Goal: Task Accomplishment & Management: Manage account settings

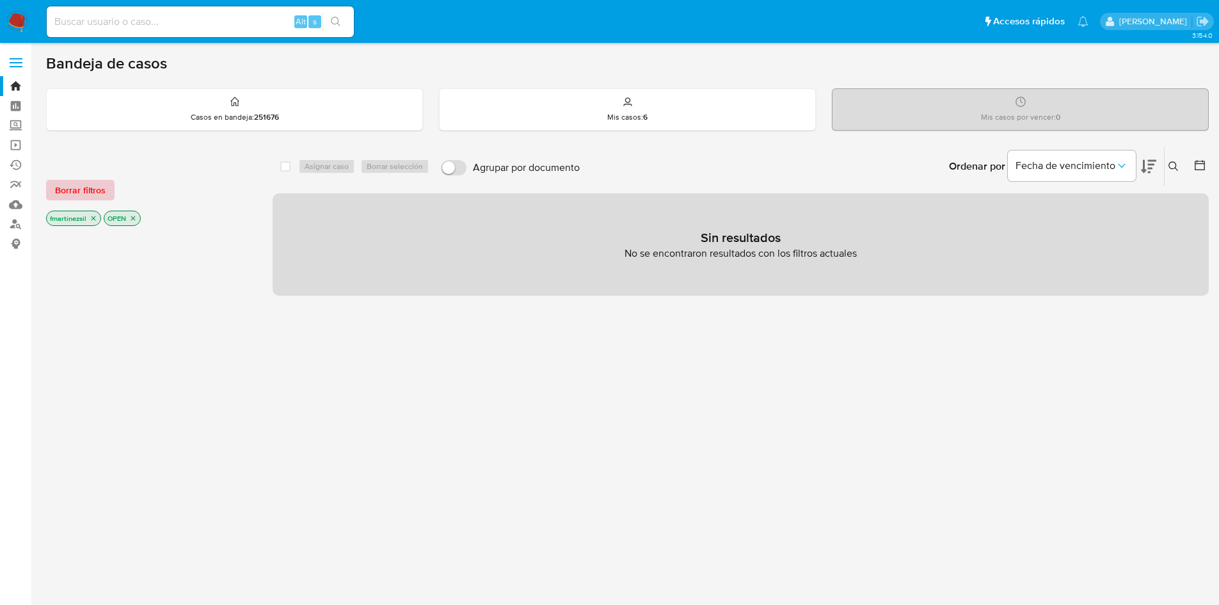
click at [97, 193] on span "Borrar filtros" at bounding box center [80, 190] width 51 height 18
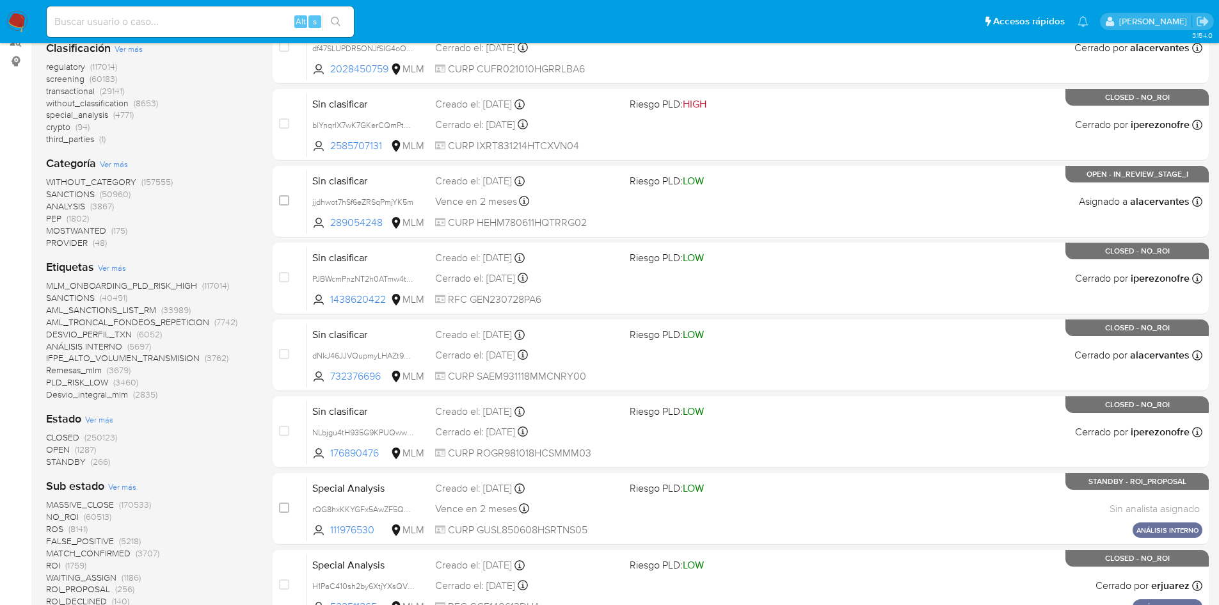
scroll to position [256, 0]
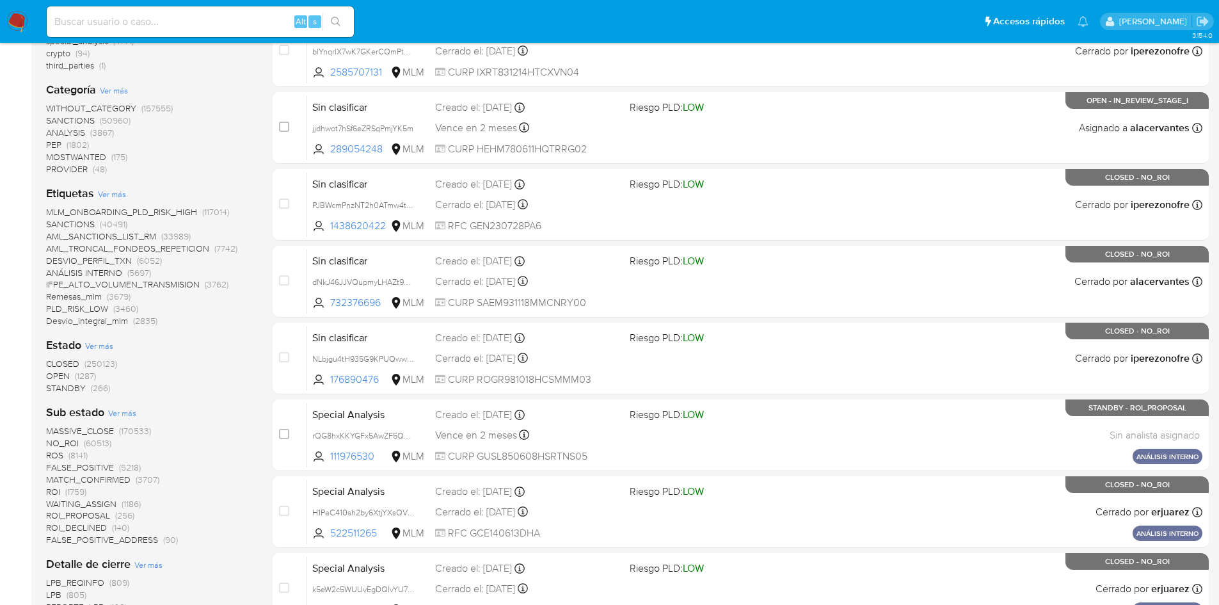
click at [65, 377] on span "OPEN" at bounding box center [58, 375] width 24 height 13
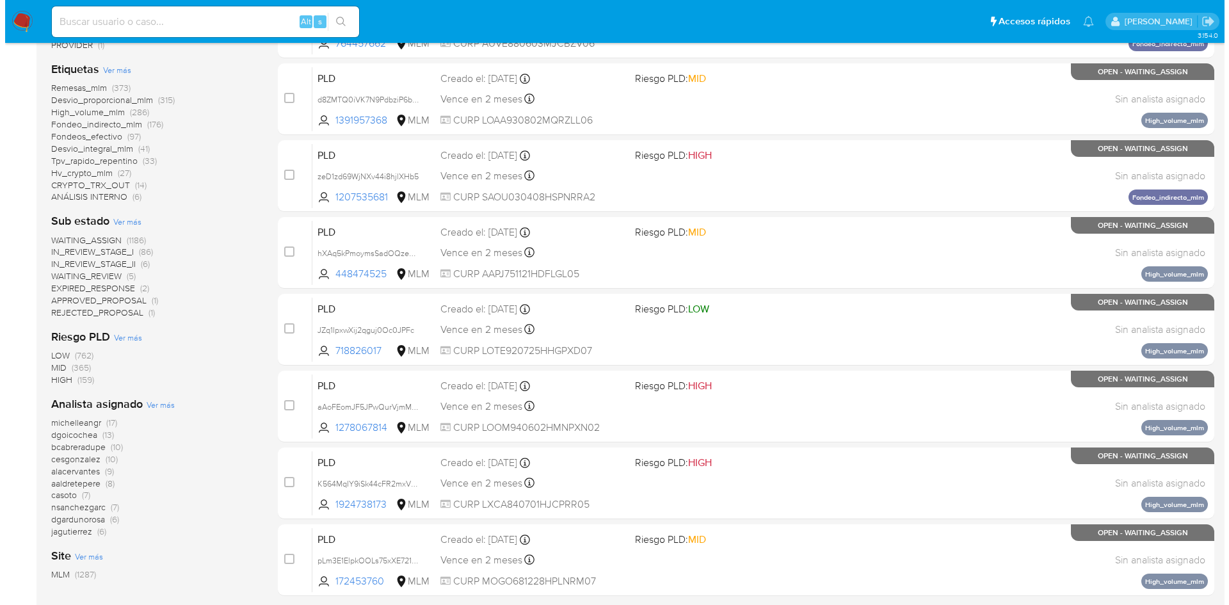
scroll to position [384, 0]
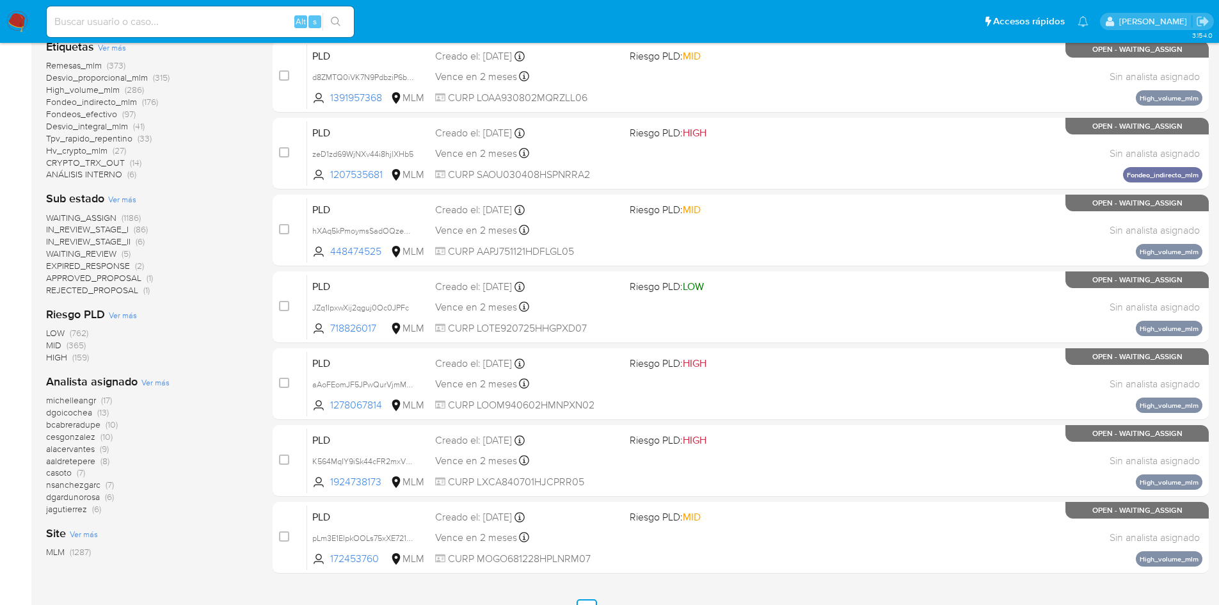
click at [150, 381] on span "Ver más" at bounding box center [155, 382] width 28 height 12
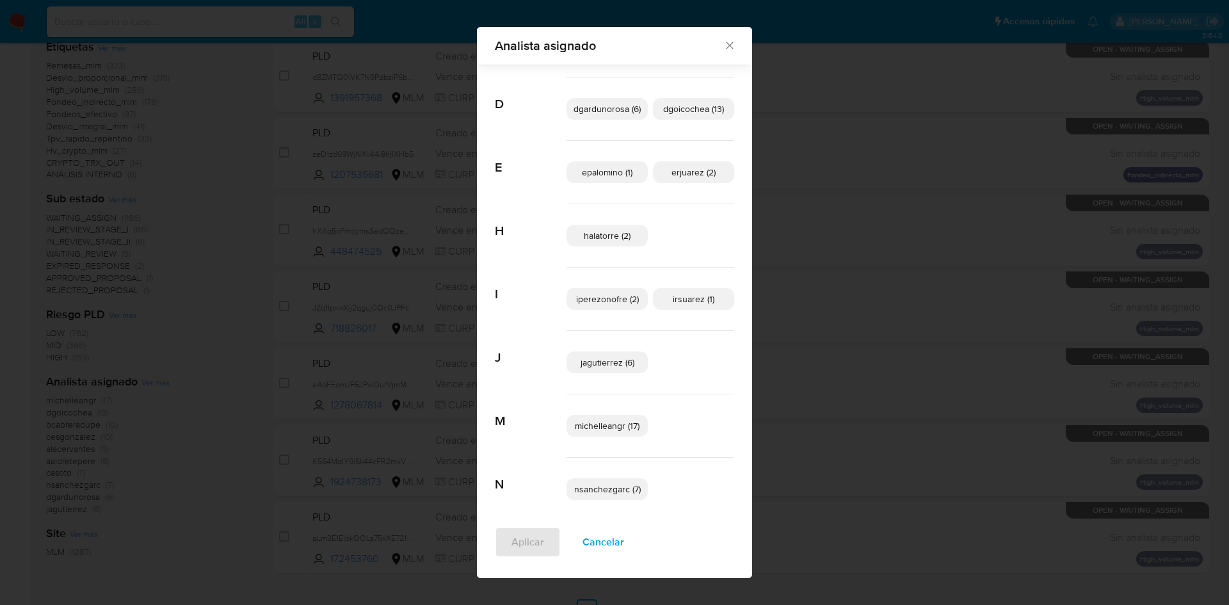
scroll to position [200, 0]
click at [706, 305] on p "irsuarez (1)" at bounding box center [693, 298] width 81 height 22
click at [521, 544] on span "Aplicar" at bounding box center [527, 542] width 33 height 28
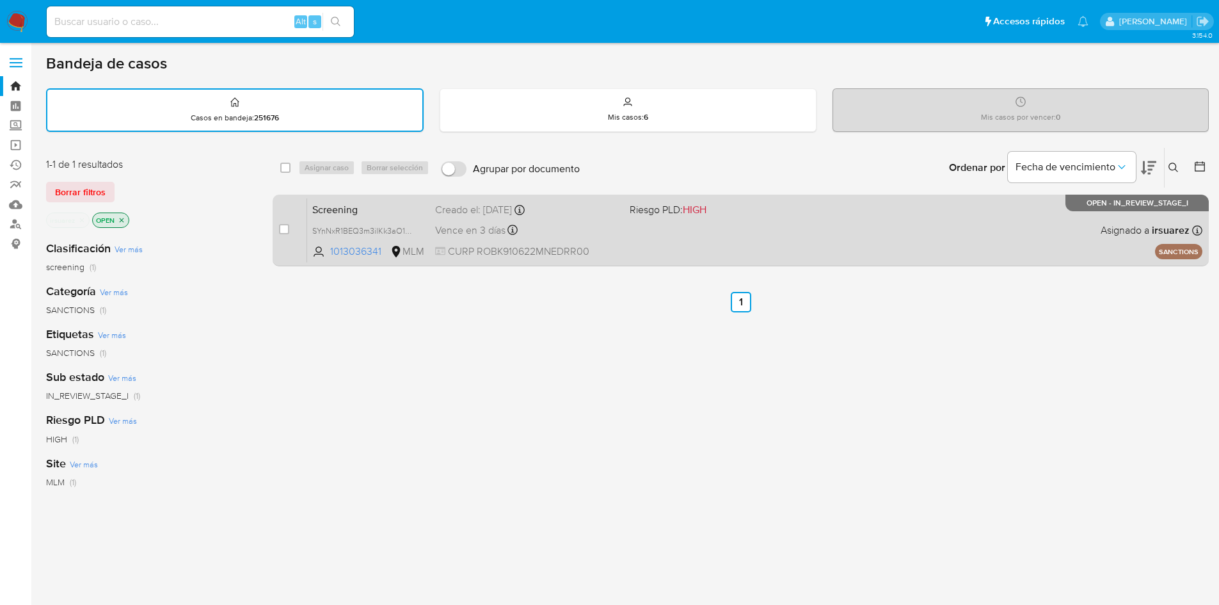
click at [341, 196] on div "case-item-checkbox No es posible asignar el caso Screening SYnNxR1BEQ3m3ilKk3aO…" at bounding box center [741, 231] width 936 height 72
click at [282, 231] on input "checkbox" at bounding box center [284, 229] width 10 height 10
checkbox input "true"
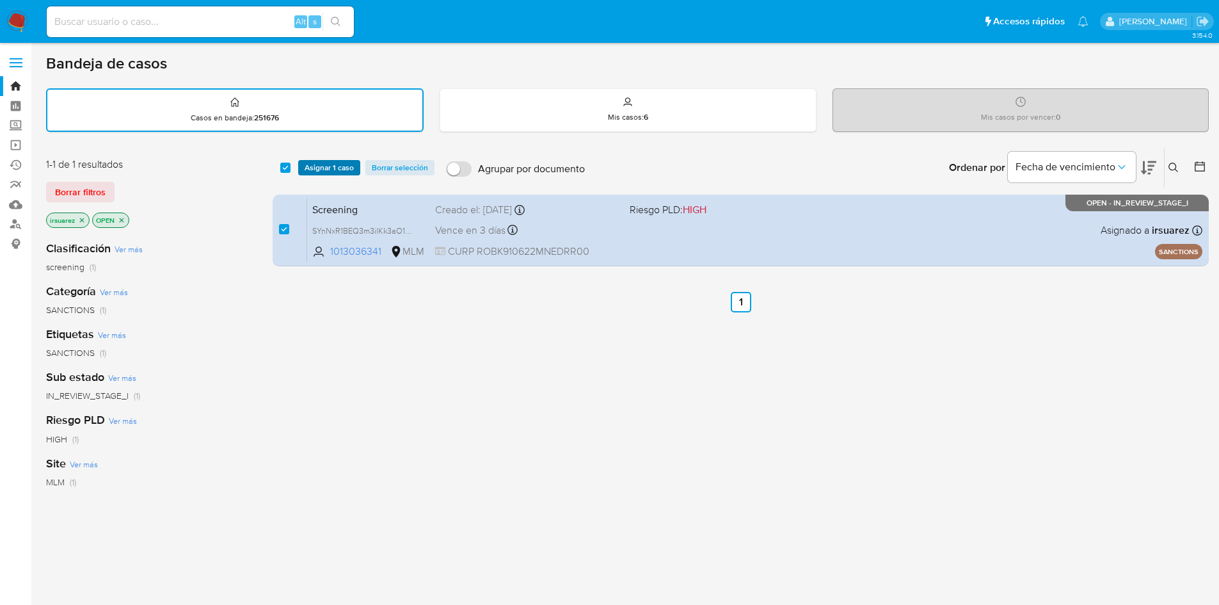
click at [329, 169] on span "Asignar 1 caso" at bounding box center [329, 167] width 49 height 13
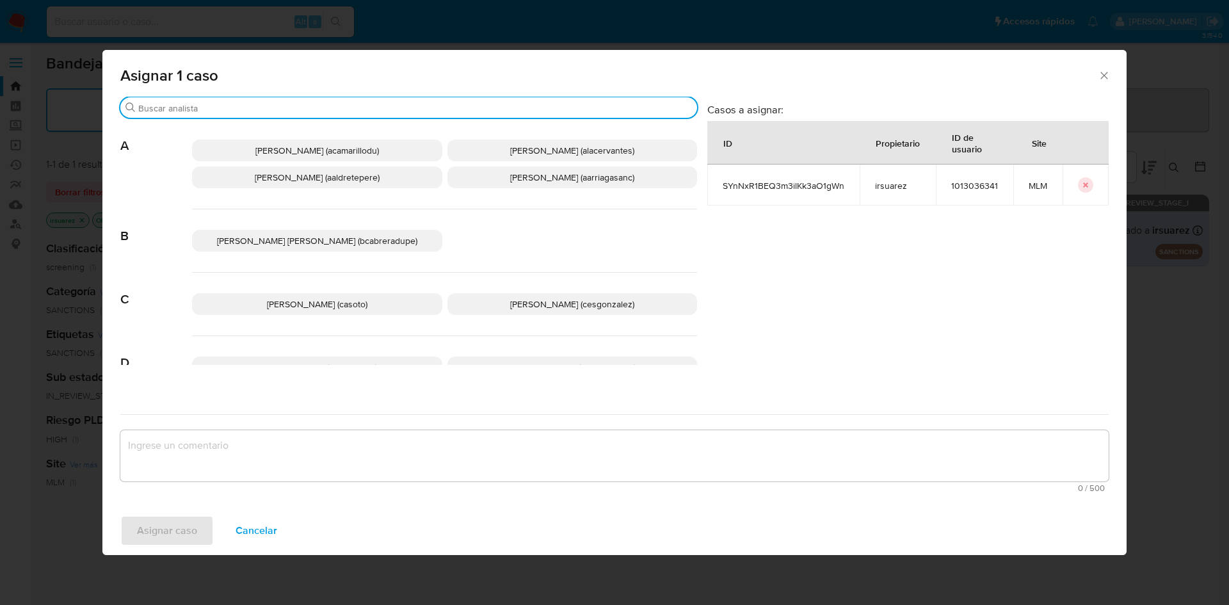
click at [332, 113] on input "Buscar" at bounding box center [415, 108] width 554 height 12
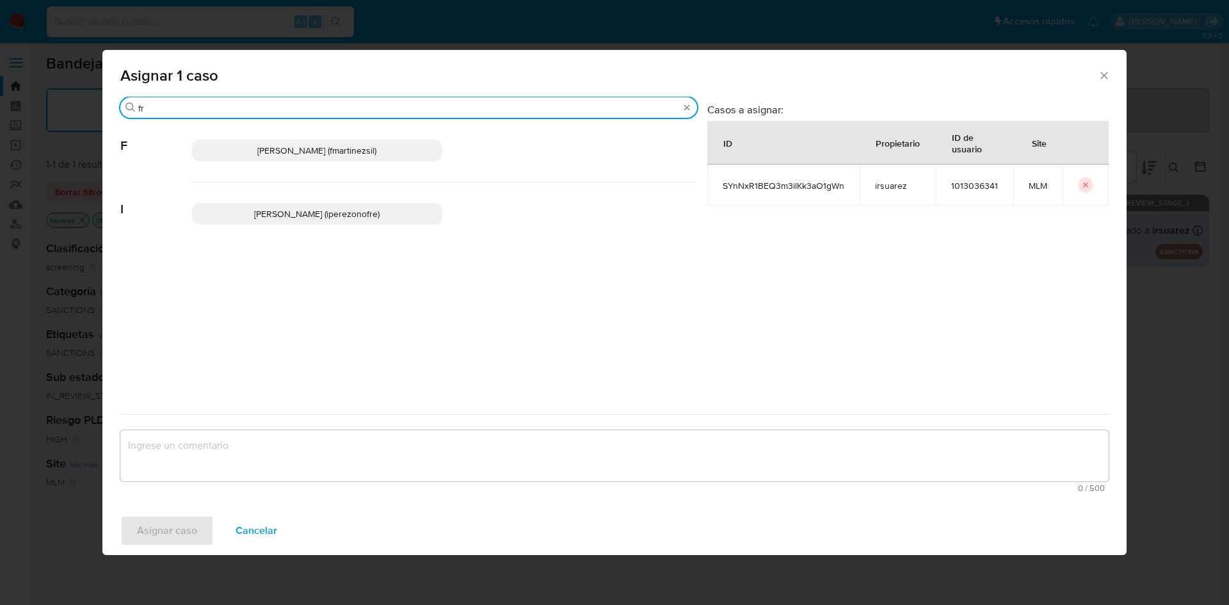
type input "fr"
click at [345, 149] on span "Francisco Javier Martinez (fmartinezsil)" at bounding box center [316, 150] width 119 height 13
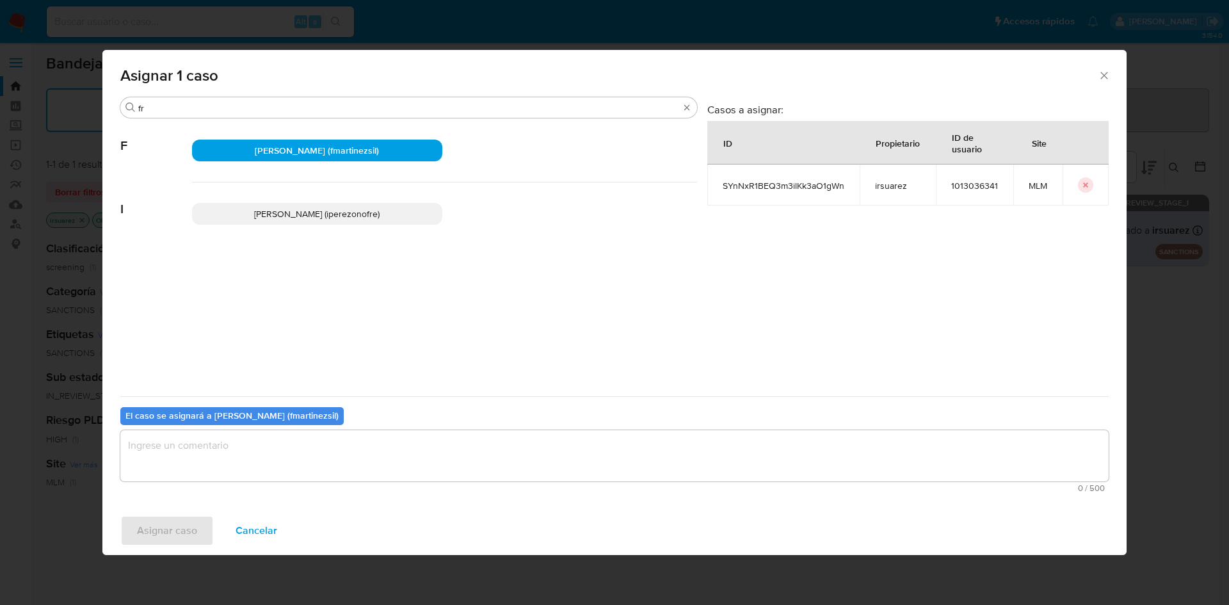
click at [198, 446] on textarea "assign-modal" at bounding box center [614, 455] width 988 height 51
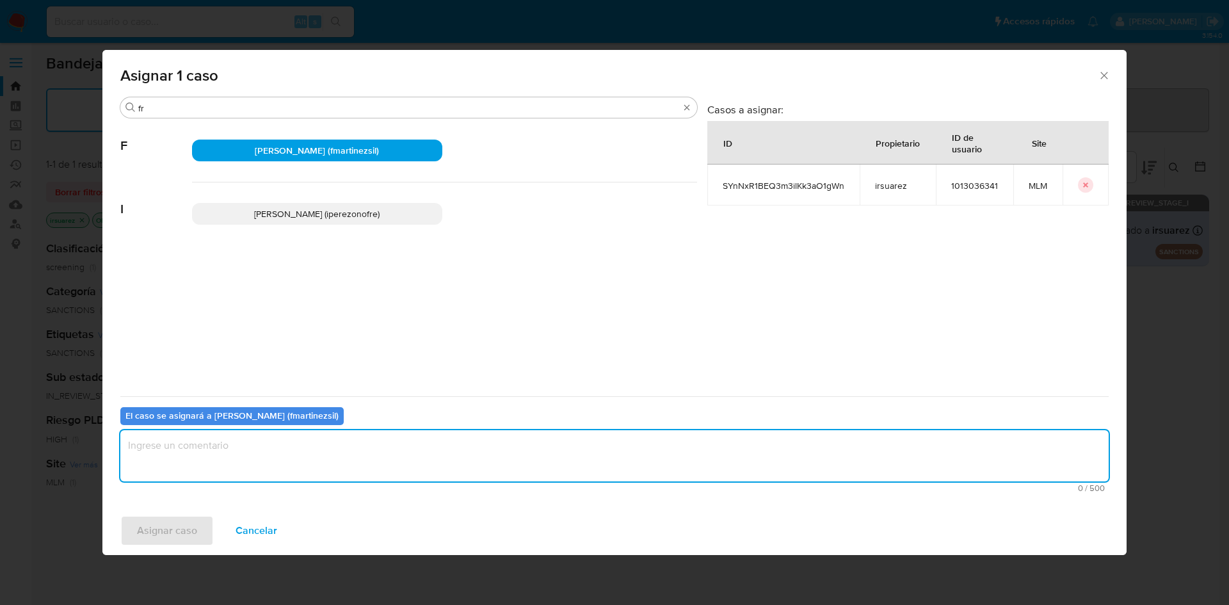
click at [271, 457] on textarea "assign-modal" at bounding box center [614, 455] width 988 height 51
type textarea "FJMS"
click at [189, 524] on span "Asignar caso" at bounding box center [167, 530] width 60 height 28
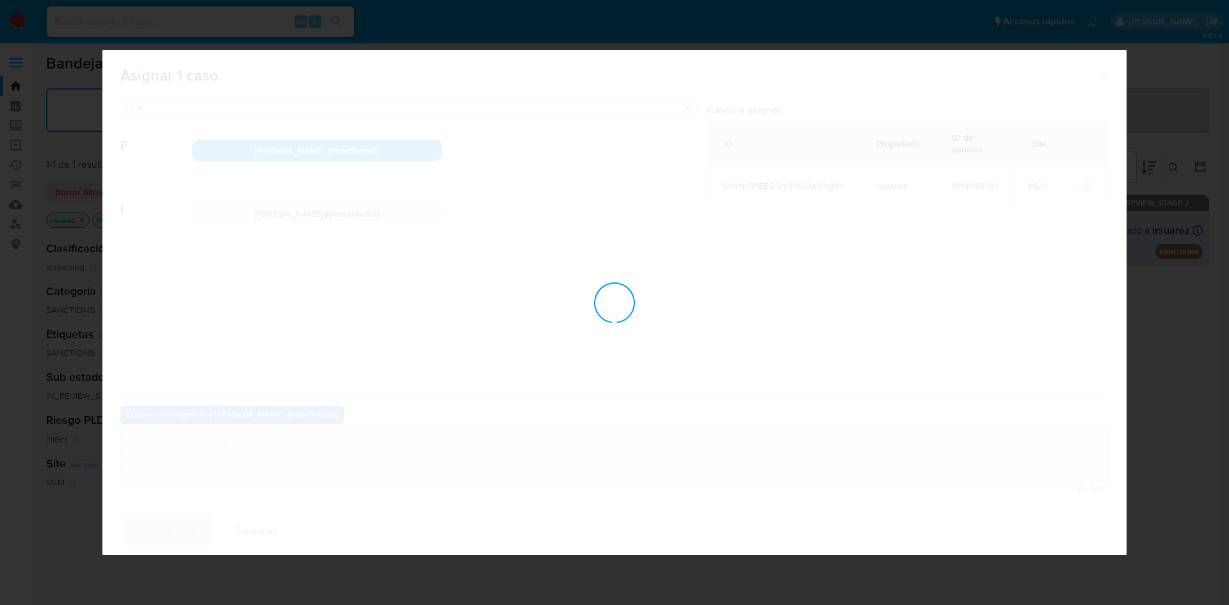
checkbox input "false"
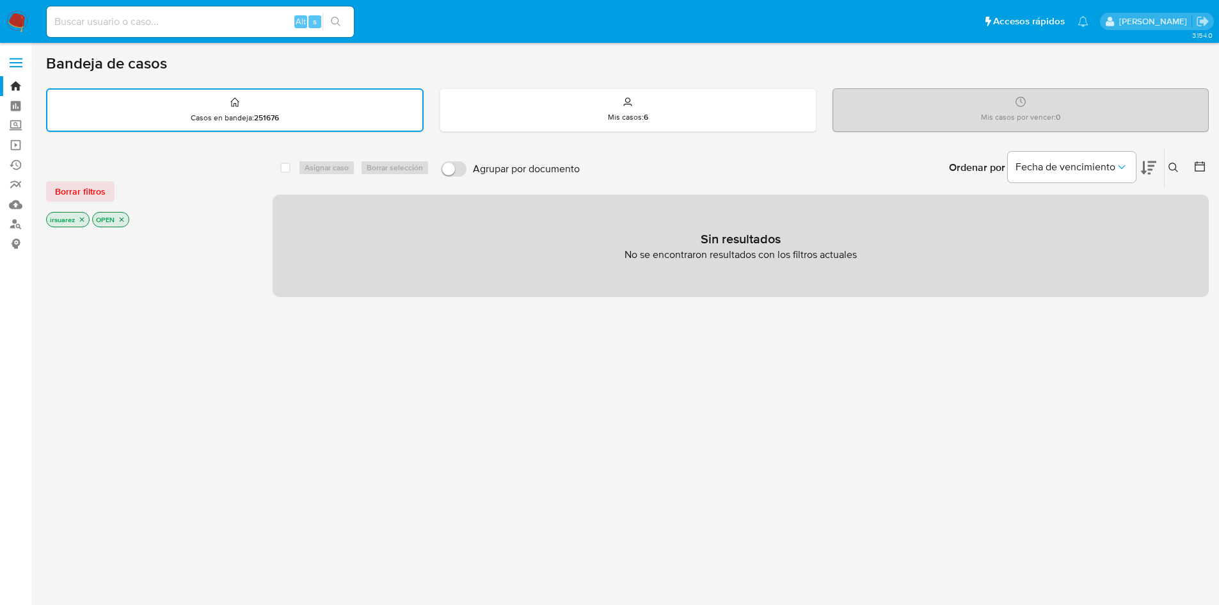
click at [31, 18] on nav "Pausado Ver notificaciones Alt s Accesos rápidos Presiona las siguientes teclas…" at bounding box center [609, 21] width 1219 height 43
click at [25, 20] on img at bounding box center [17, 22] width 22 height 22
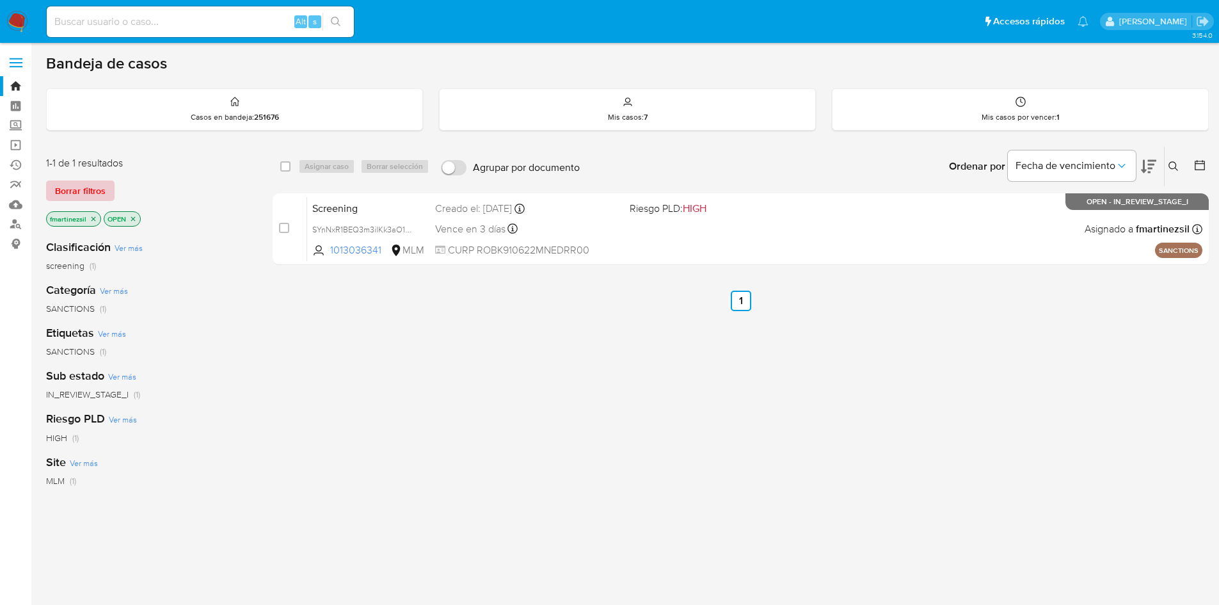
click at [71, 186] on span "Borrar filtros" at bounding box center [80, 191] width 51 height 18
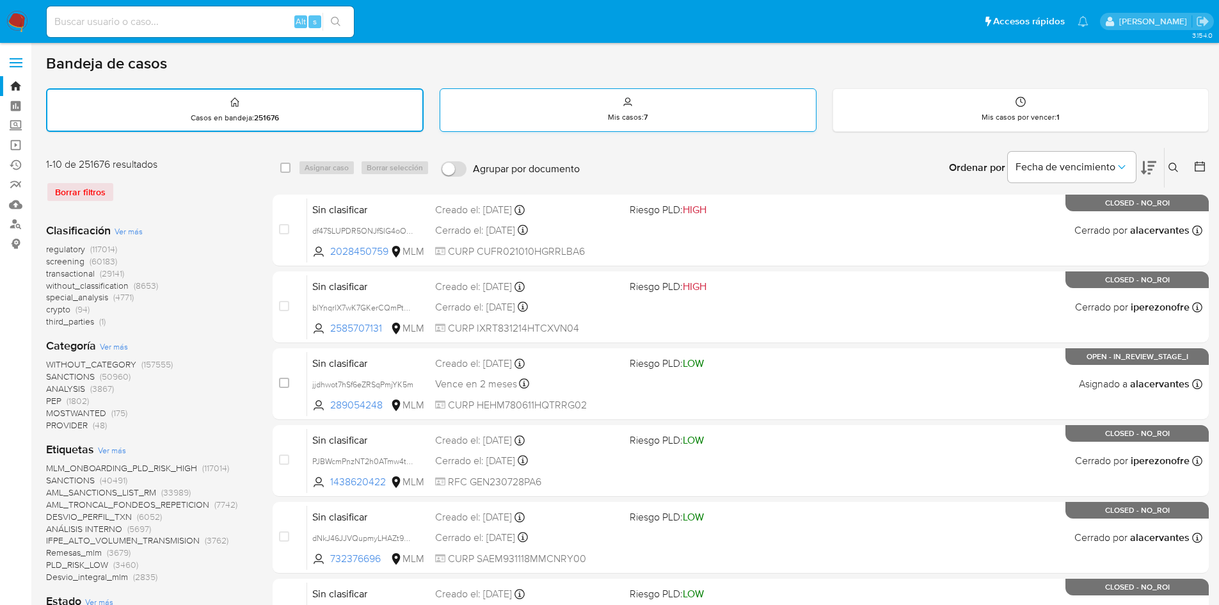
click at [531, 96] on div "Mis casos : 7" at bounding box center [627, 109] width 375 height 41
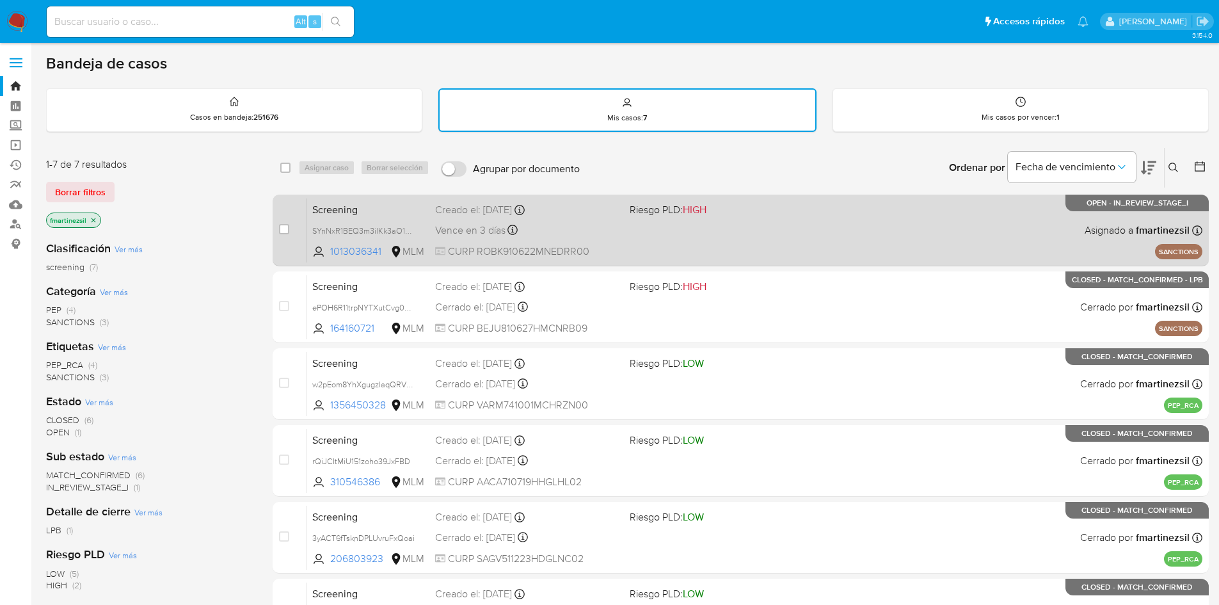
click at [692, 232] on div "Screening SYnNxR1BEQ3m3ilKk3aO1gWn 1013036341 MLM Riesgo PLD: HIGH Creado el: 1…" at bounding box center [754, 230] width 895 height 65
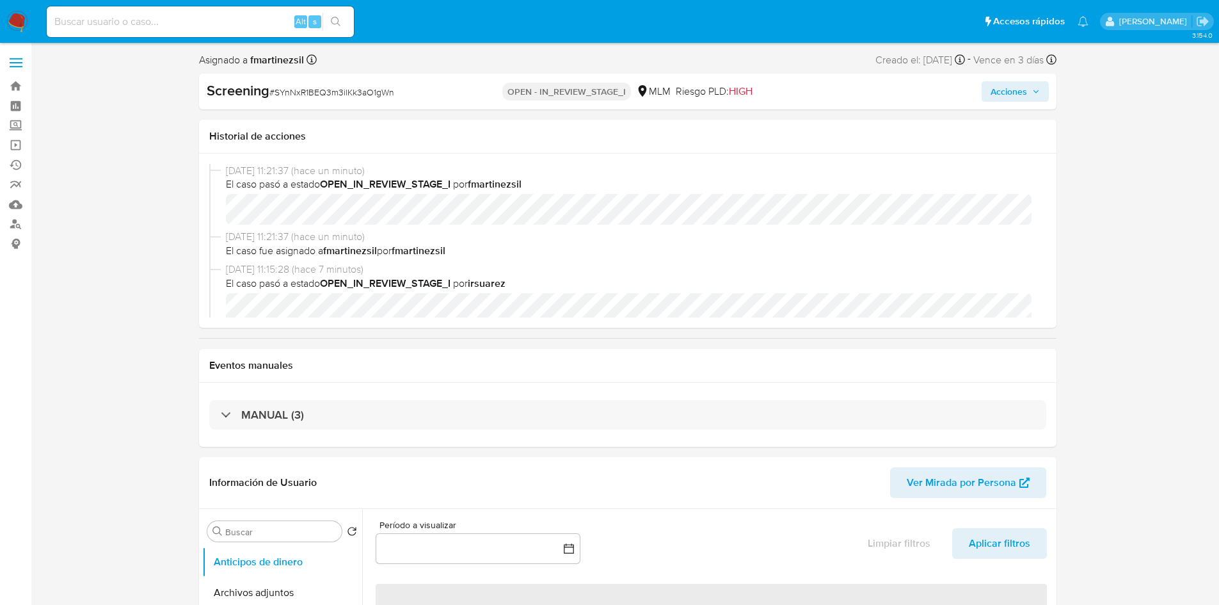
select select "10"
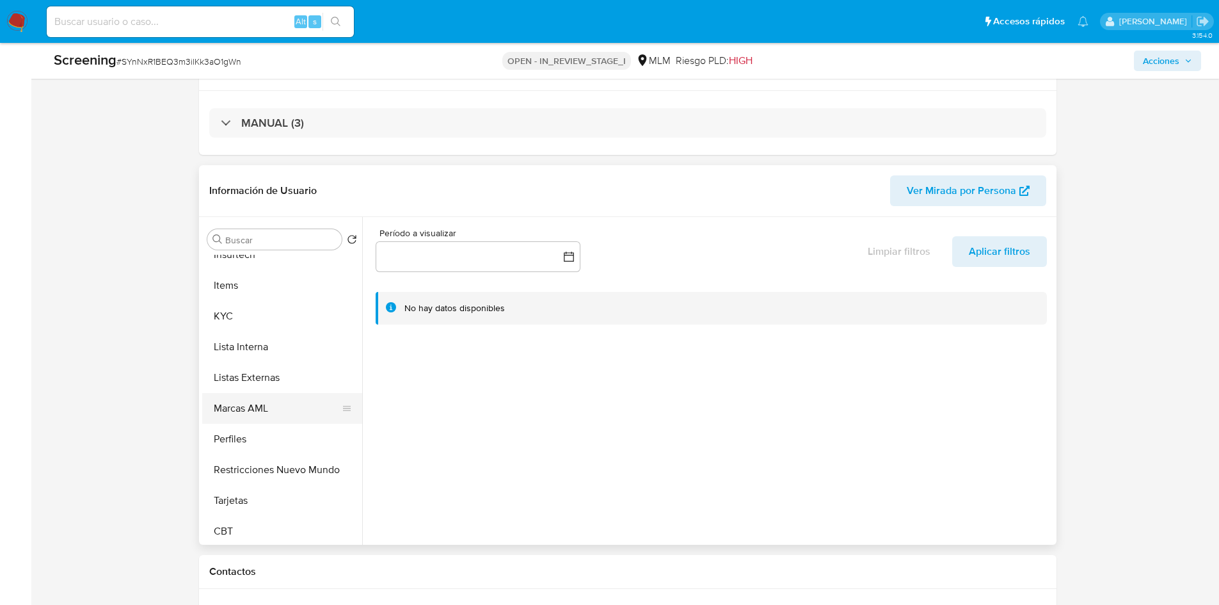
scroll to position [541, 0]
click at [262, 349] on button "Lista Interna" at bounding box center [277, 343] width 150 height 31
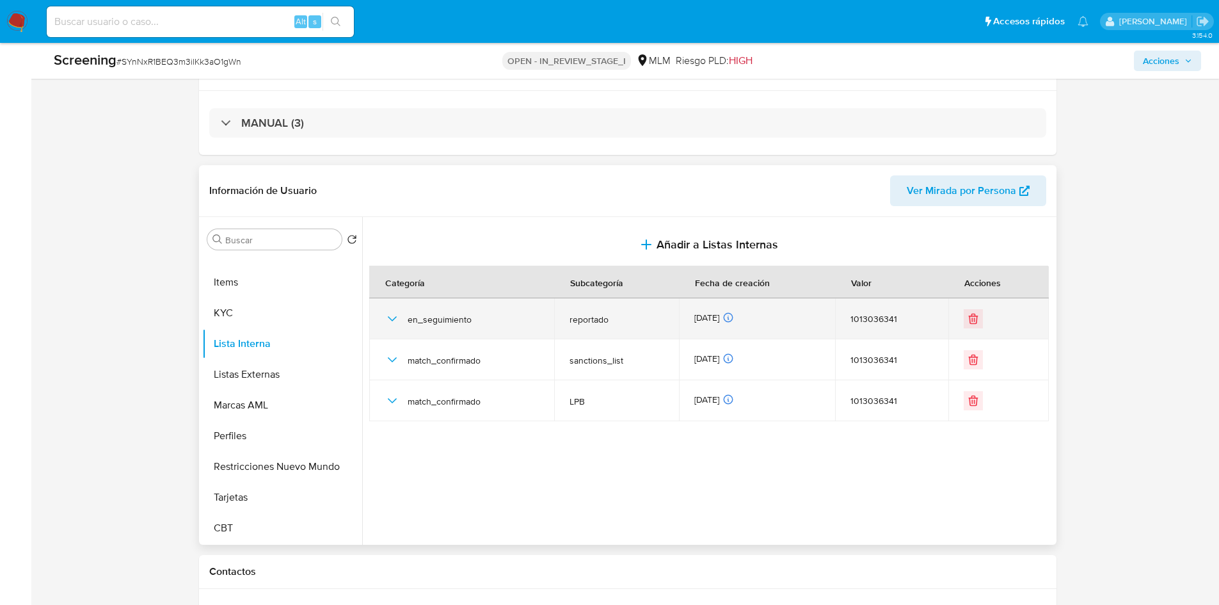
click at [388, 318] on icon "button" at bounding box center [392, 318] width 15 height 15
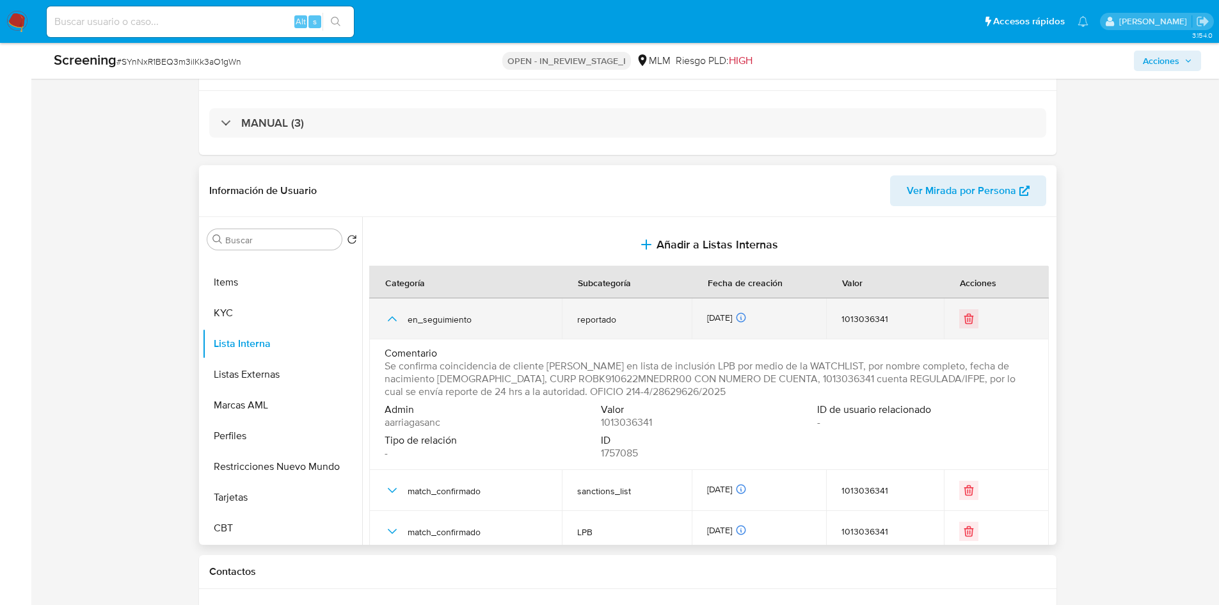
click at [388, 319] on icon "button" at bounding box center [392, 318] width 15 height 15
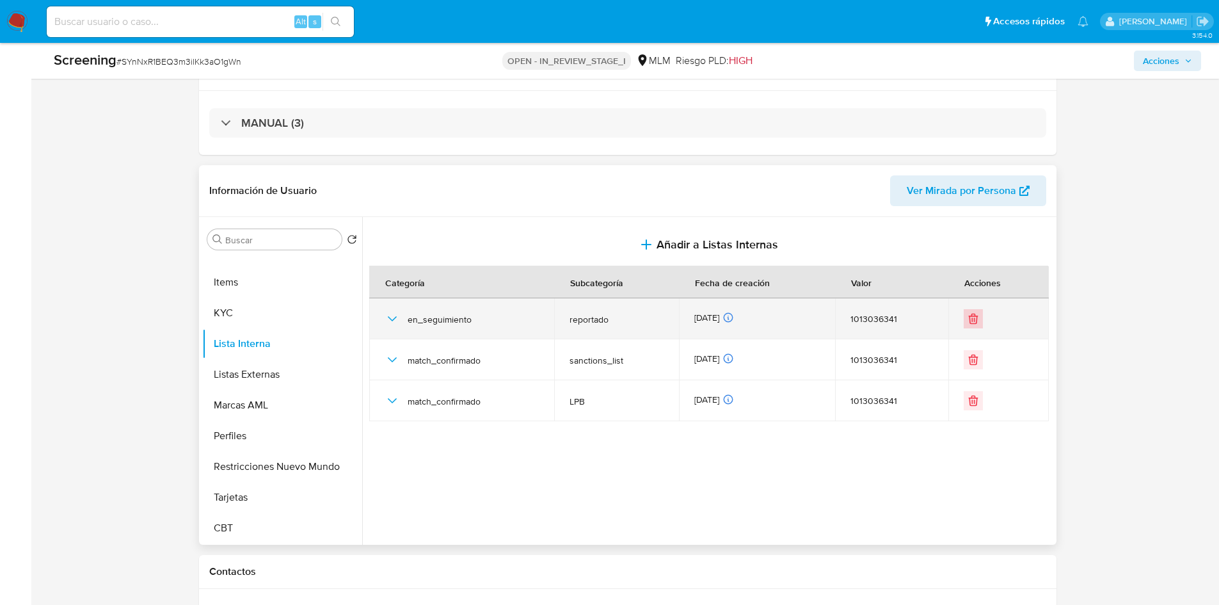
click at [967, 321] on icon "Eliminar" at bounding box center [973, 318] width 13 height 13
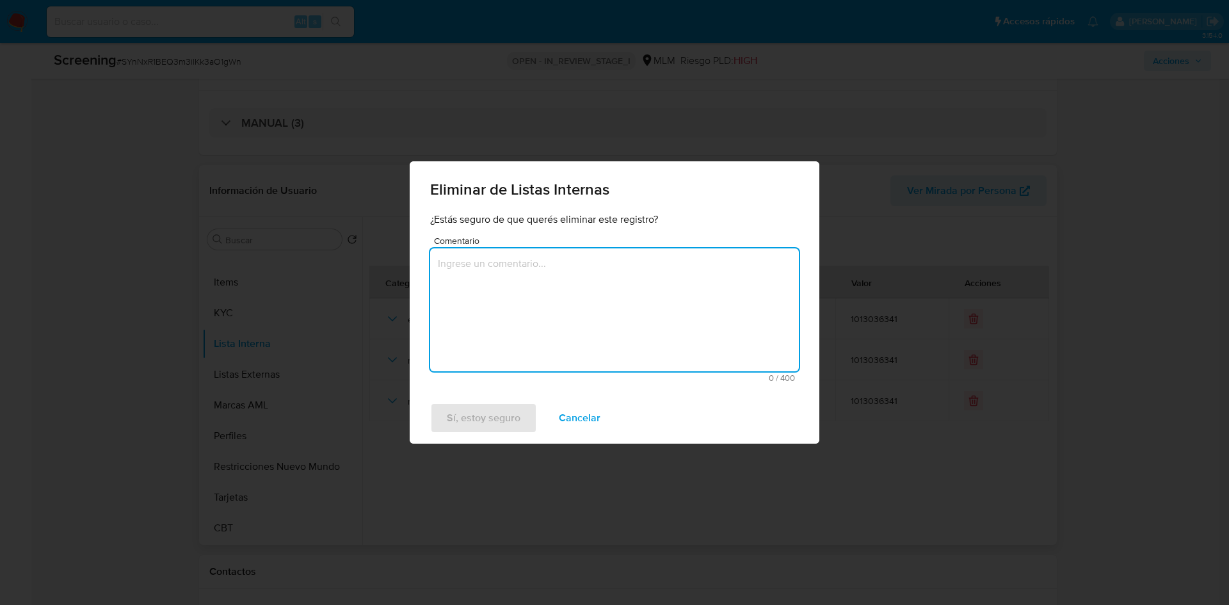
click at [513, 241] on span "Comentario" at bounding box center [618, 241] width 369 height 10
click at [513, 248] on textarea "Comentario" at bounding box center [614, 309] width 369 height 123
click at [536, 292] on textarea "Comentario" at bounding box center [614, 309] width 369 height 123
click at [572, 281] on textarea "Comentario" at bounding box center [614, 309] width 369 height 123
type textarea "s"
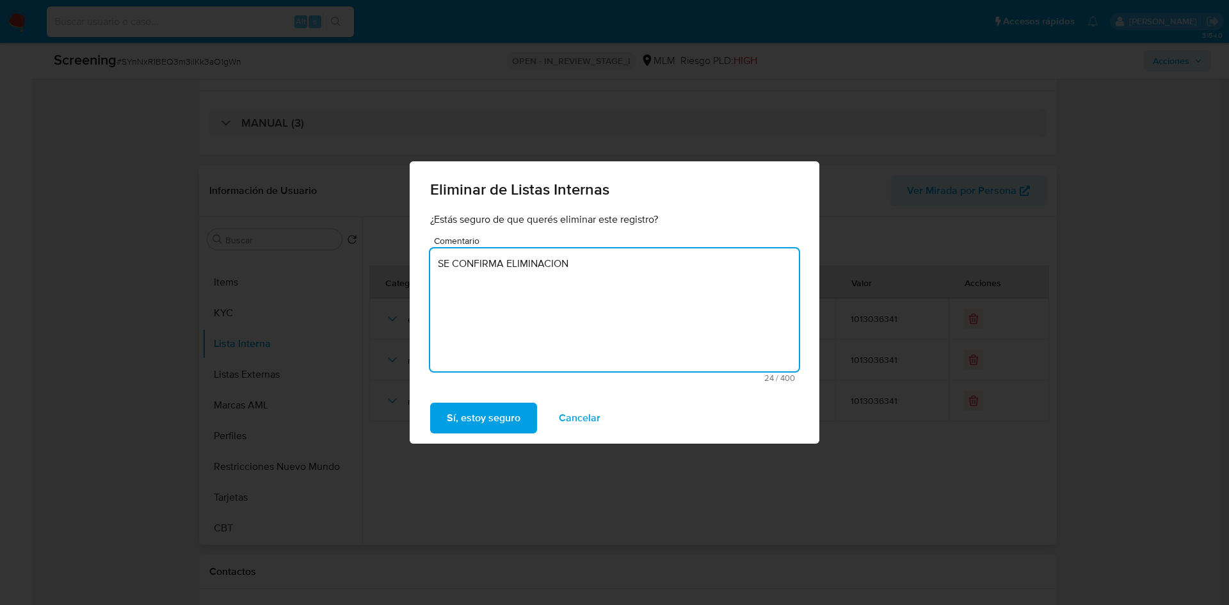
click at [652, 272] on textarea "SE CONFIRMA ELIMINACION" at bounding box center [614, 309] width 369 height 123
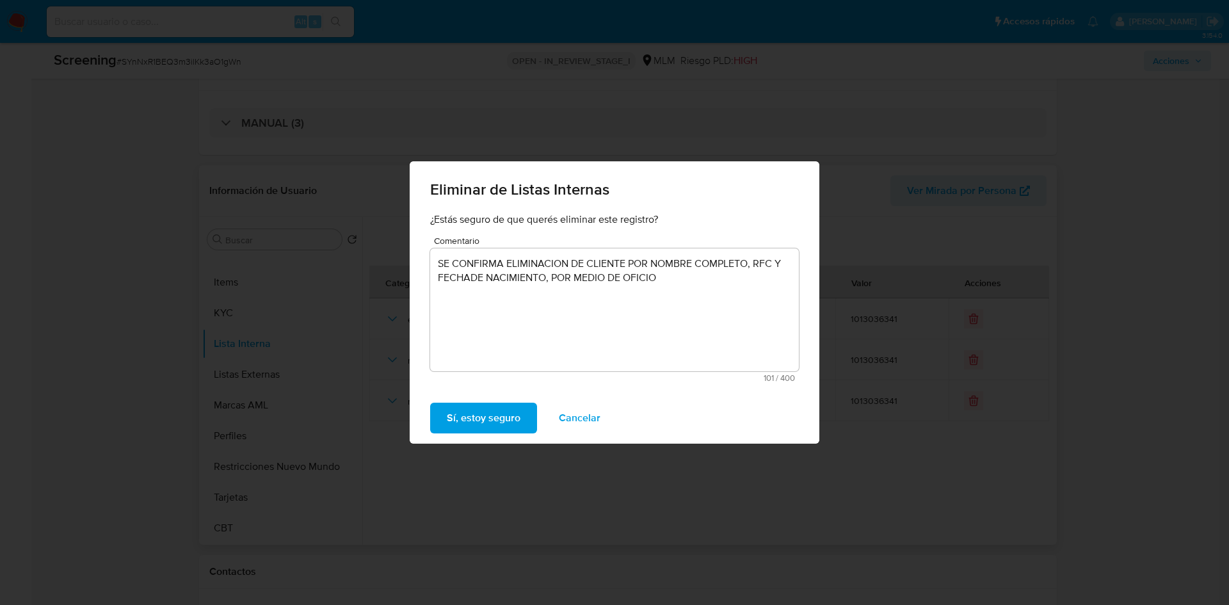
click at [695, 284] on textarea "SE CONFIRMA ELIMINACION DE CLIENTE POR NOMBRE COMPLETO, RFC Y FECHADE NACIMIENT…" at bounding box center [614, 309] width 369 height 123
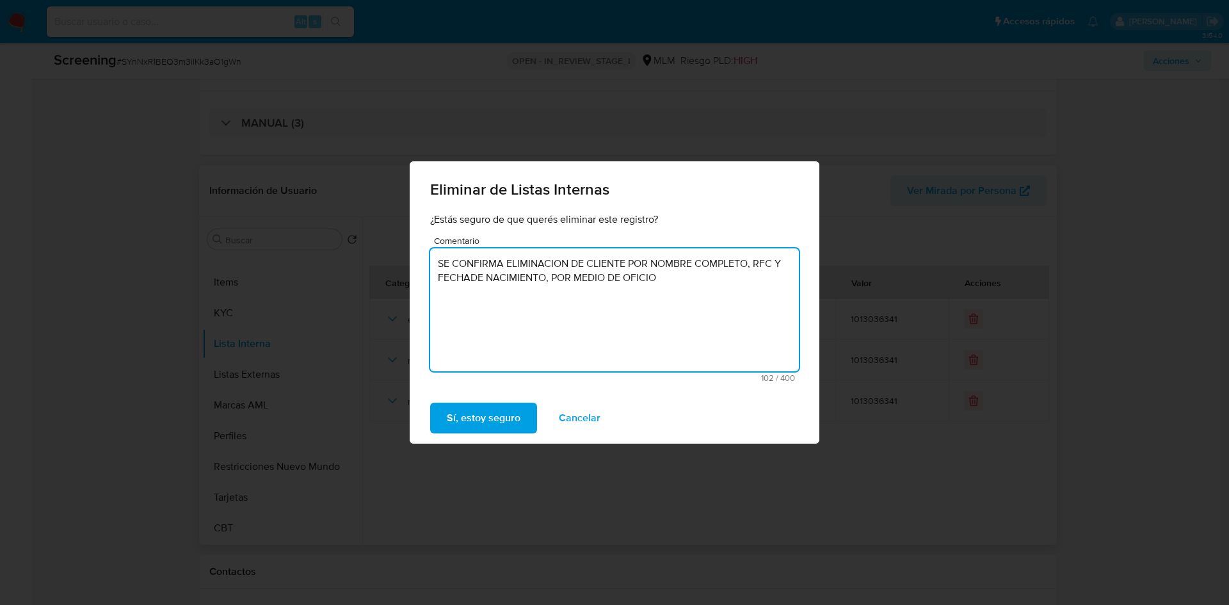
paste textarea "214-4/29265443/2025"
click at [501, 276] on textarea "SE CONFIRMA ELIMINACION DE CLIENTE POR NOMBRE COMPLETO, RFC Y FECHADE NACIMIENT…" at bounding box center [614, 309] width 369 height 123
type textarea "SE CONFIRMA ELIMINACION DE CLIENTE POR NOMBRE COMPLETO, RFC Y FECHADE NACIMIENT…"
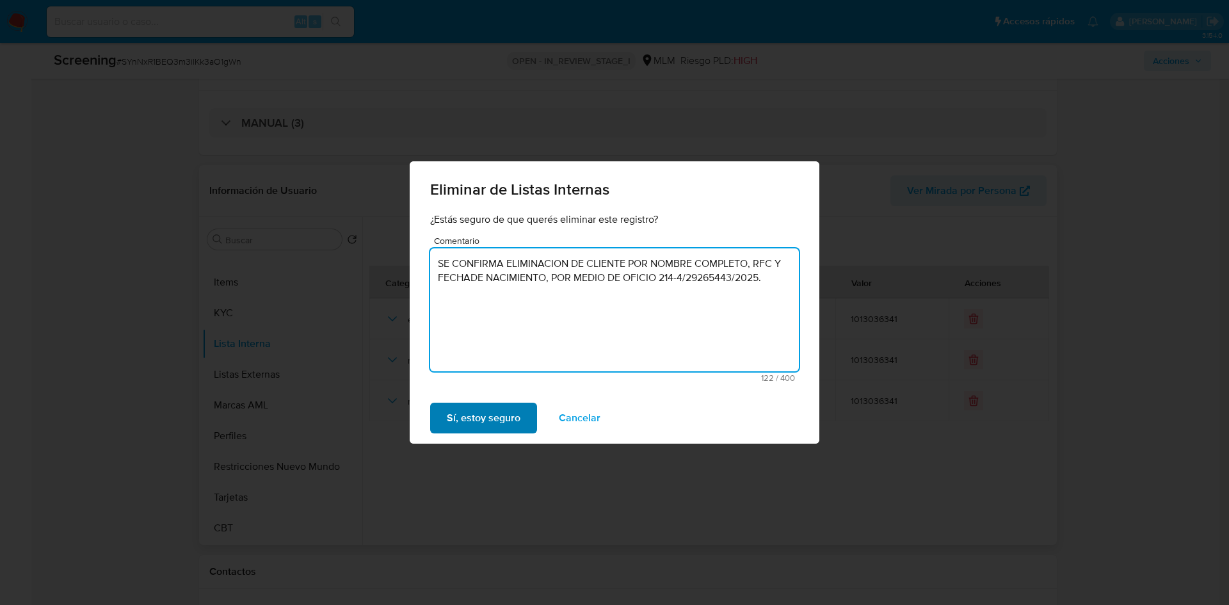
click at [474, 420] on span "Sí, estoy seguro" at bounding box center [484, 418] width 74 height 28
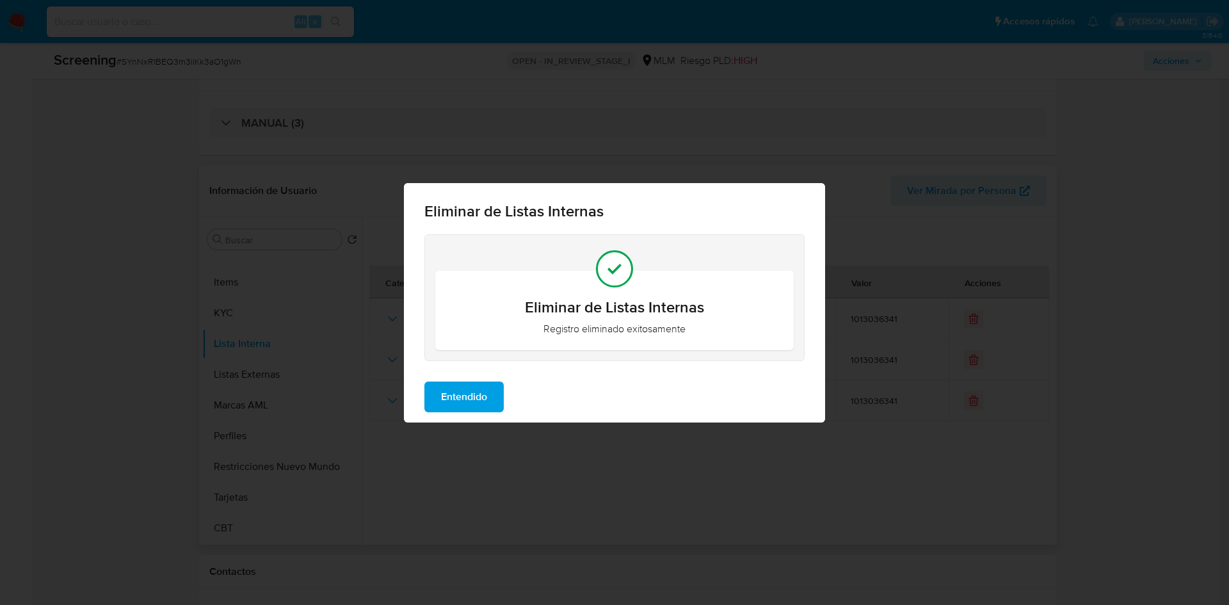
click at [465, 399] on span "Entendido" at bounding box center [464, 397] width 46 height 28
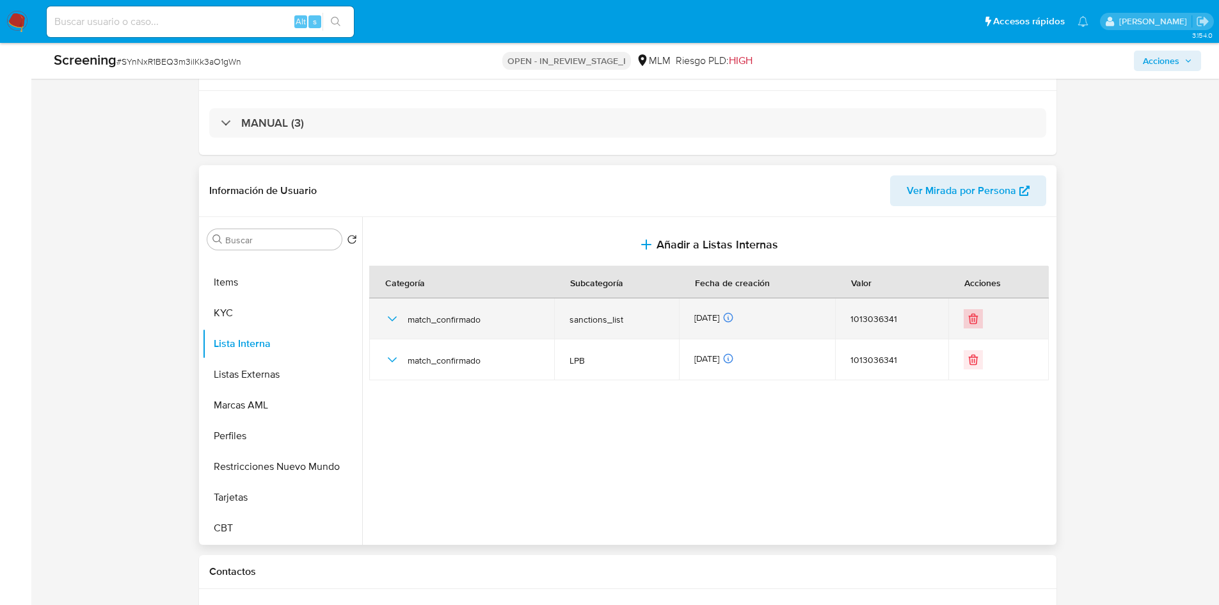
click at [969, 318] on icon "Eliminar" at bounding box center [973, 318] width 13 height 13
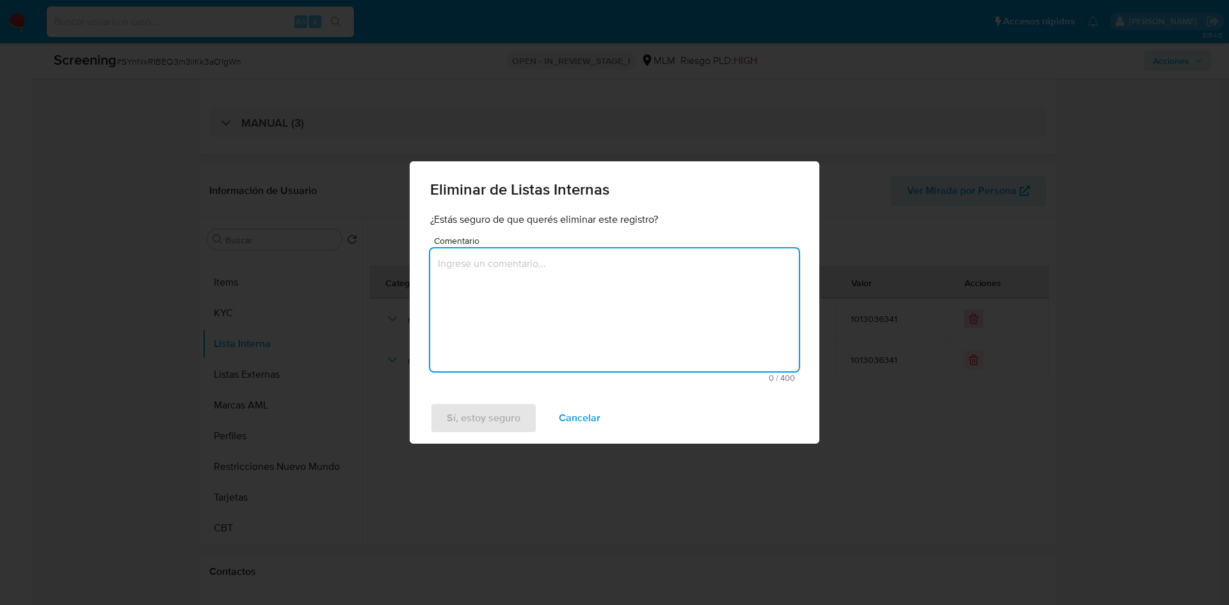
click at [475, 303] on textarea "Comentario" at bounding box center [614, 309] width 369 height 123
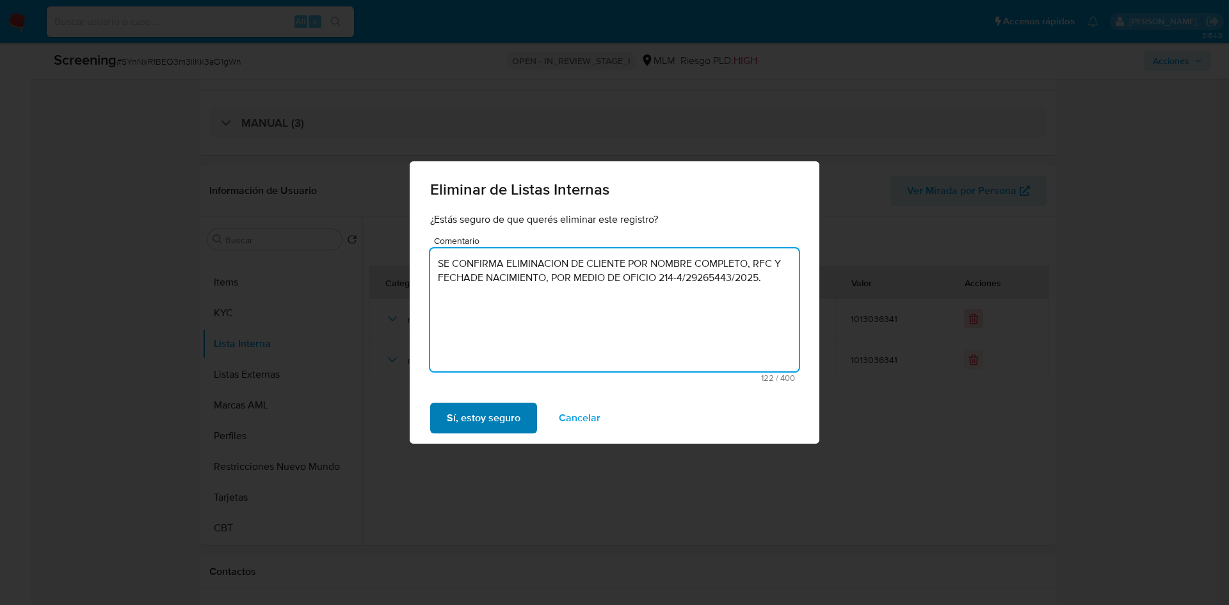
type textarea "SE CONFIRMA ELIMINACION DE CLIENTE POR NOMBRE COMPLETO, RFC Y FECHADE NACIMIENT…"
click at [460, 422] on span "Sí, estoy seguro" at bounding box center [484, 418] width 74 height 28
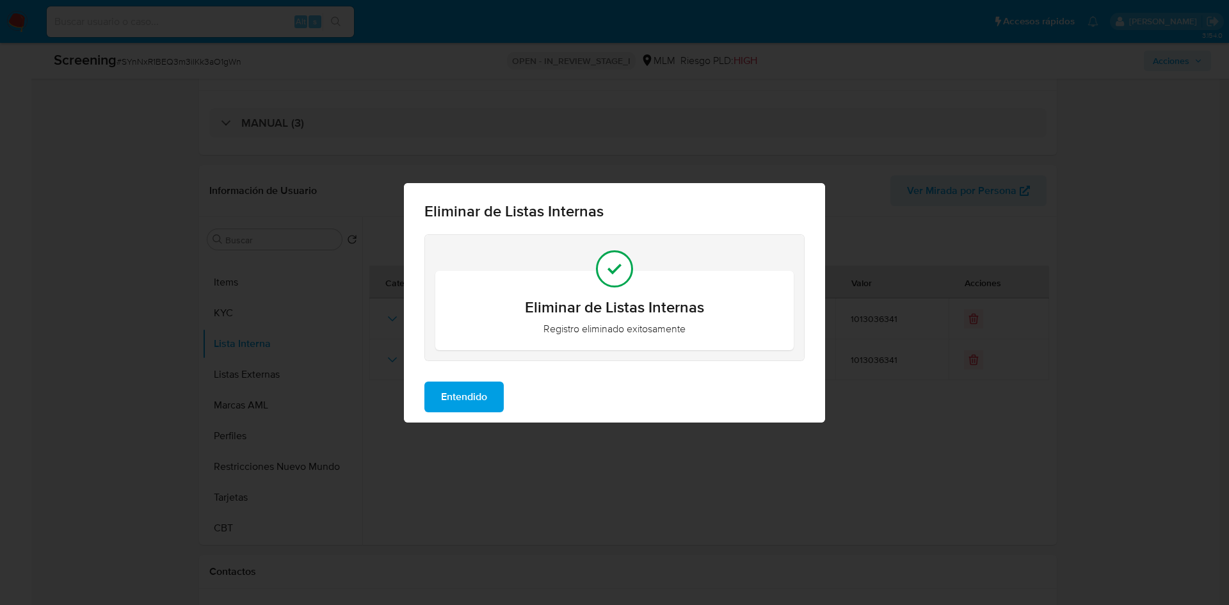
click at [463, 390] on span "Entendido" at bounding box center [464, 397] width 46 height 28
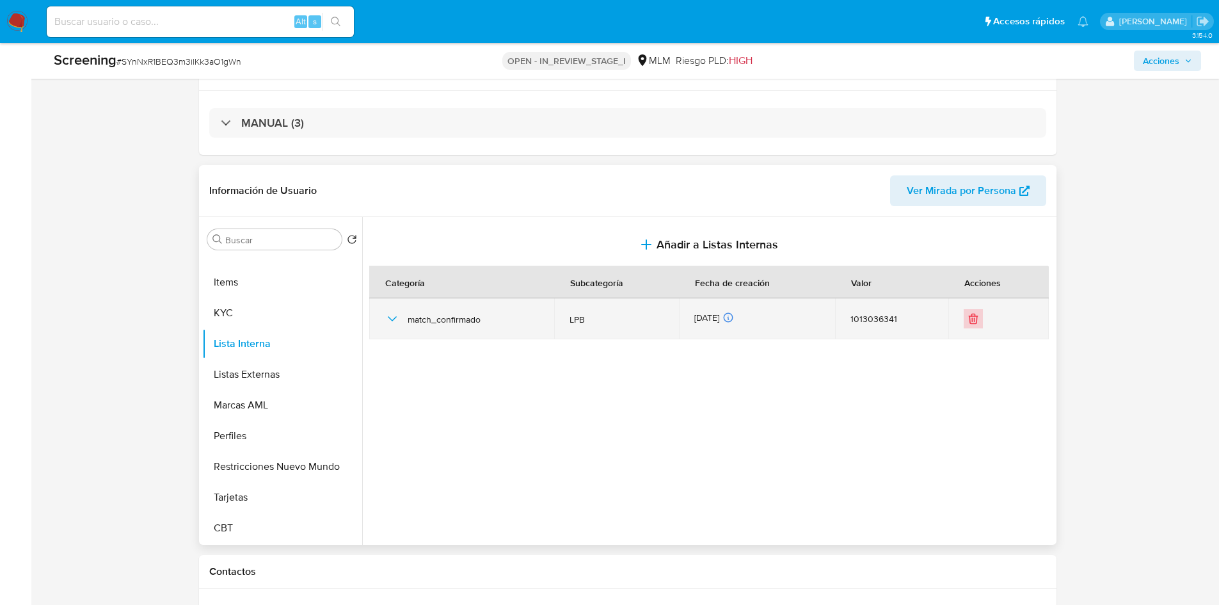
click at [970, 323] on icon "Eliminar" at bounding box center [974, 320] width 8 height 8
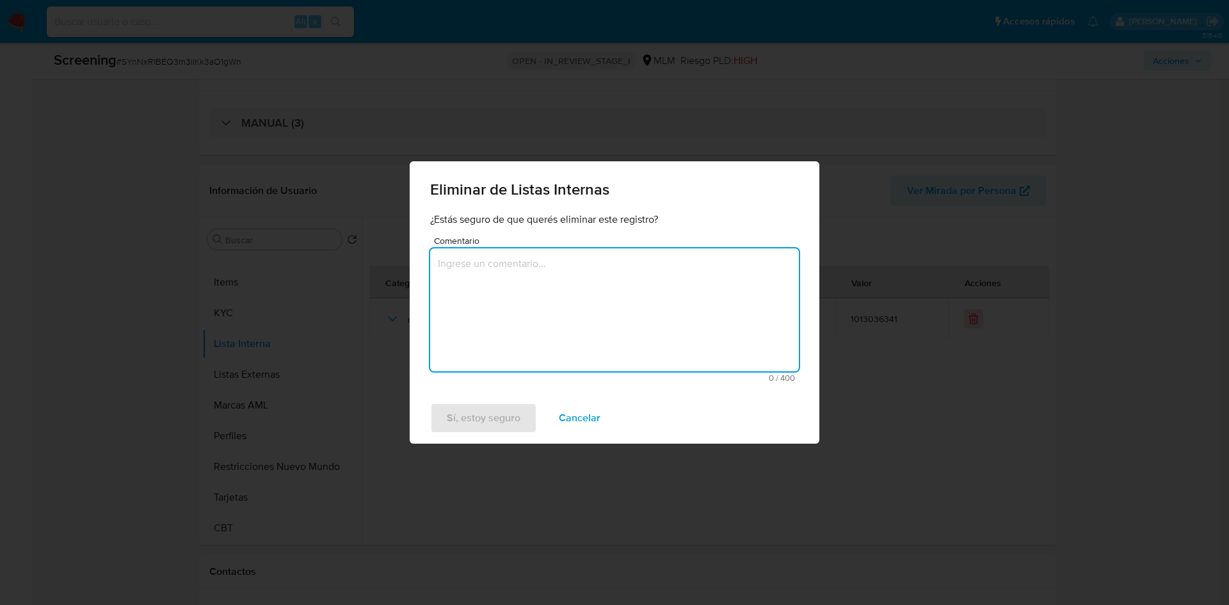
click at [488, 323] on textarea "Comentario" at bounding box center [614, 309] width 369 height 123
type textarea "SE CONFIRMA ELIMINACION DE CLIENTE POR NOMBRE COMPLETO, RFC Y FECHADE NACIMIENT…"
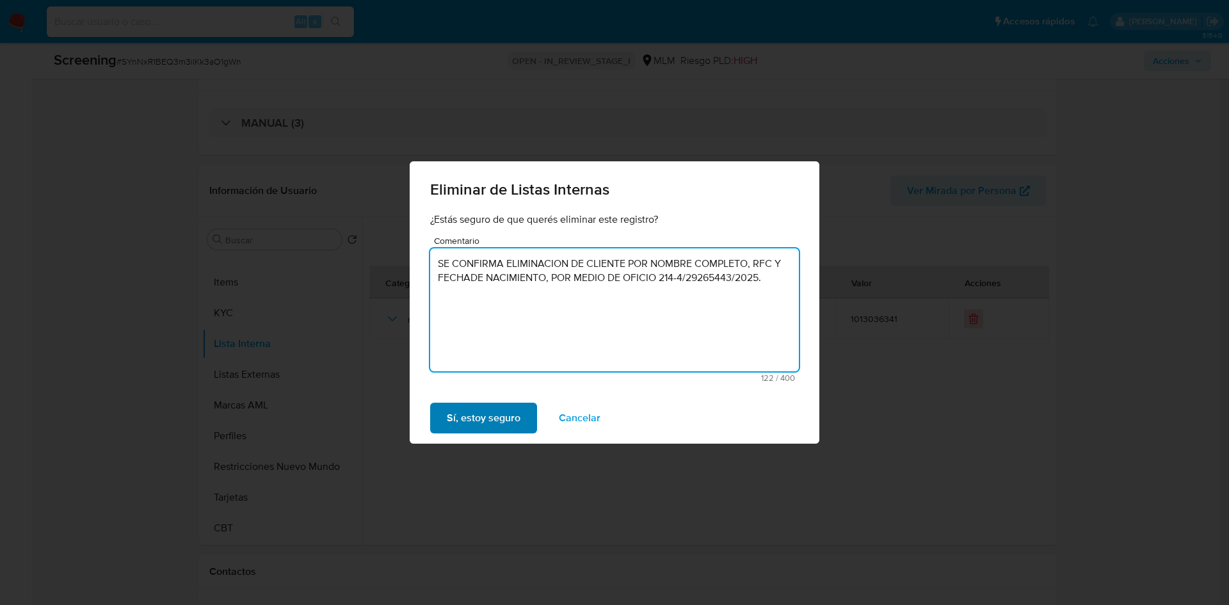
click at [473, 406] on span "Sí, estoy seguro" at bounding box center [484, 418] width 74 height 28
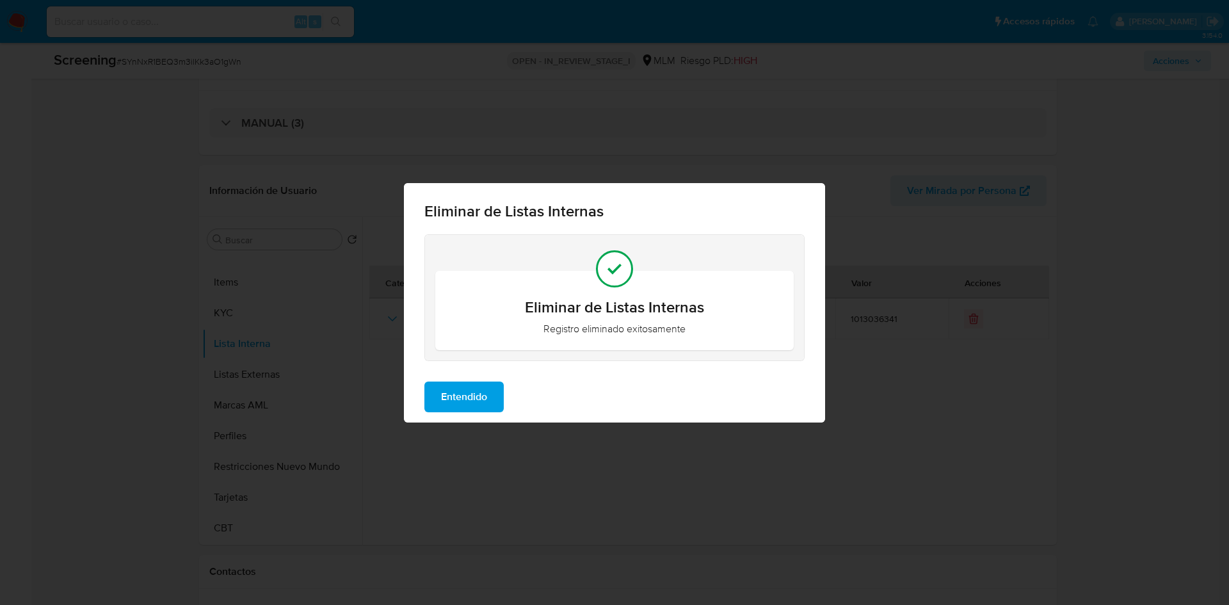
click at [424, 394] on button "Entendido" at bounding box center [463, 396] width 79 height 31
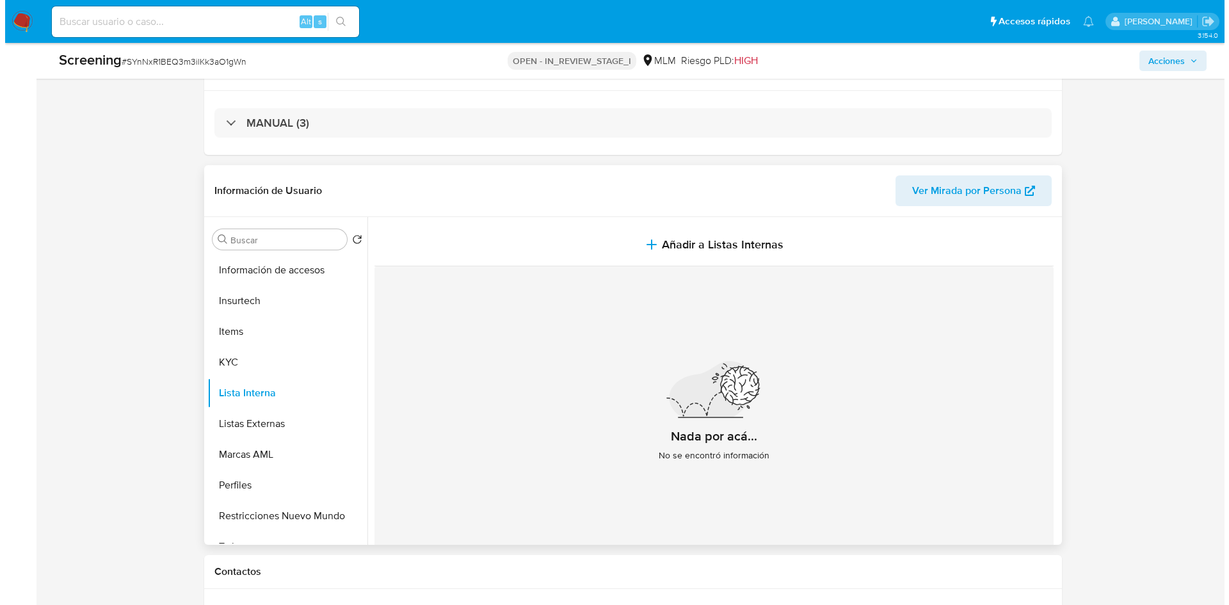
scroll to position [460, 0]
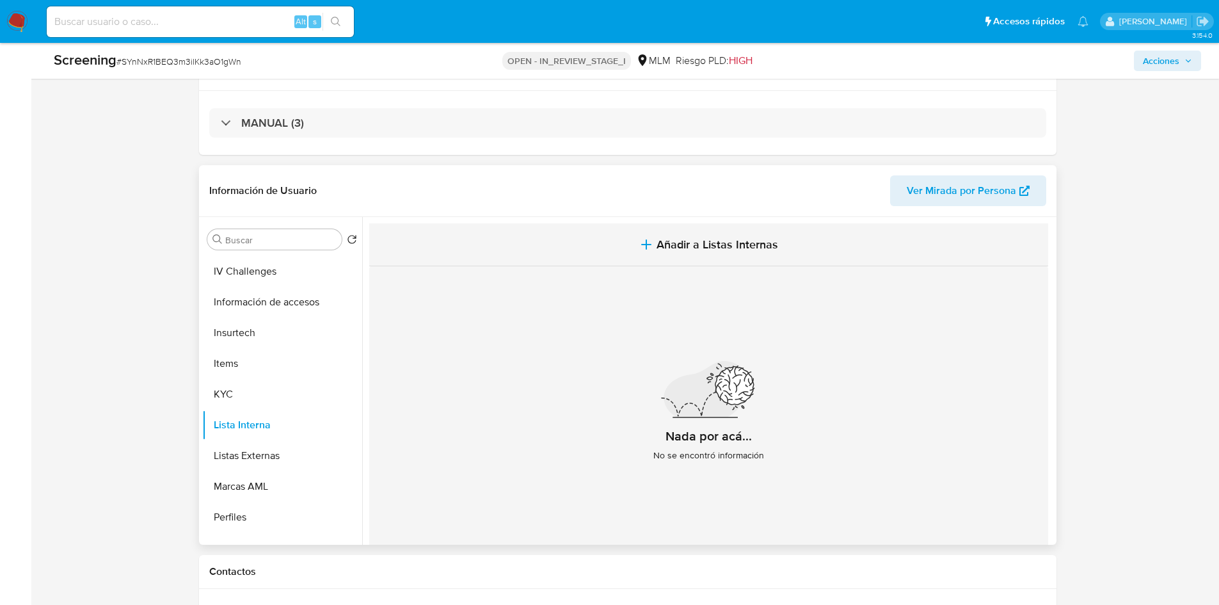
click at [735, 246] on span "Añadir a Listas Internas" at bounding box center [718, 244] width 122 height 14
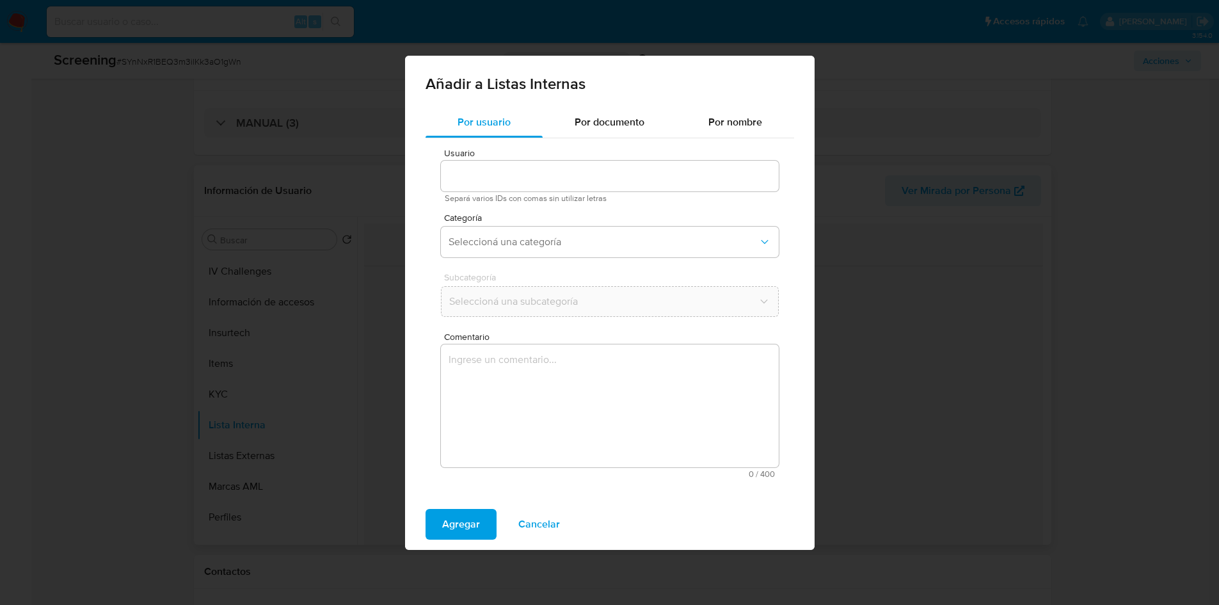
type input "1013036341"
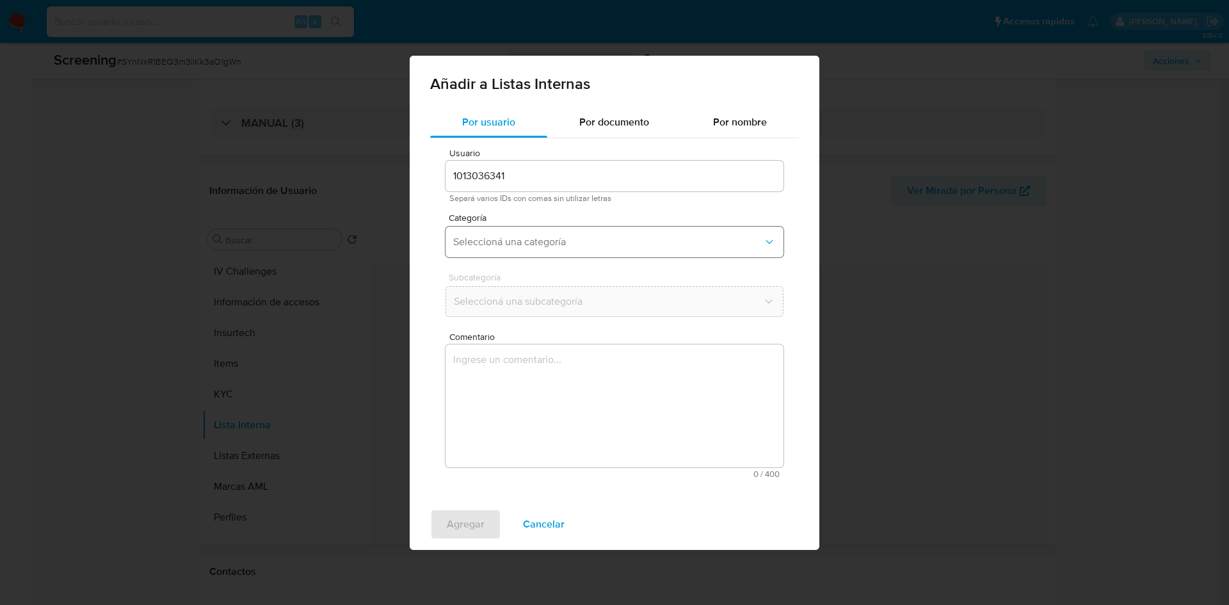
click at [531, 232] on button "Seleccioná una categoría" at bounding box center [614, 242] width 338 height 31
click at [529, 247] on span "Seleccioná una categoría" at bounding box center [608, 242] width 310 height 13
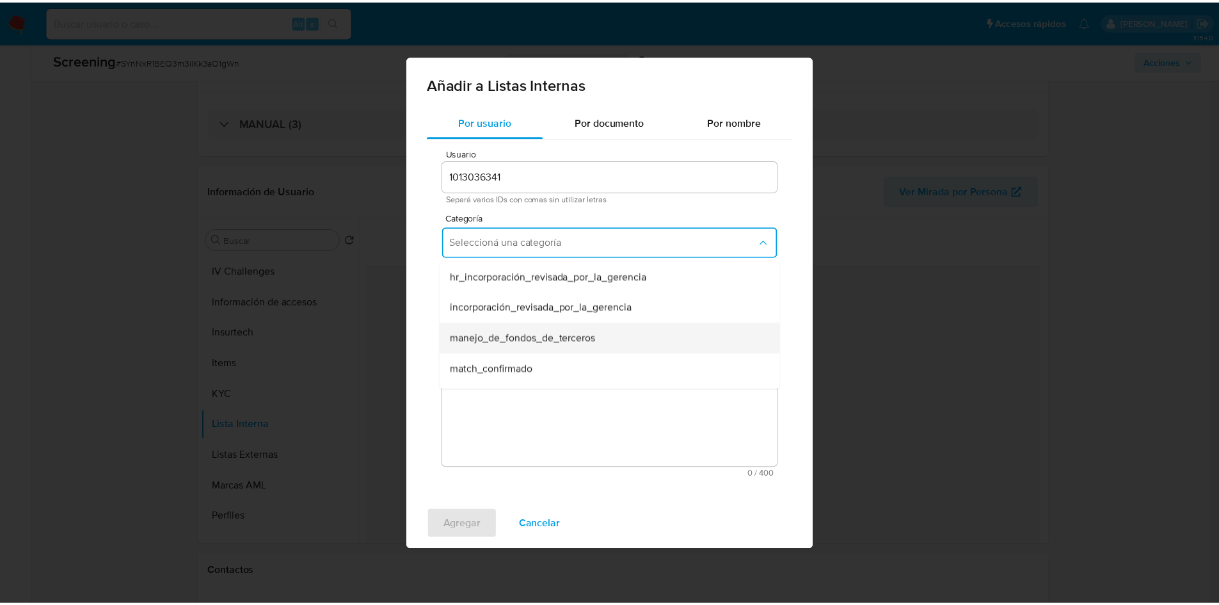
scroll to position [128, 0]
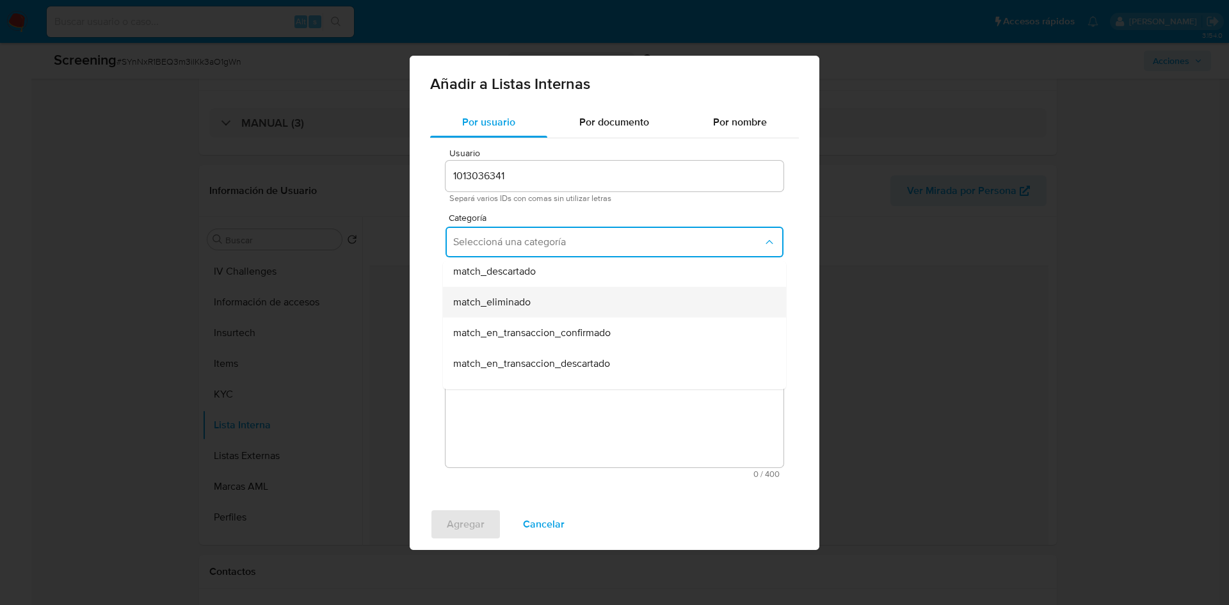
click at [543, 309] on div "match_eliminado" at bounding box center [610, 302] width 315 height 31
click at [505, 300] on span "Seleccioná una subcategoría" at bounding box center [608, 301] width 310 height 13
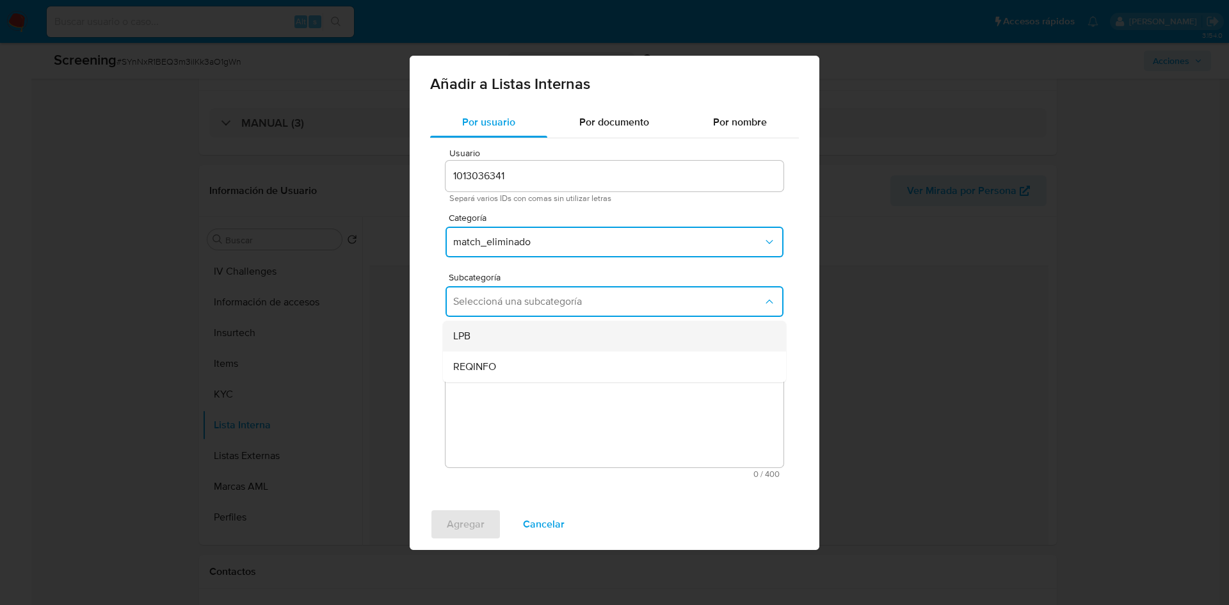
click at [508, 330] on div "LPB" at bounding box center [610, 336] width 315 height 31
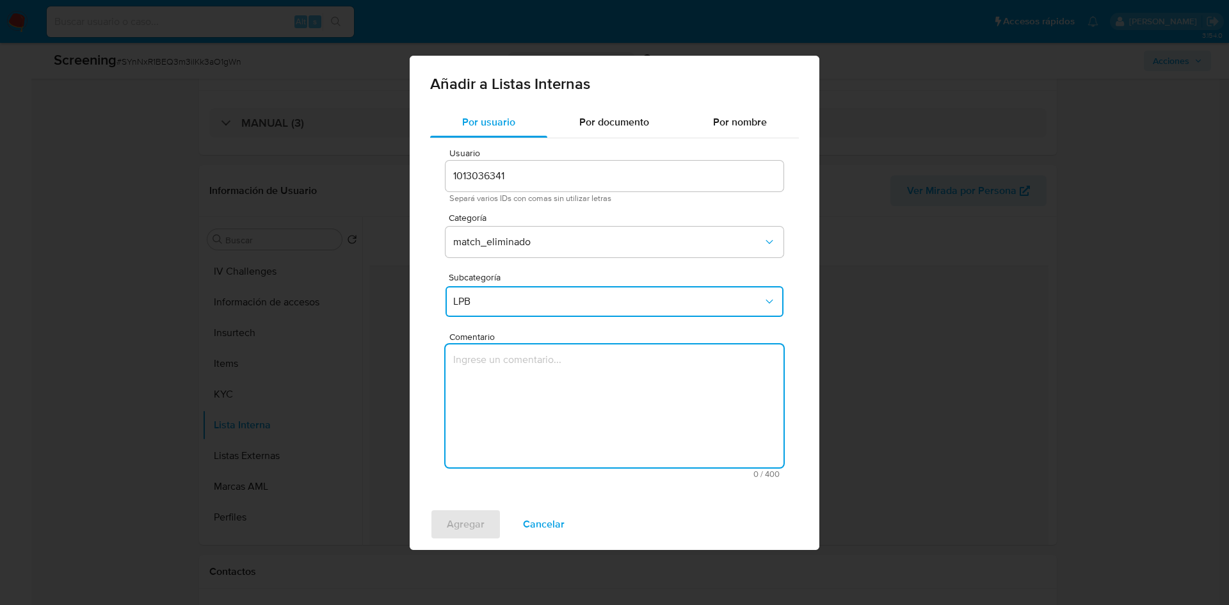
click at [540, 365] on textarea "Comentario" at bounding box center [614, 405] width 338 height 123
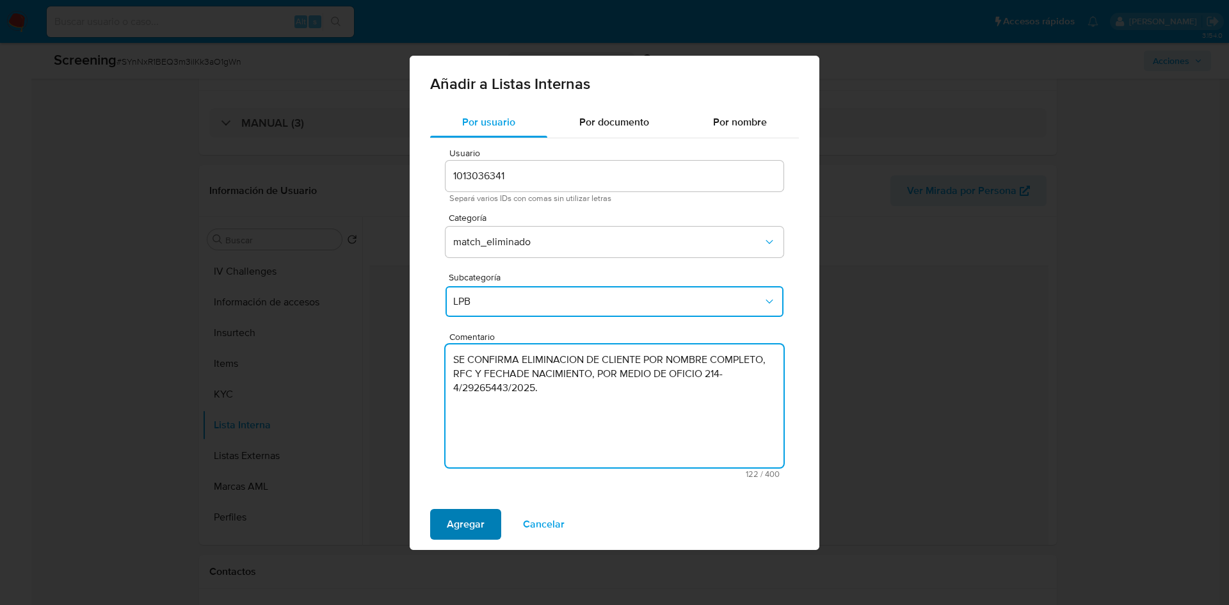
type textarea "SE CONFIRMA ELIMINACION DE CLIENTE POR NOMBRE COMPLETO, RFC Y FECHADE NACIMIENT…"
click at [454, 527] on span "Agregar" at bounding box center [466, 524] width 38 height 28
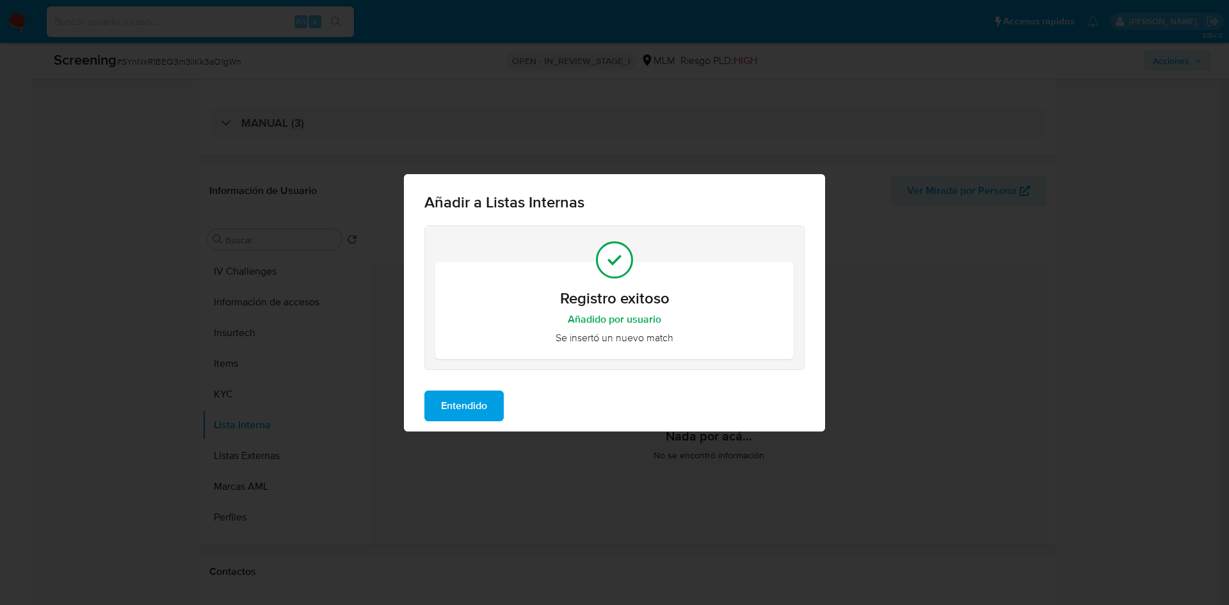
click at [480, 411] on span "Entendido" at bounding box center [464, 406] width 46 height 28
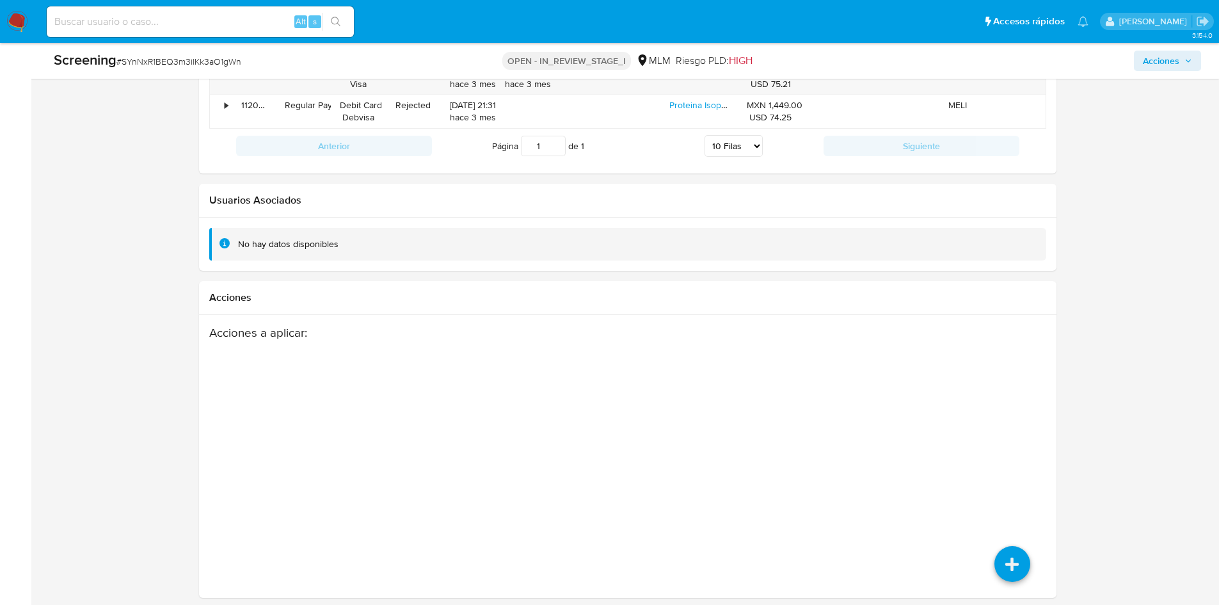
scroll to position [1770, 0]
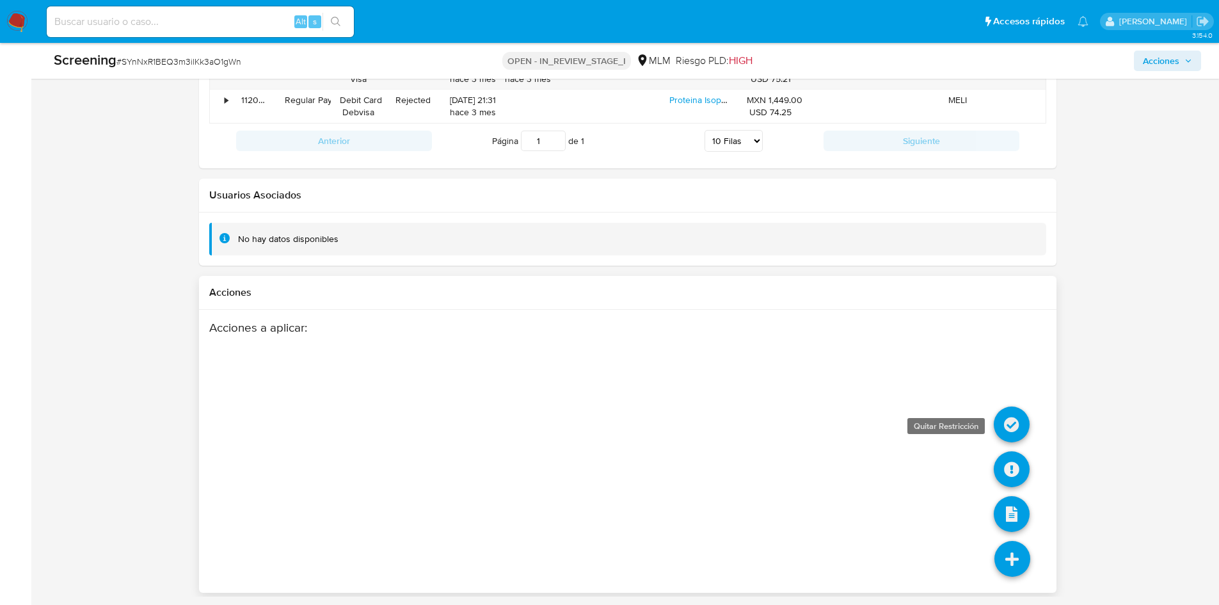
click at [1014, 422] on icon at bounding box center [1012, 424] width 36 height 36
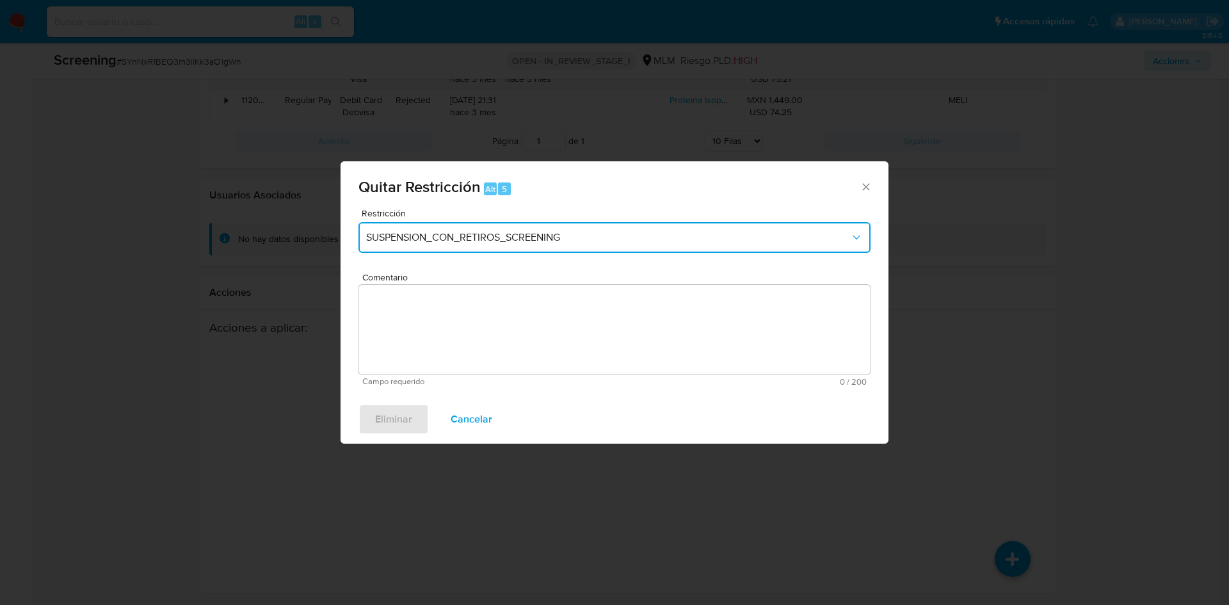
click at [576, 234] on span "SUSPENSION_CON_RETIROS_SCREENING" at bounding box center [608, 237] width 484 height 13
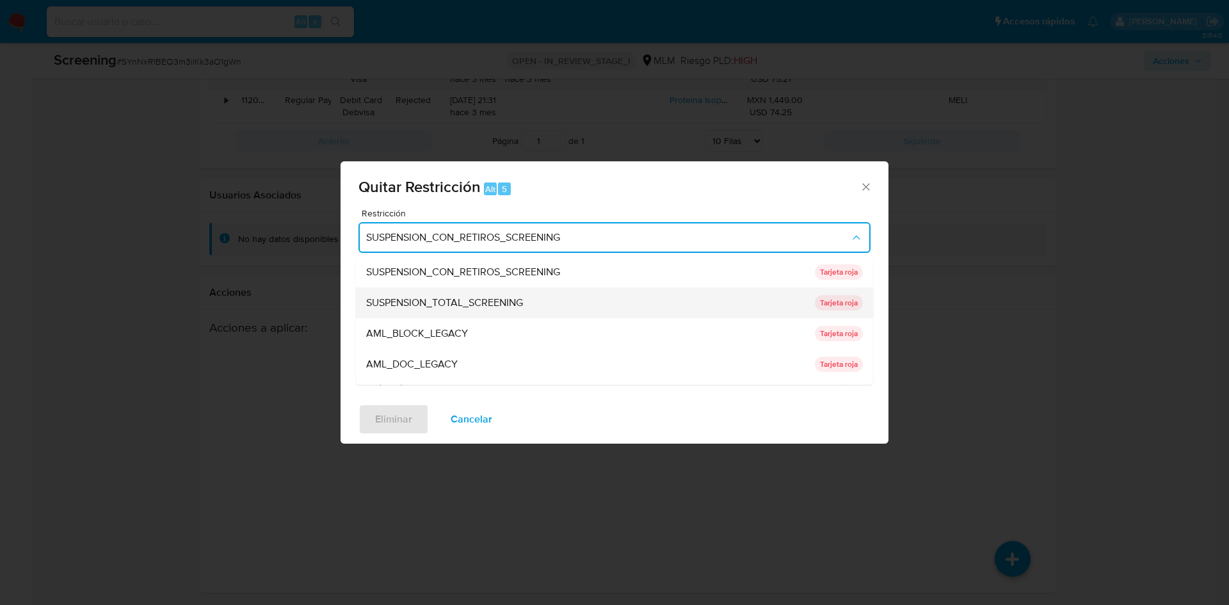
click at [538, 297] on div "SUSPENSION_TOTAL_SCREENING" at bounding box center [586, 302] width 441 height 31
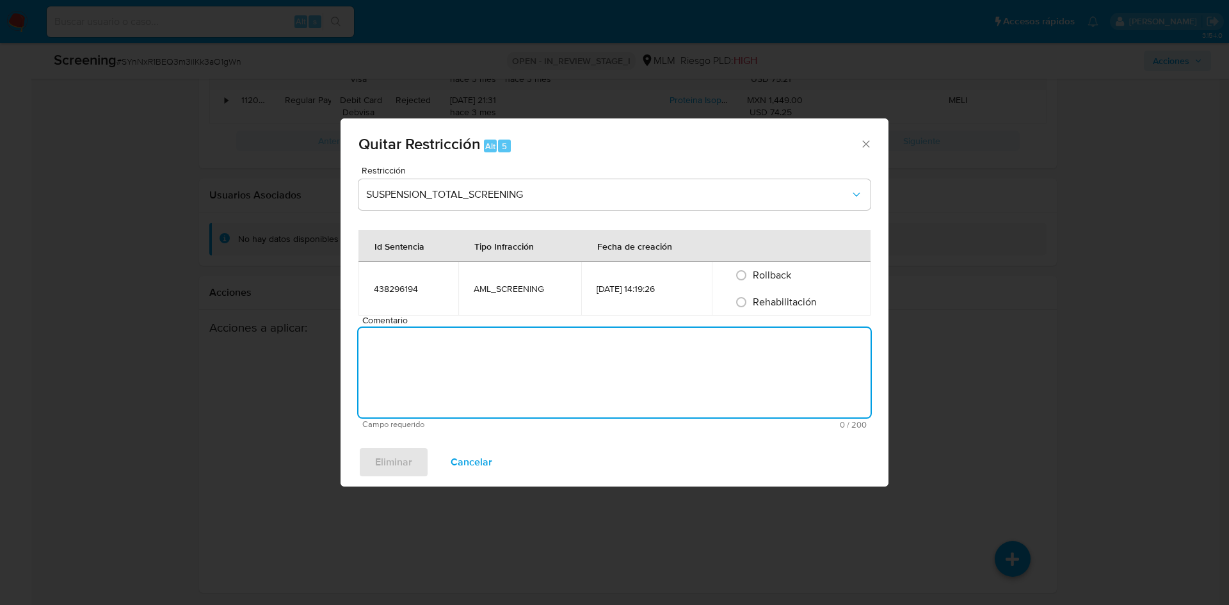
click at [447, 356] on textarea "Comentario" at bounding box center [614, 373] width 512 height 90
click at [748, 301] on input "Rehabilitación" at bounding box center [741, 302] width 20 height 20
radio input "true"
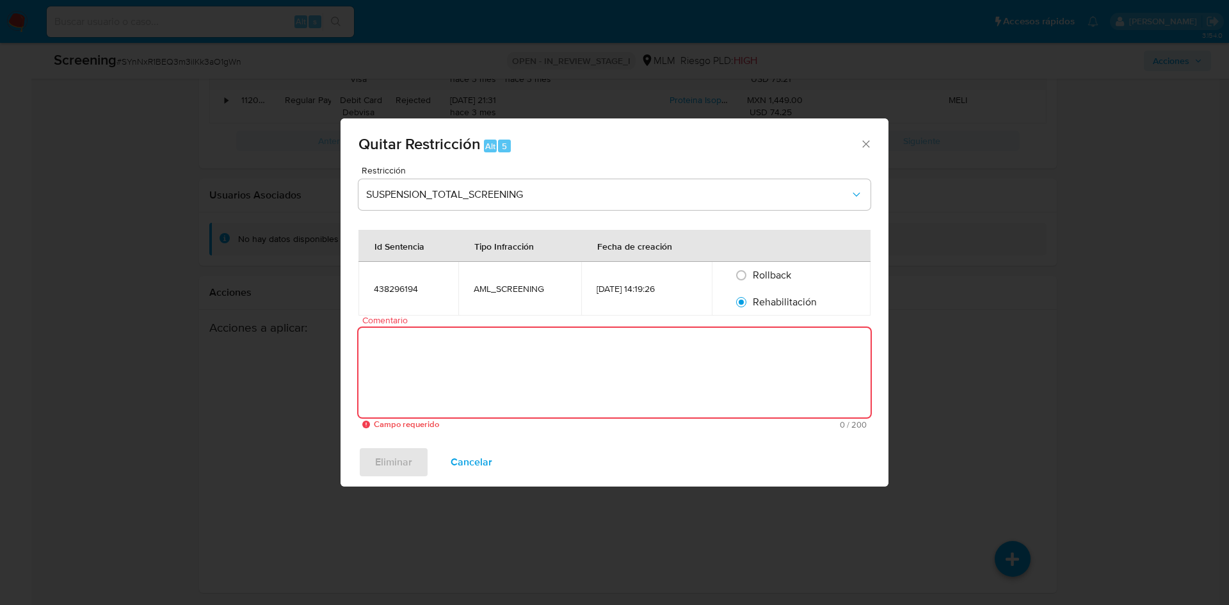
click at [647, 372] on textarea "Comentario" at bounding box center [614, 373] width 512 height 90
paste textarea "SE CONFIRMA ELIMINACION DE CLIENTE POR NOMBRE COMPLETO, RFC Y FECHADE NACIMIENT…"
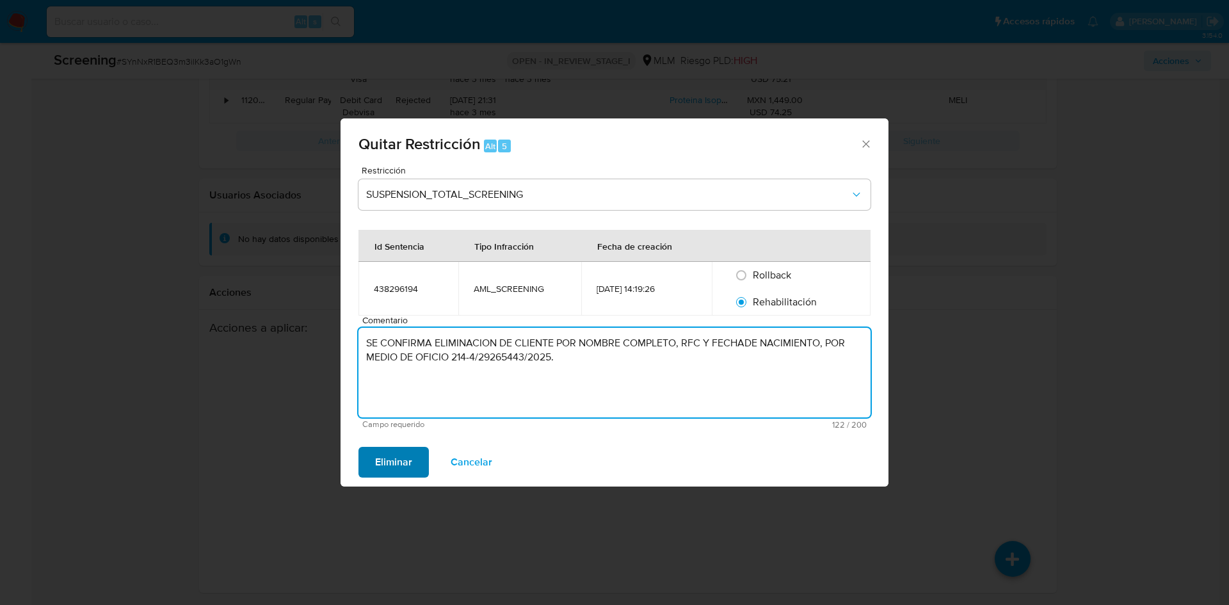
type textarea "SE CONFIRMA ELIMINACION DE CLIENTE POR NOMBRE COMPLETO, RFC Y FECHADE NACIMIENT…"
click at [404, 456] on span "Eliminar" at bounding box center [393, 462] width 37 height 28
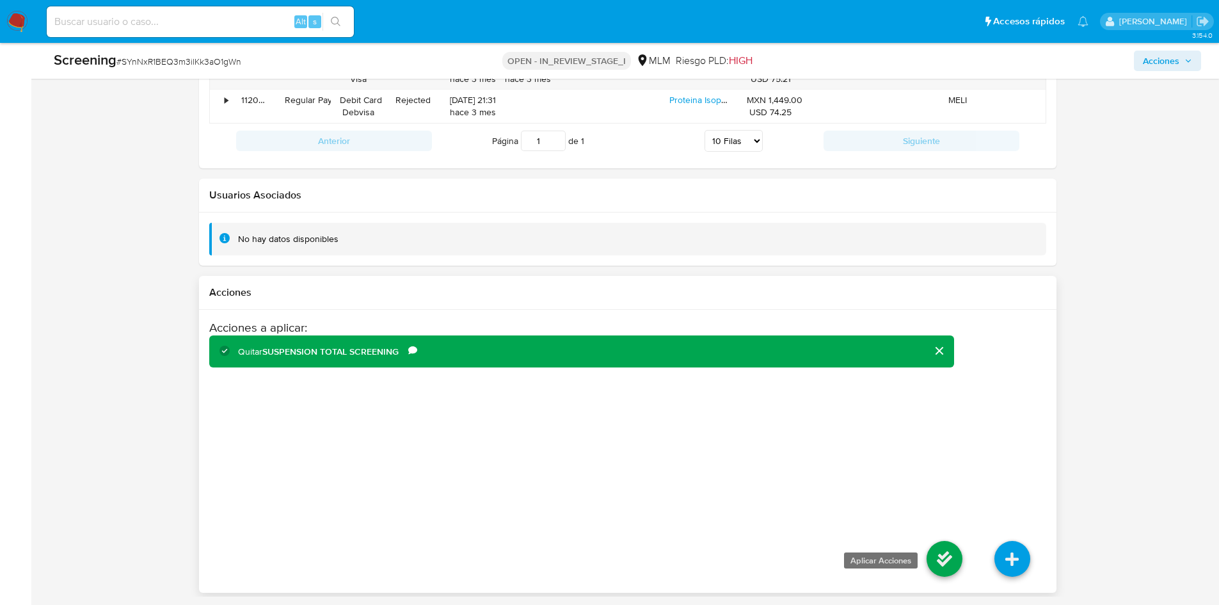
click at [950, 558] on icon at bounding box center [945, 559] width 36 height 36
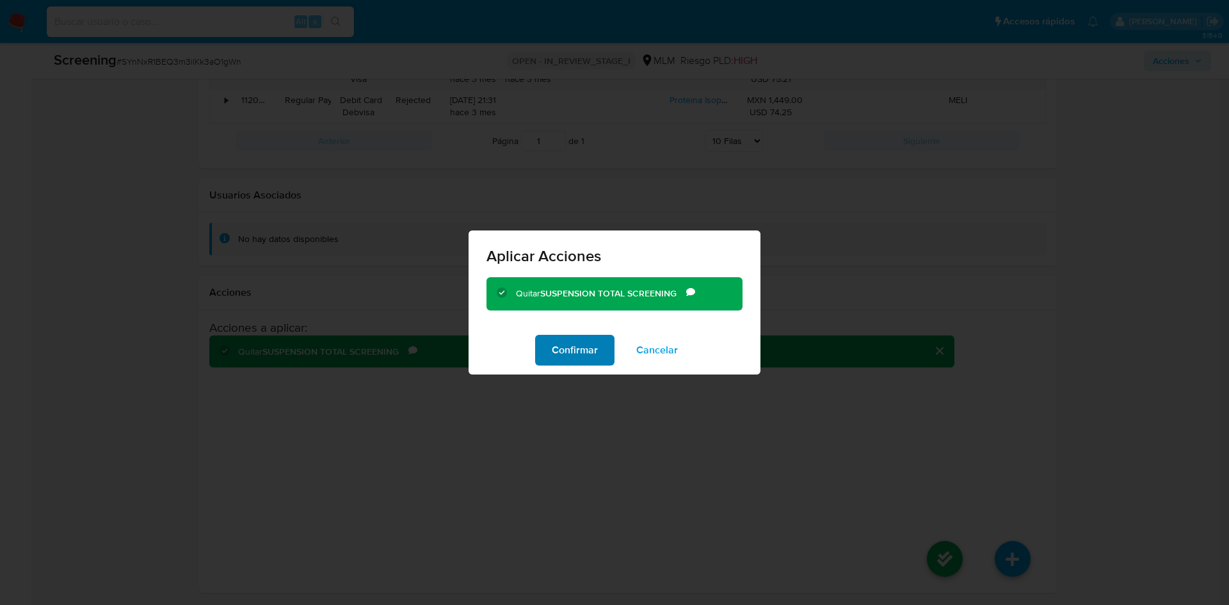
click at [586, 355] on span "Confirmar" at bounding box center [575, 350] width 46 height 28
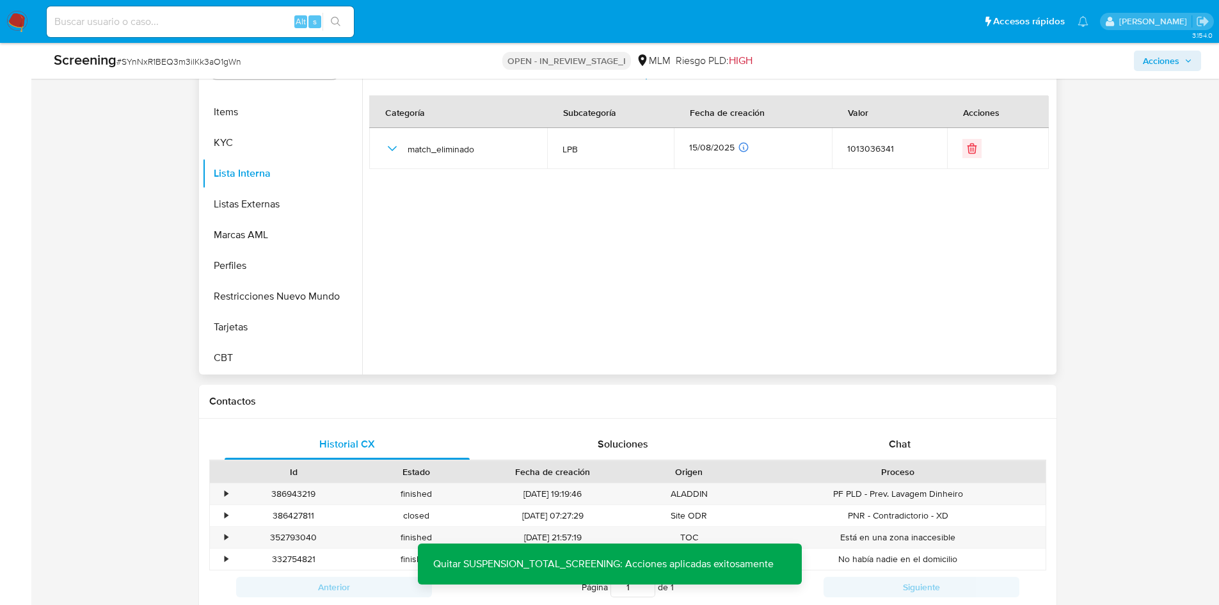
scroll to position [528, 0]
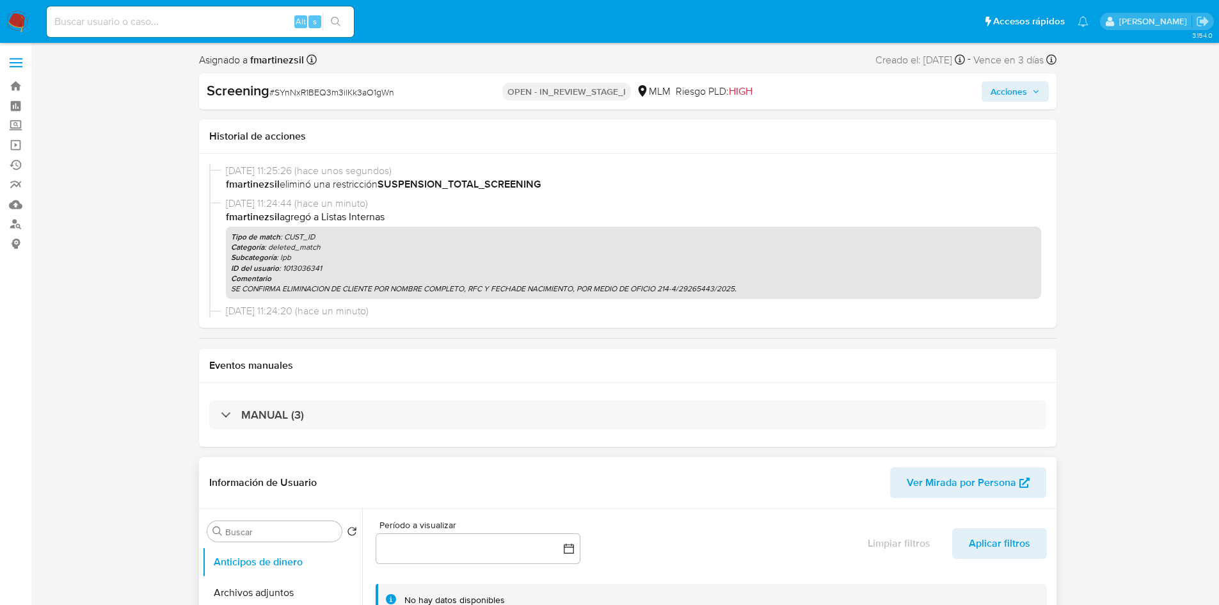
select select "10"
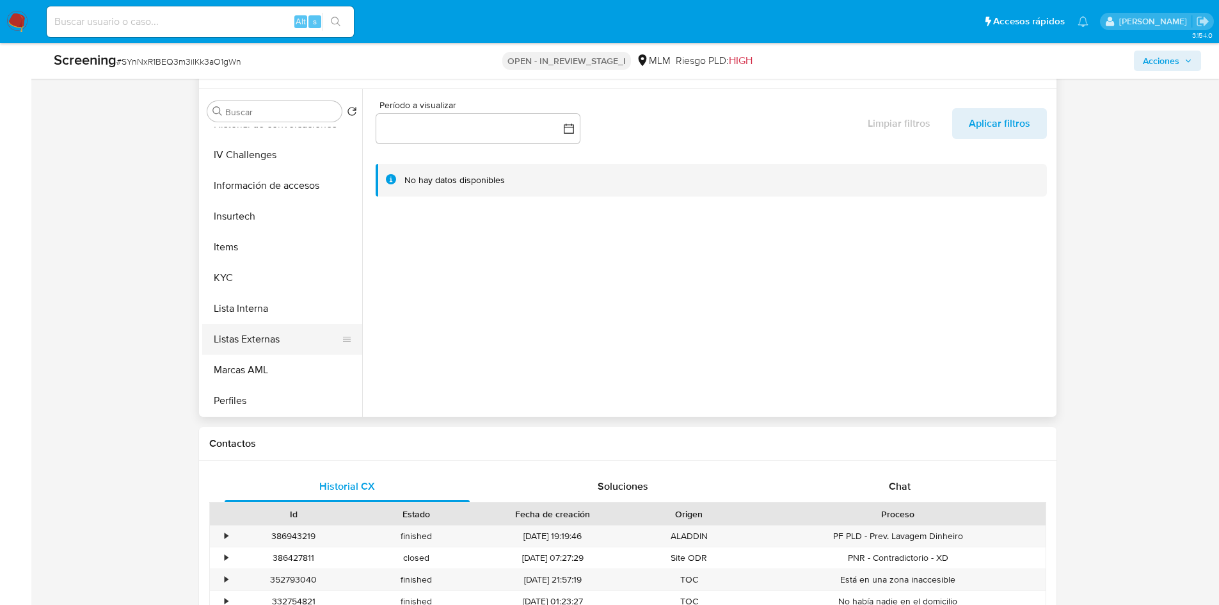
scroll to position [128, 0]
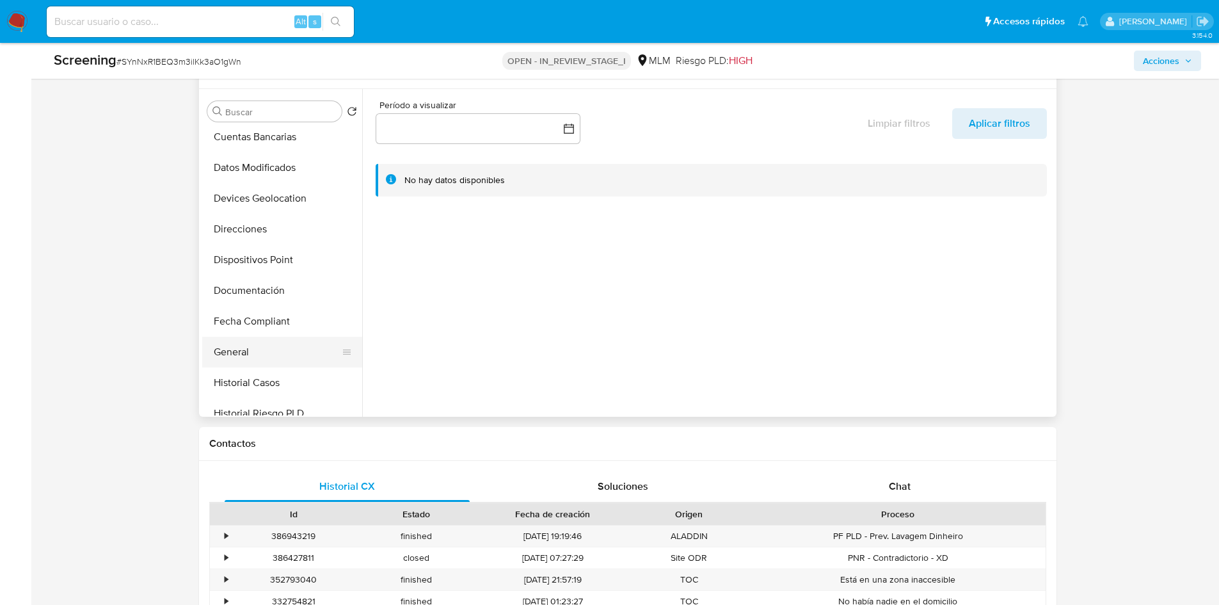
click at [279, 348] on button "General" at bounding box center [277, 352] width 150 height 31
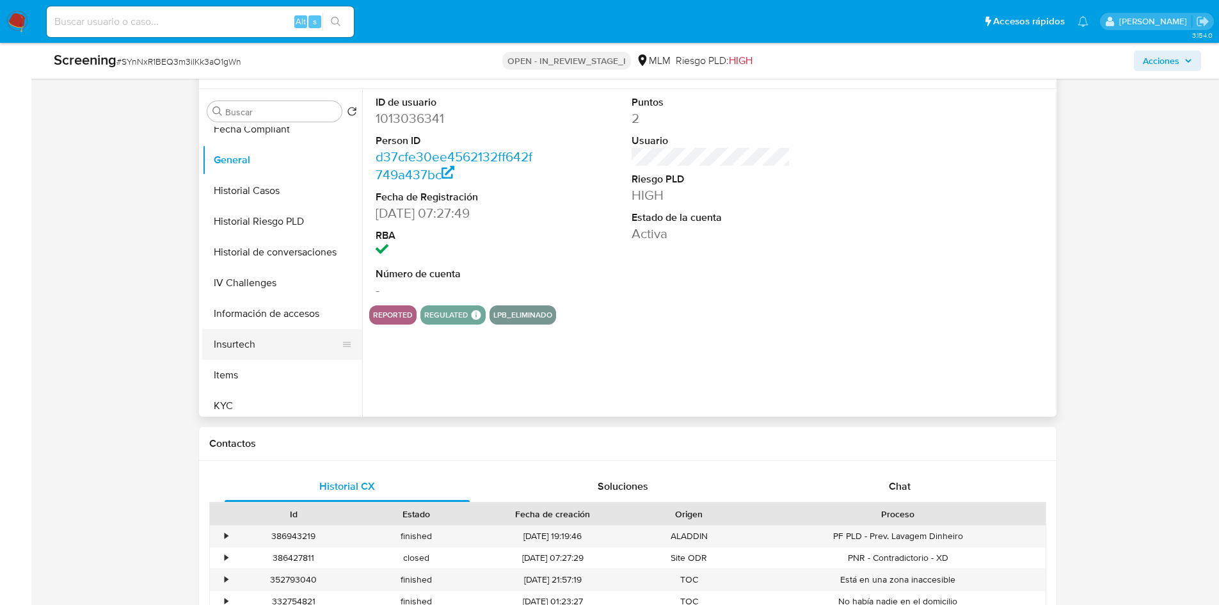
scroll to position [541, 0]
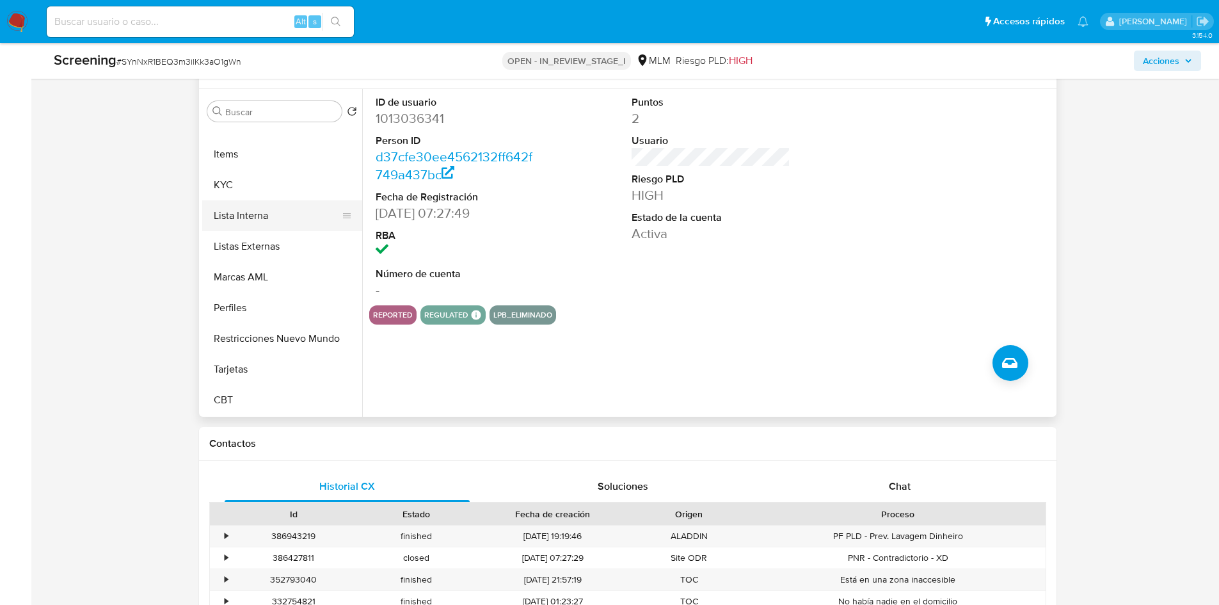
click at [274, 221] on button "Lista Interna" at bounding box center [277, 215] width 150 height 31
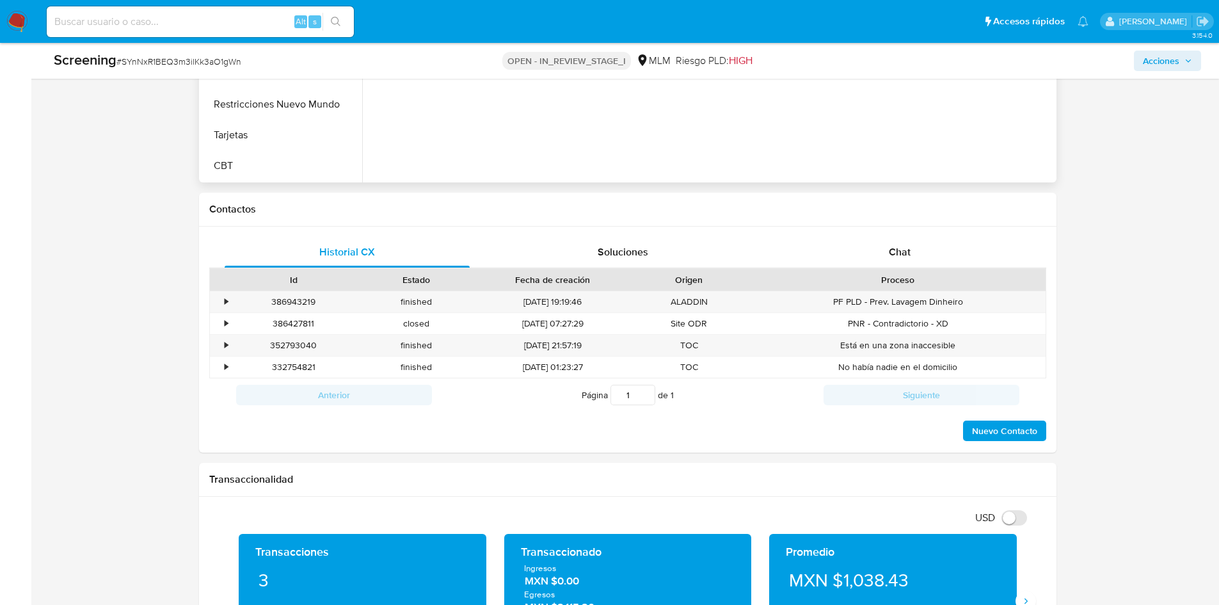
scroll to position [362, 0]
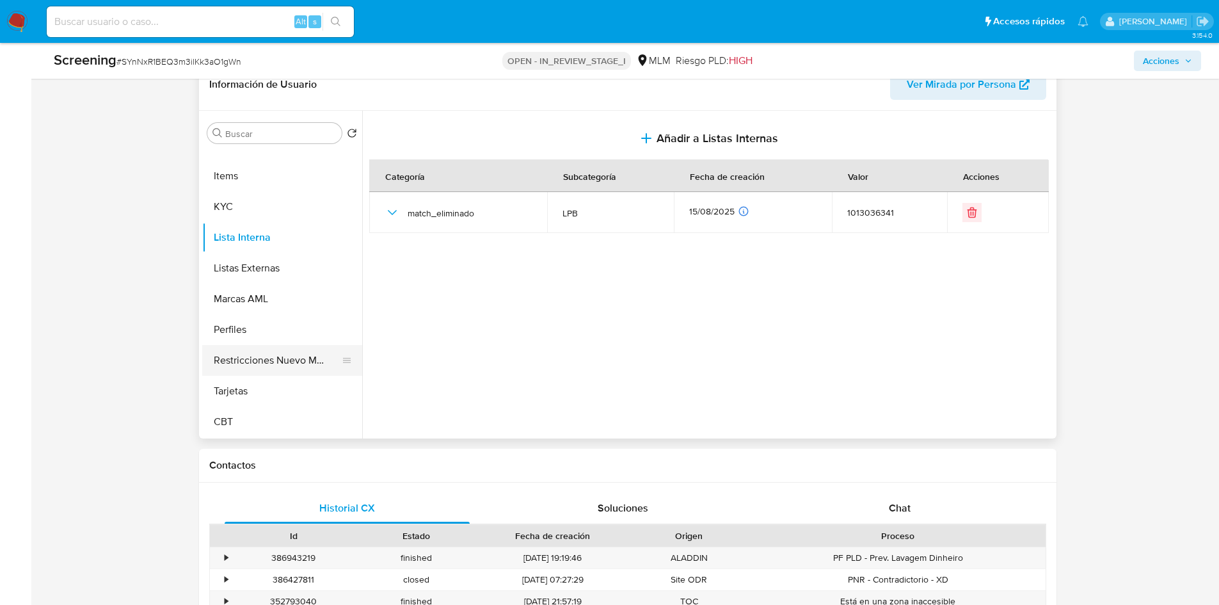
click at [304, 363] on button "Restricciones Nuevo Mundo" at bounding box center [277, 360] width 150 height 31
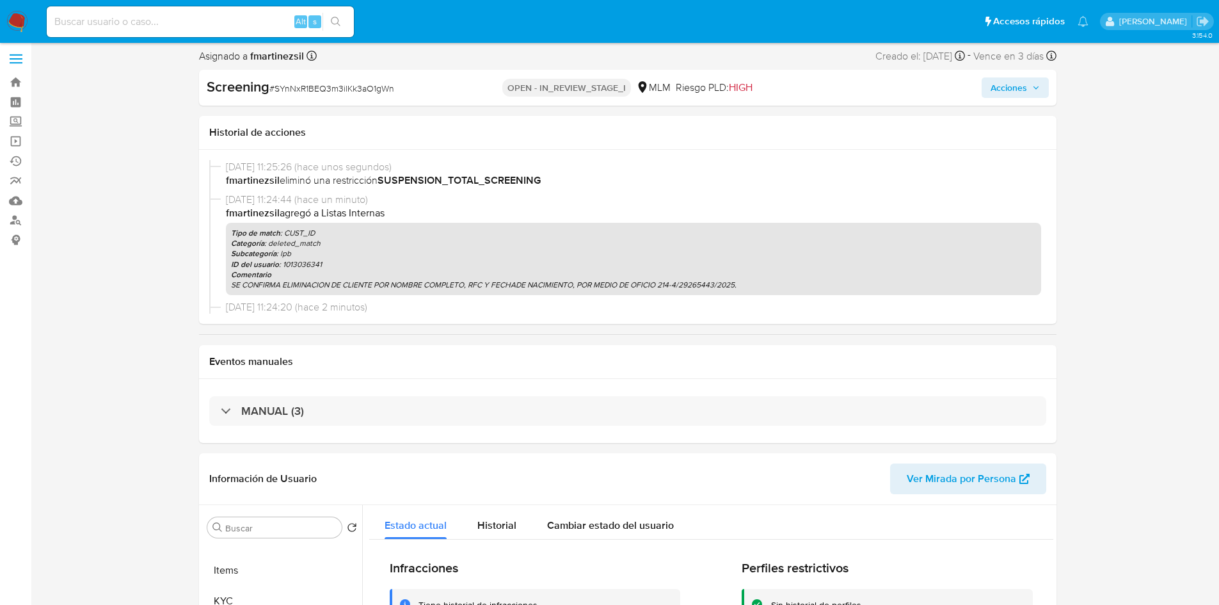
scroll to position [0, 0]
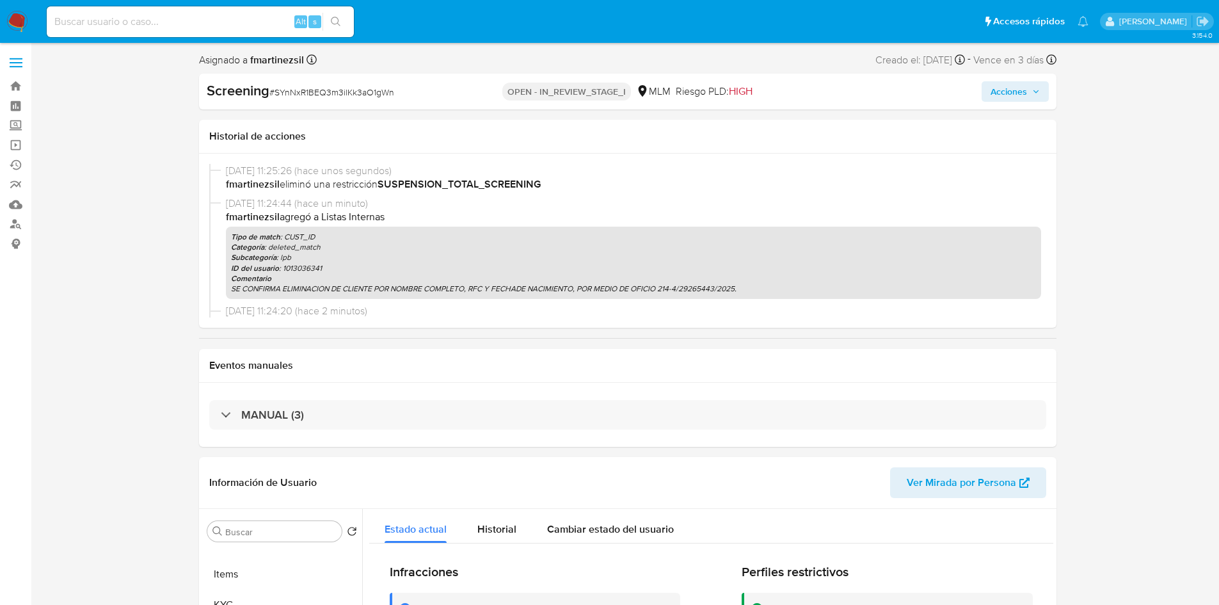
click at [1020, 97] on span "Acciones" at bounding box center [1009, 91] width 36 height 20
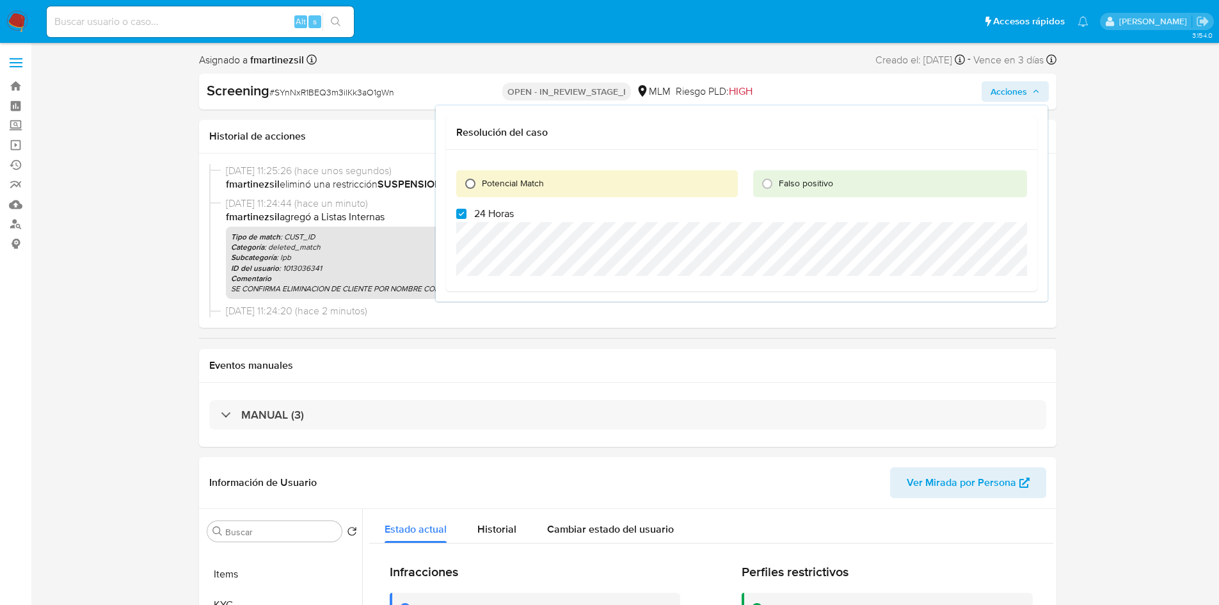
click at [468, 186] on input "Potencial Match" at bounding box center [470, 183] width 20 height 20
radio input "true"
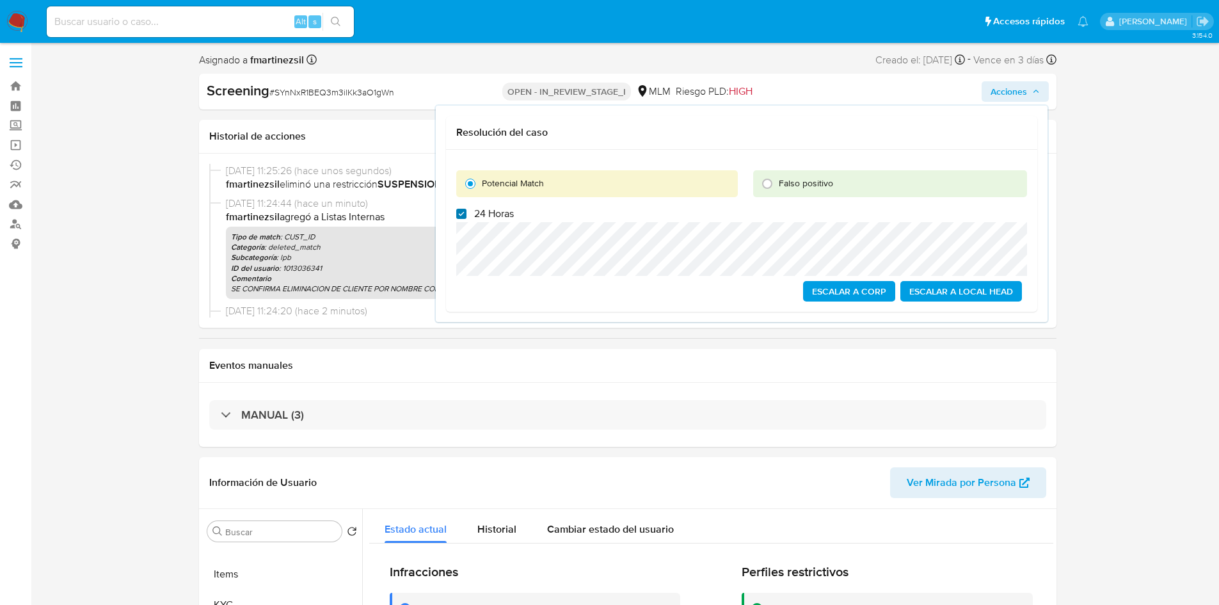
click at [465, 215] on input "24 Horas" at bounding box center [461, 214] width 10 height 10
checkbox input "false"
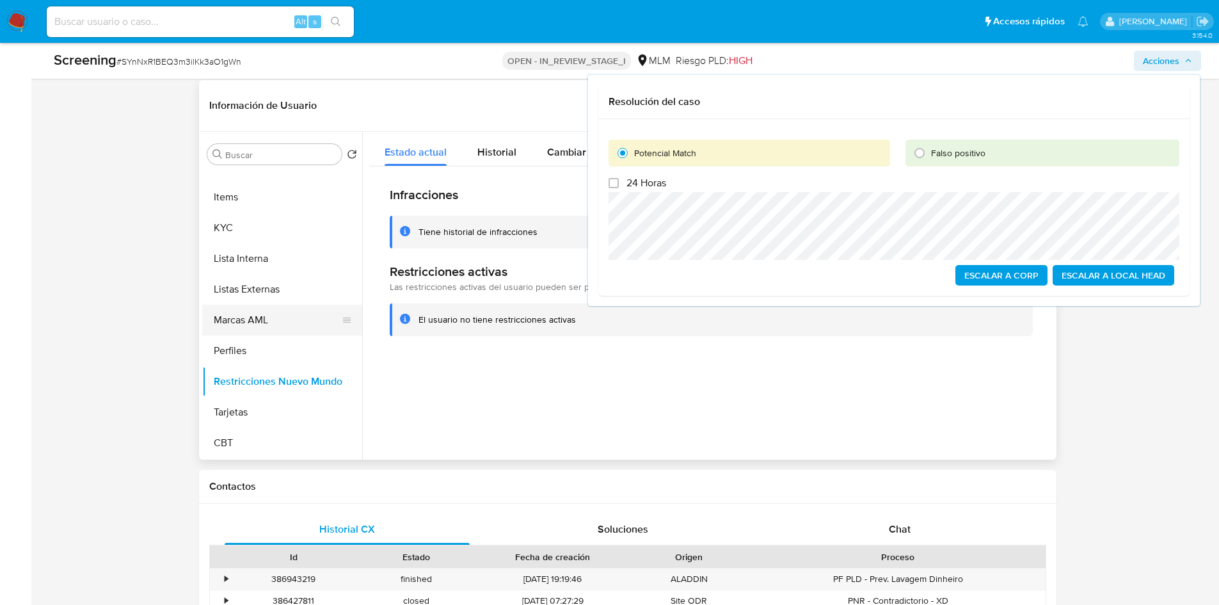
scroll to position [384, 0]
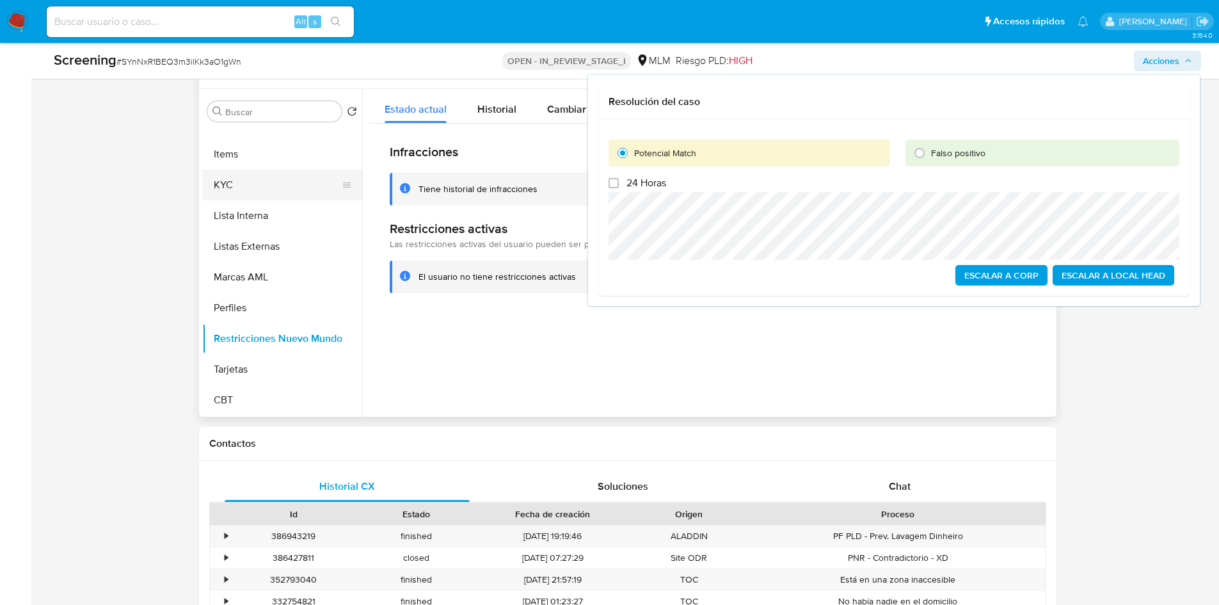
click at [243, 178] on button "KYC" at bounding box center [277, 185] width 150 height 31
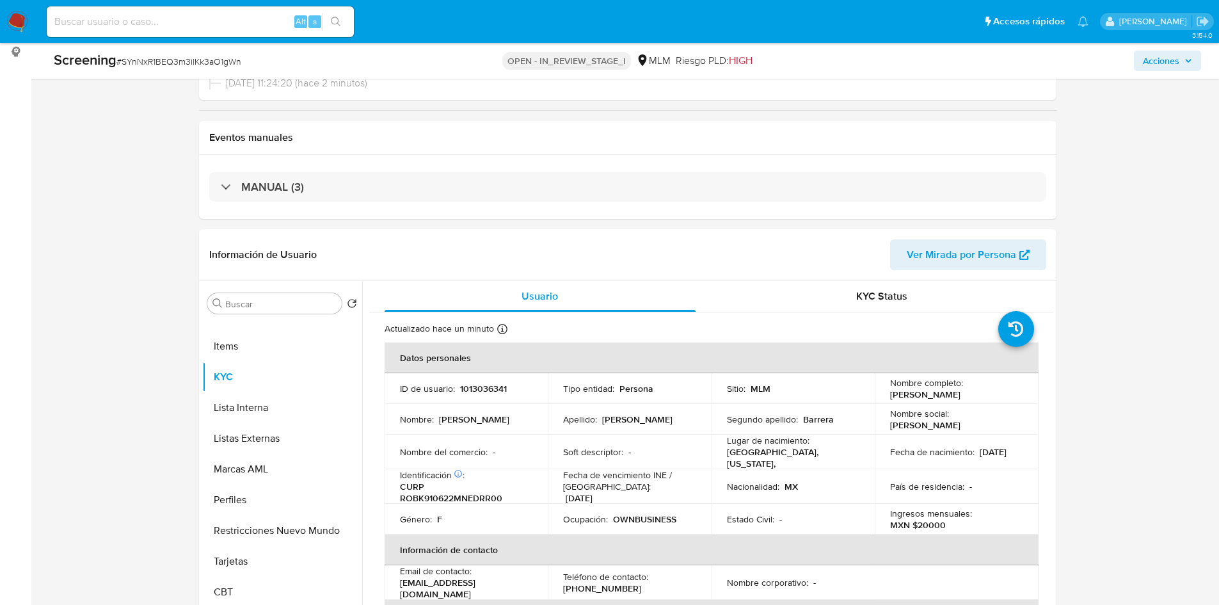
scroll to position [0, 0]
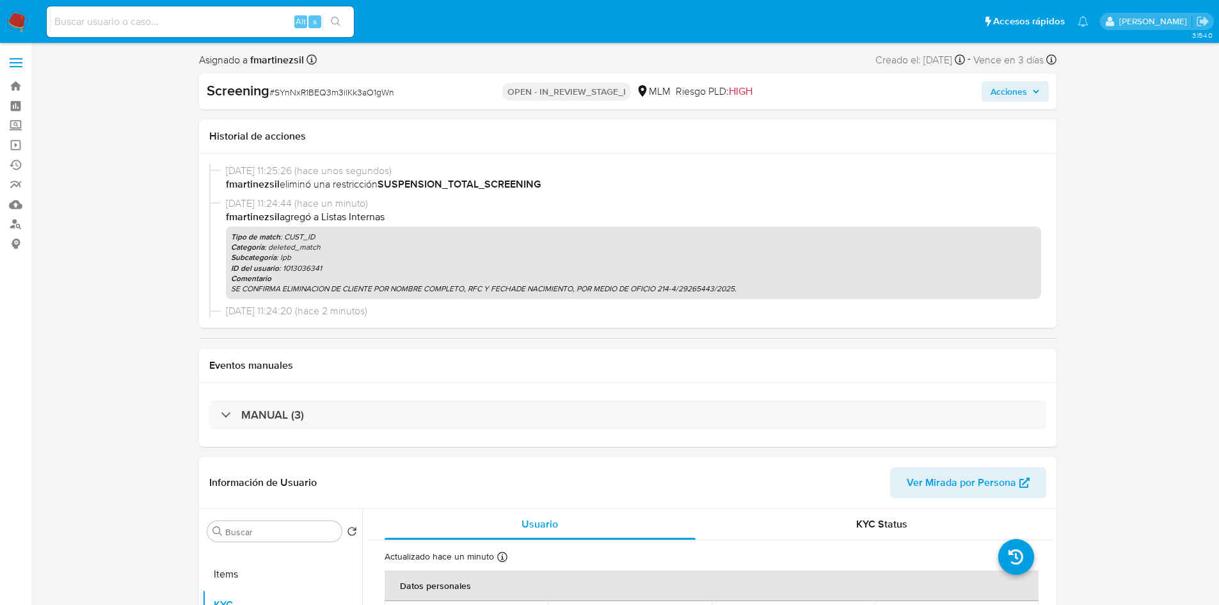
click at [1031, 88] on span "Acciones" at bounding box center [1015, 92] width 49 height 18
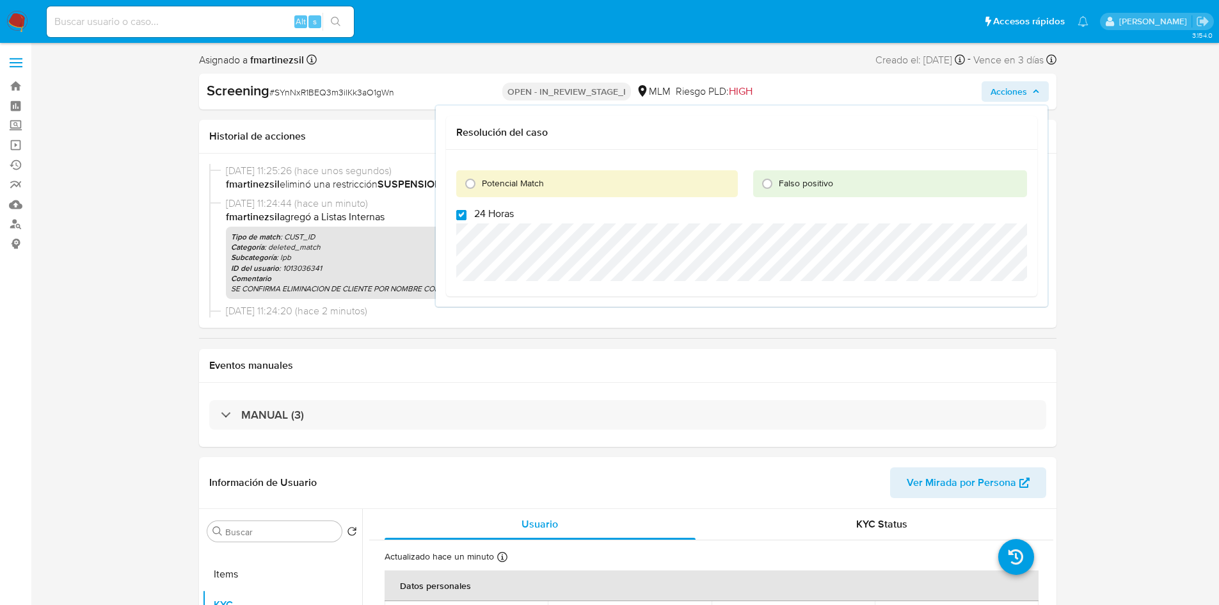
click at [461, 216] on input "24 Horas" at bounding box center [461, 215] width 10 height 10
checkbox input "false"
click at [467, 184] on input "Potencial Match" at bounding box center [470, 183] width 20 height 20
radio input "true"
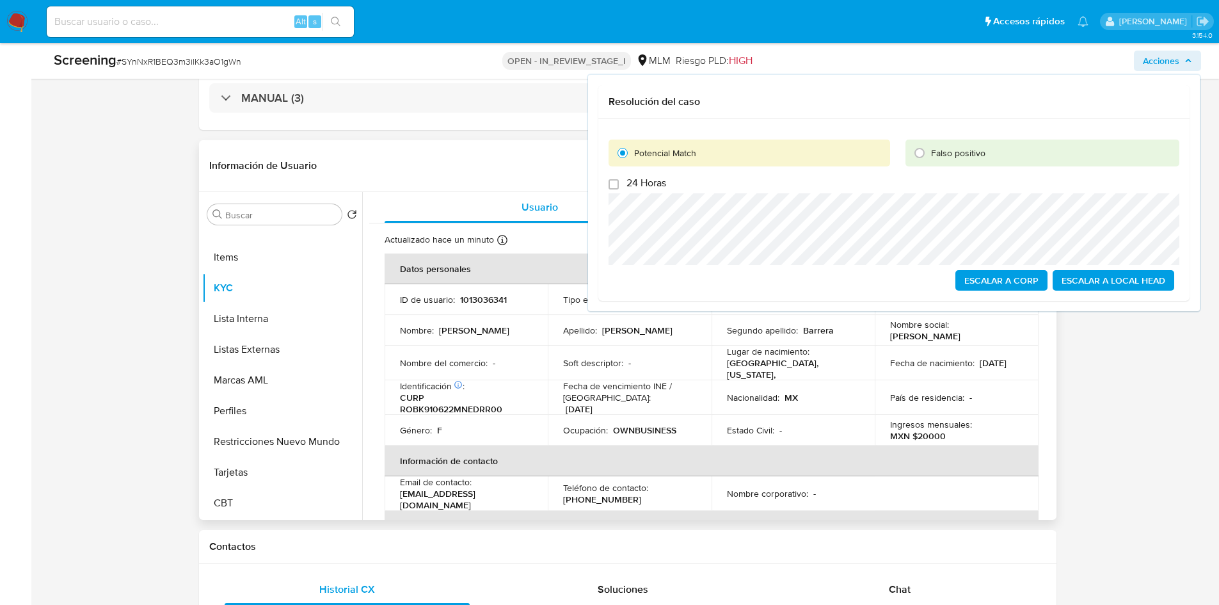
scroll to position [256, 0]
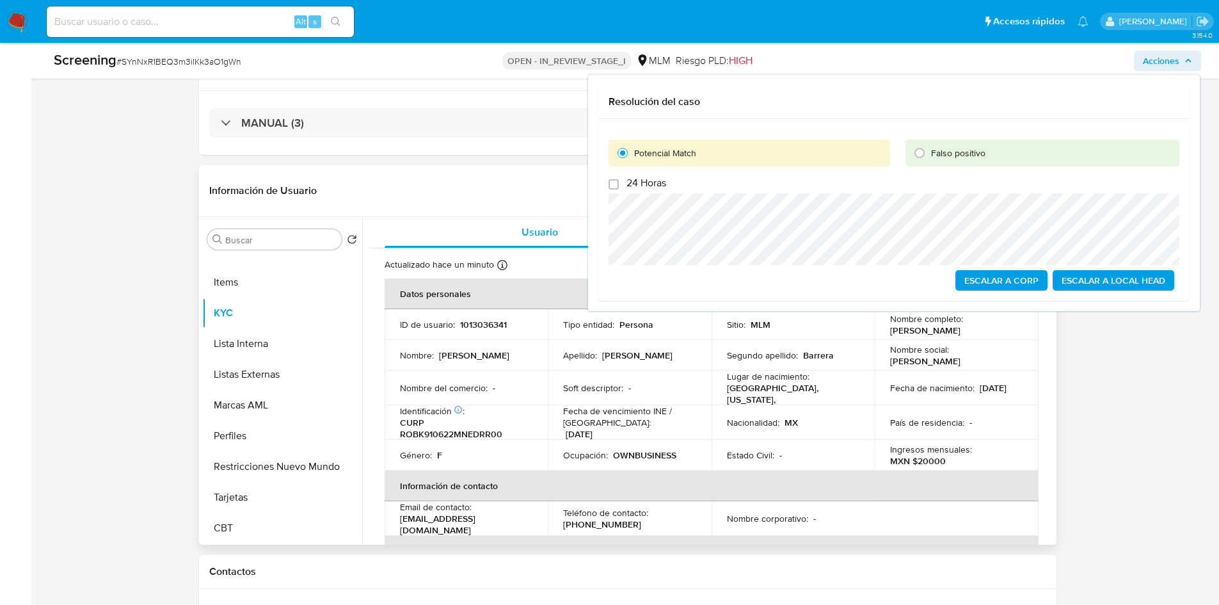
drag, startPoint x: 888, startPoint y: 332, endPoint x: 916, endPoint y: 339, distance: 28.3
click at [916, 336] on p "Karen Gabriela Rodriguez Barrera" at bounding box center [925, 330] width 70 height 12
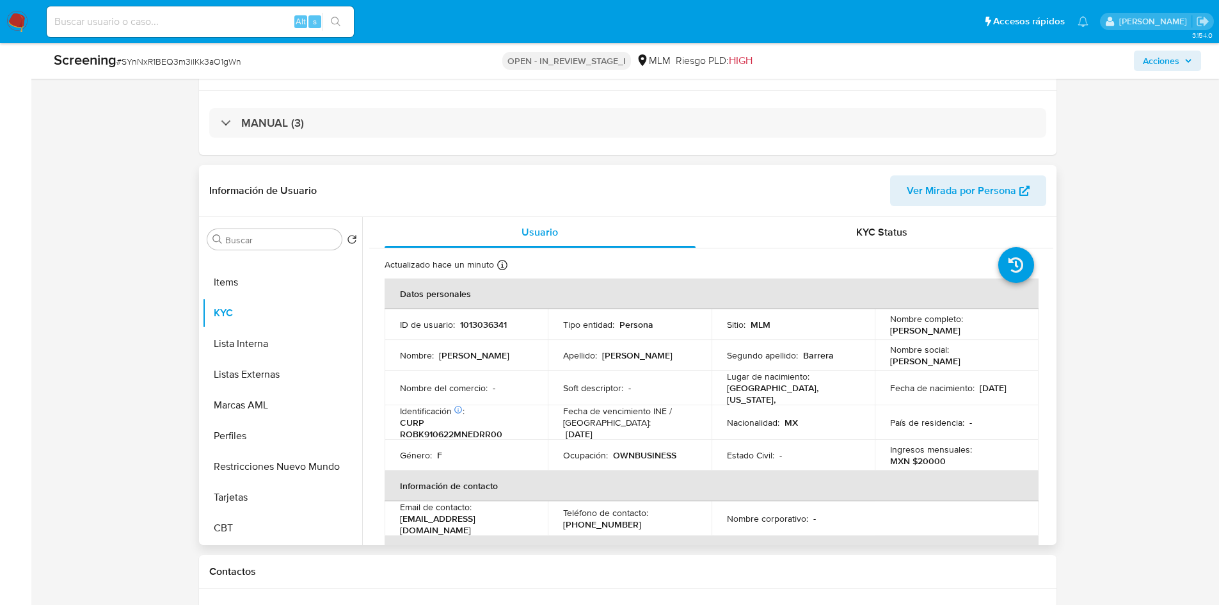
copy p "Karen Gabriela Rodriguez Barrera"
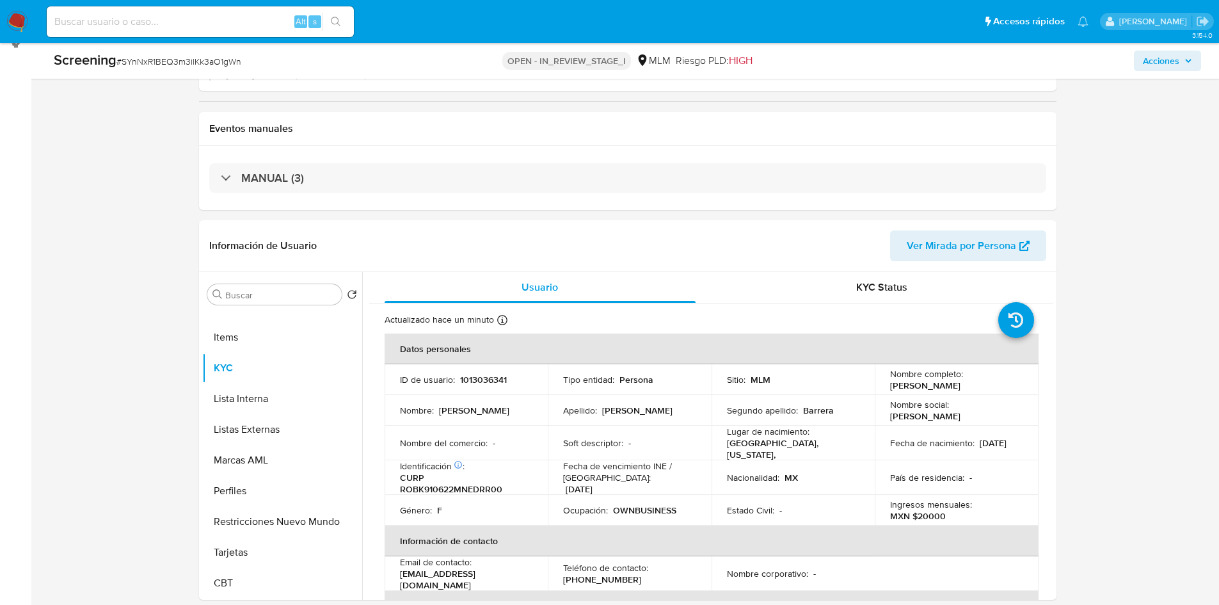
scroll to position [0, 0]
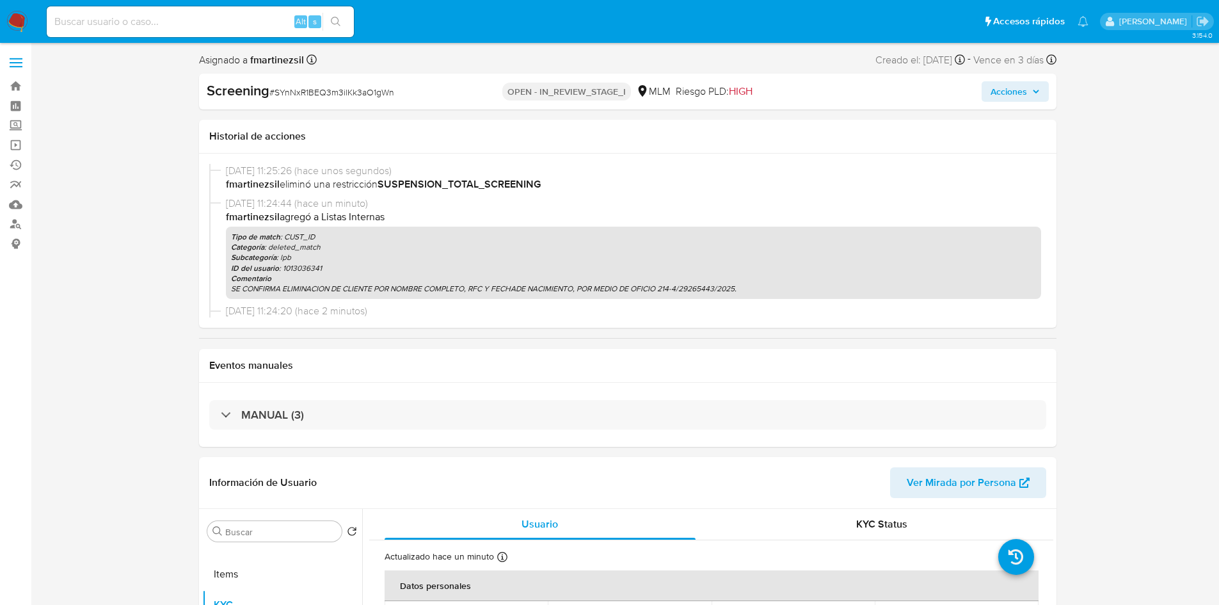
click at [1032, 91] on icon "button" at bounding box center [1036, 92] width 8 height 8
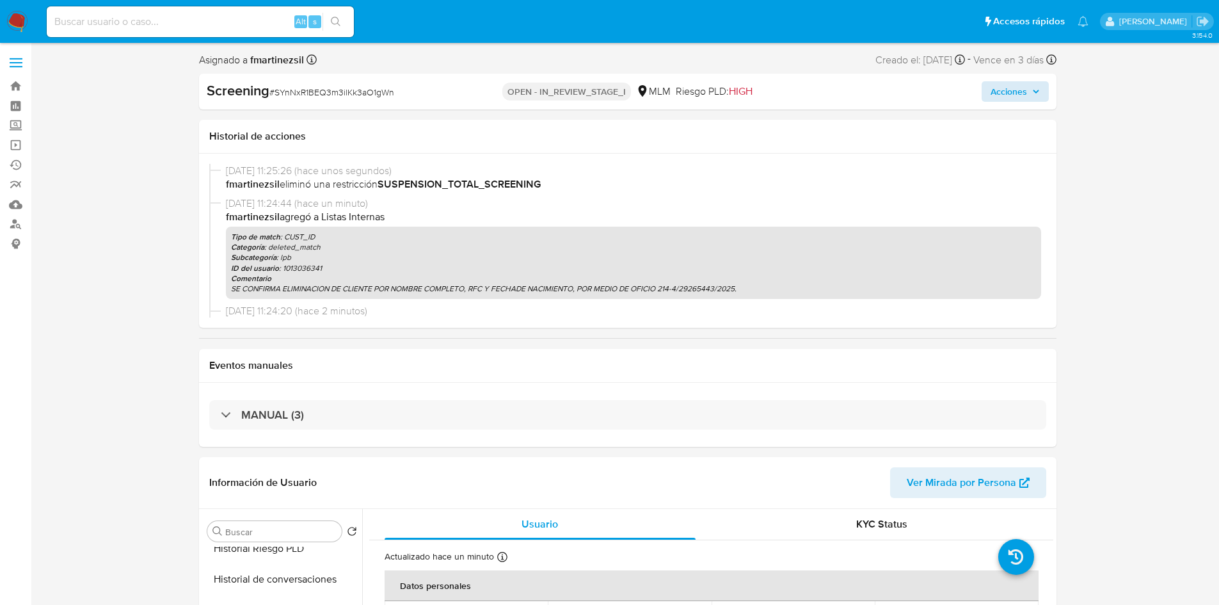
scroll to position [384, 0]
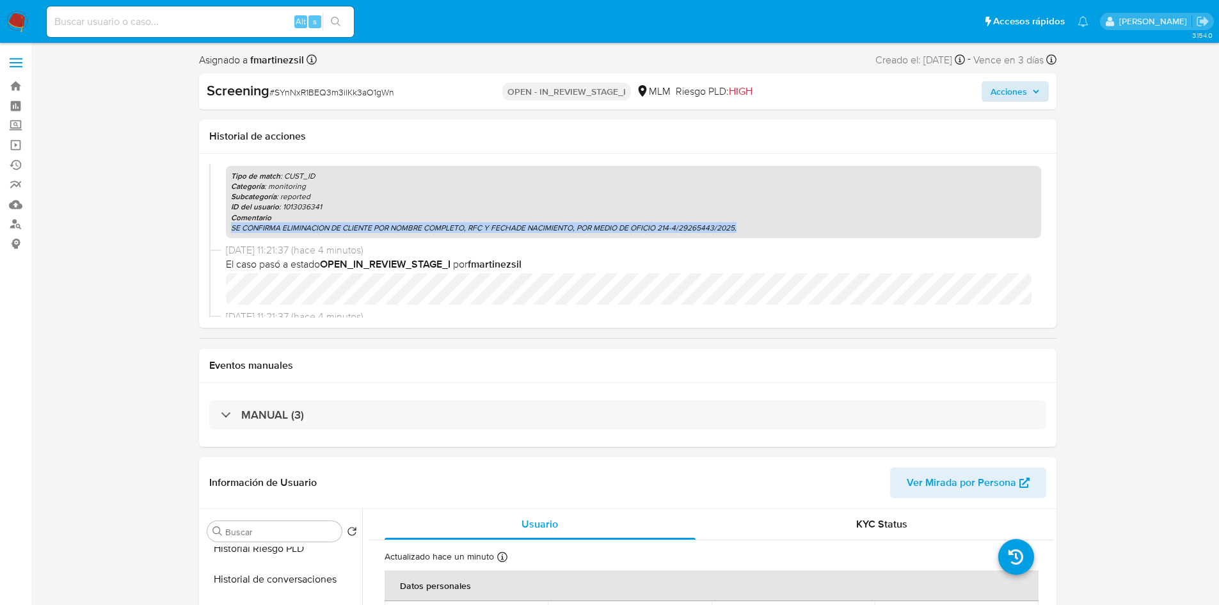
drag, startPoint x: 740, startPoint y: 227, endPoint x: 230, endPoint y: 227, distance: 510.1
click at [231, 227] on p "SE CONFIRMA ELIMINACION DE CLIENTE POR NOMBRE COMPLETO, RFC Y FECHADE NACIMIENT…" at bounding box center [633, 228] width 805 height 10
copy p "SE CONFIRMA ELIMINACION DE CLIENTE POR NOMBRE COMPLETO, RFC Y FECHADE NACIMIENT…"
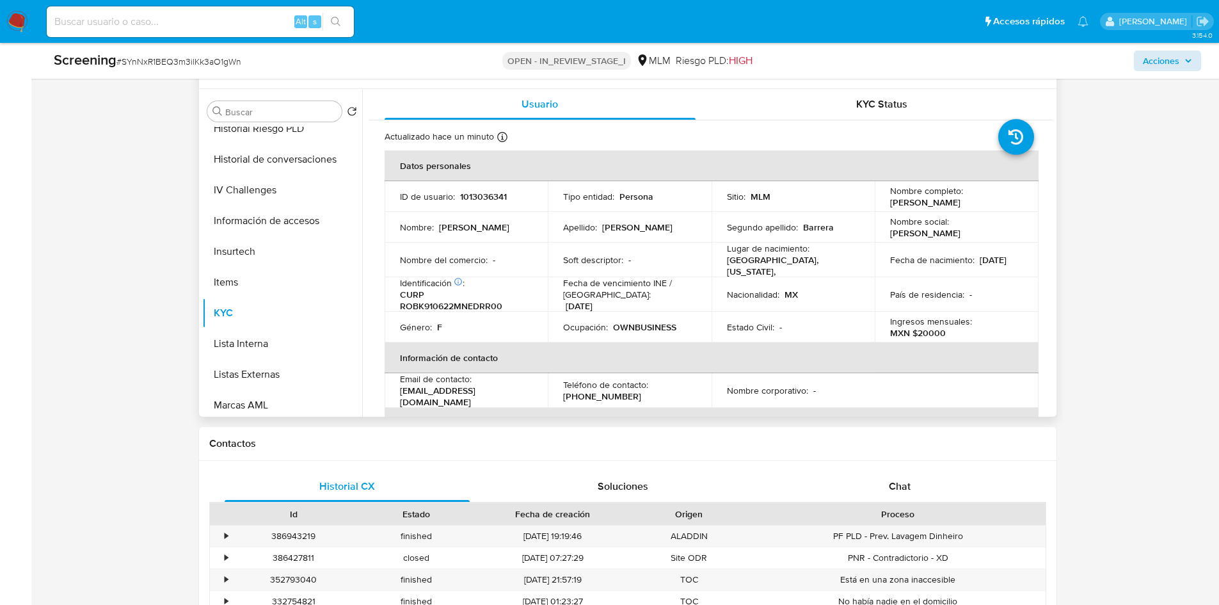
drag, startPoint x: 887, startPoint y: 201, endPoint x: 916, endPoint y: 209, distance: 30.6
click at [916, 208] on p "Karen Gabriela Rodriguez Barrera" at bounding box center [925, 202] width 70 height 12
copy p "Karen Gabriela Rodriguez Barrera"
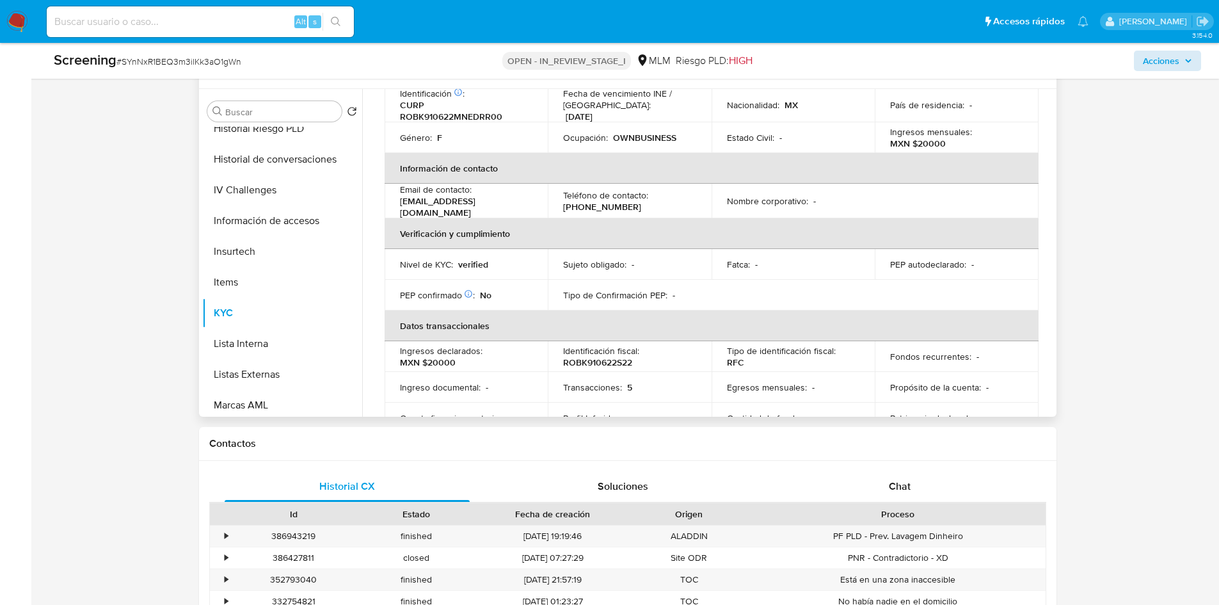
scroll to position [192, 0]
drag, startPoint x: 637, startPoint y: 364, endPoint x: 561, endPoint y: 357, distance: 76.4
click at [561, 357] on td "Identificación fiscal : ROBK910622S22" at bounding box center [630, 354] width 164 height 31
copy p "ROBK910622S22"
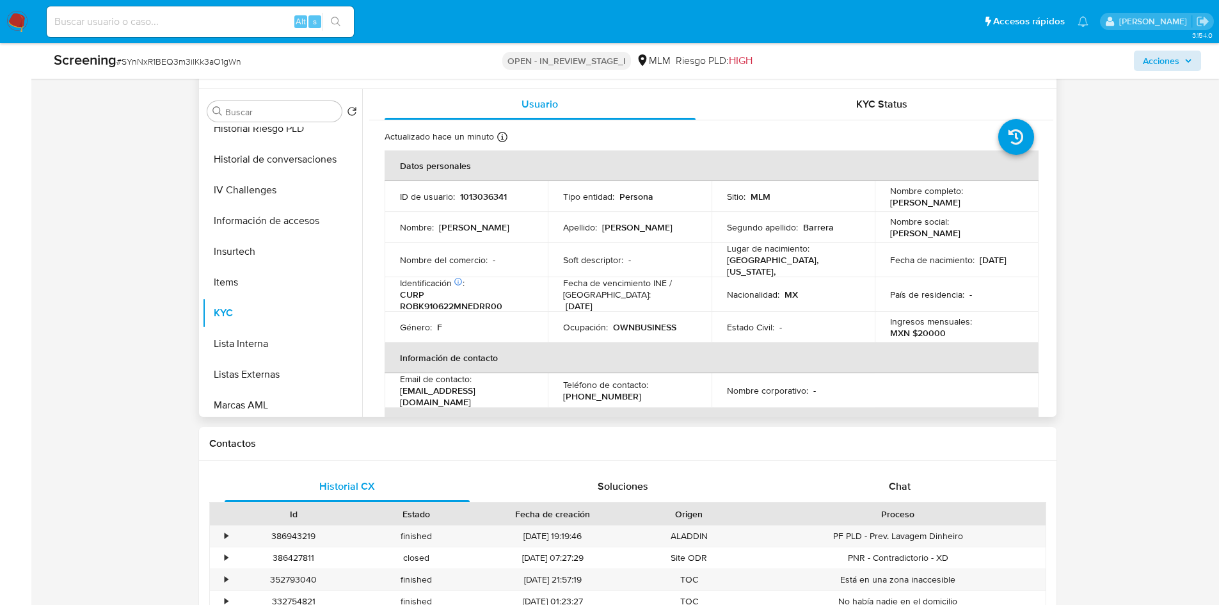
drag, startPoint x: 941, startPoint y: 270, endPoint x: 889, endPoint y: 268, distance: 51.9
click at [890, 266] on div "Fecha de nacimiento : 22/06/1991" at bounding box center [956, 260] width 133 height 12
copy p "22/06/1991"
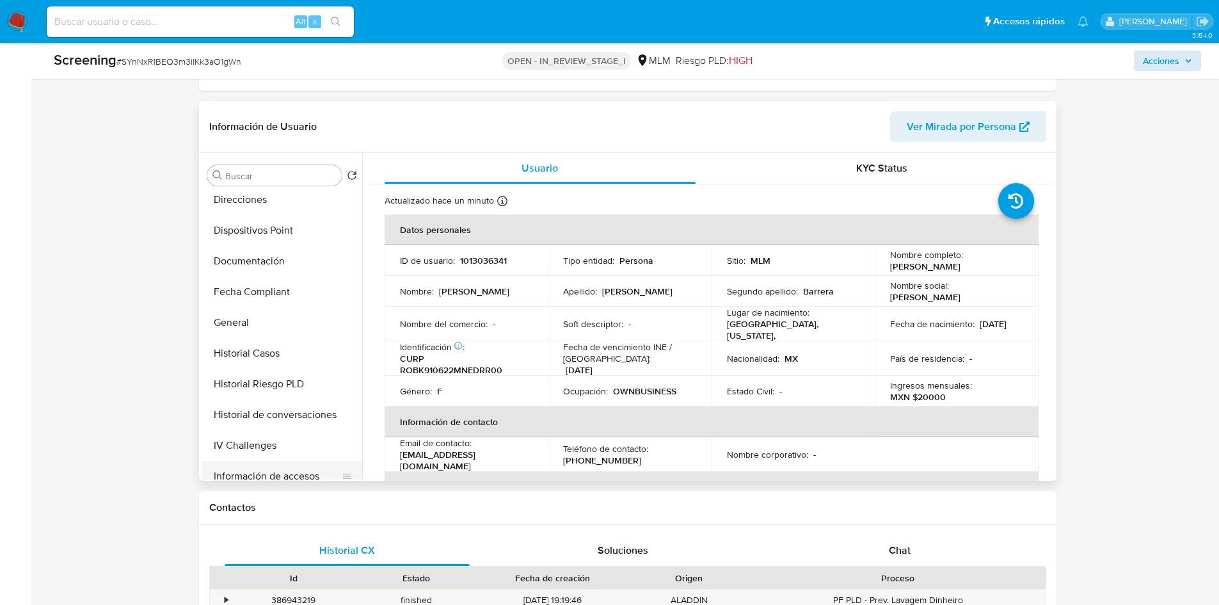
scroll to position [221, 0]
click at [260, 321] on button "General" at bounding box center [277, 323] width 150 height 31
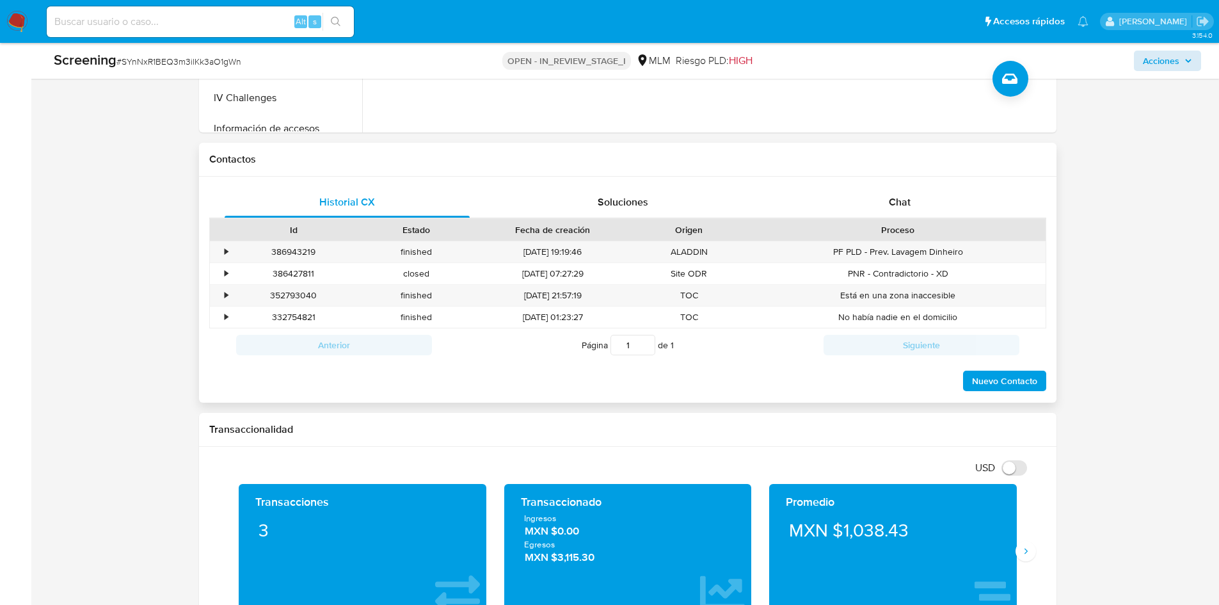
scroll to position [768, 0]
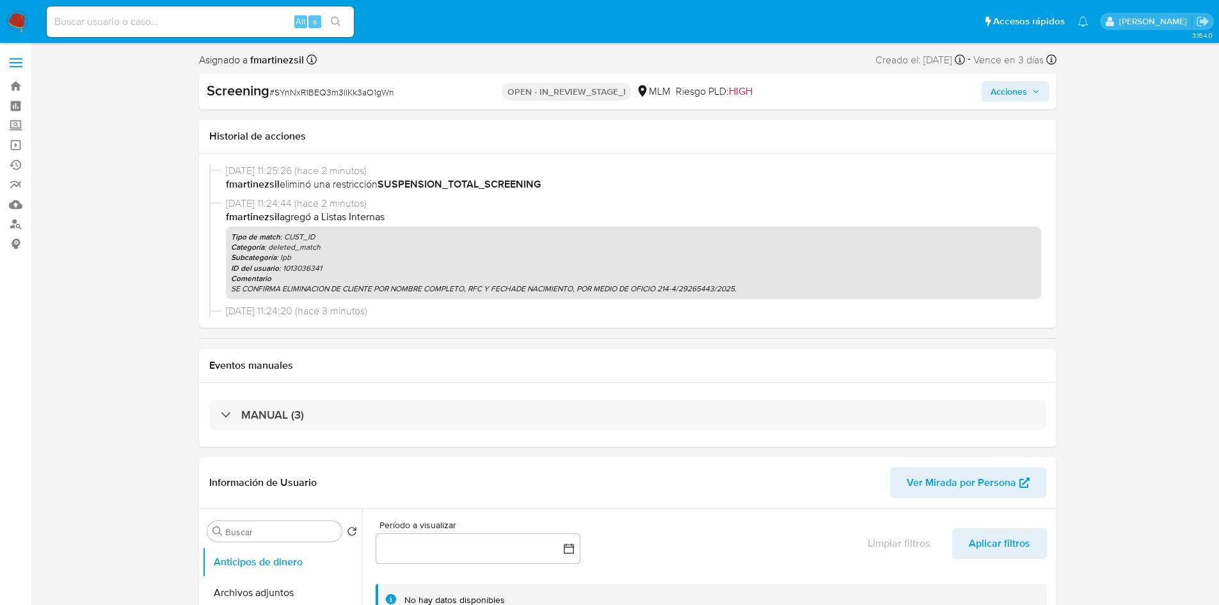
select select "10"
click at [1011, 93] on span "Acciones" at bounding box center [1009, 91] width 36 height 20
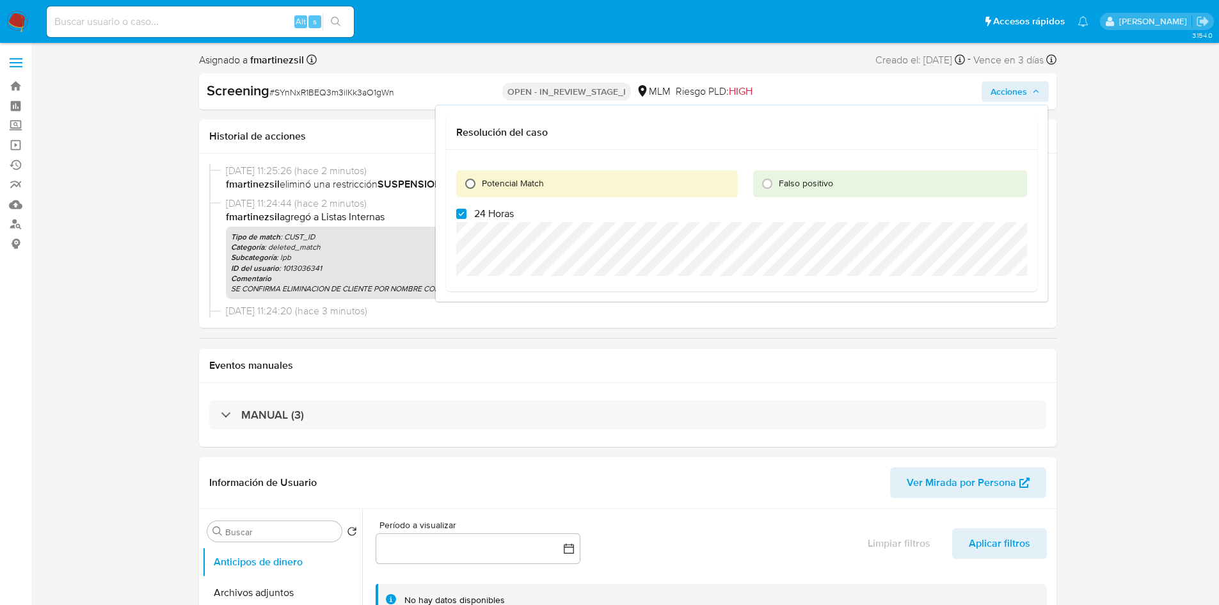
click at [469, 180] on input "Potencial Match" at bounding box center [470, 183] width 20 height 20
radio input "true"
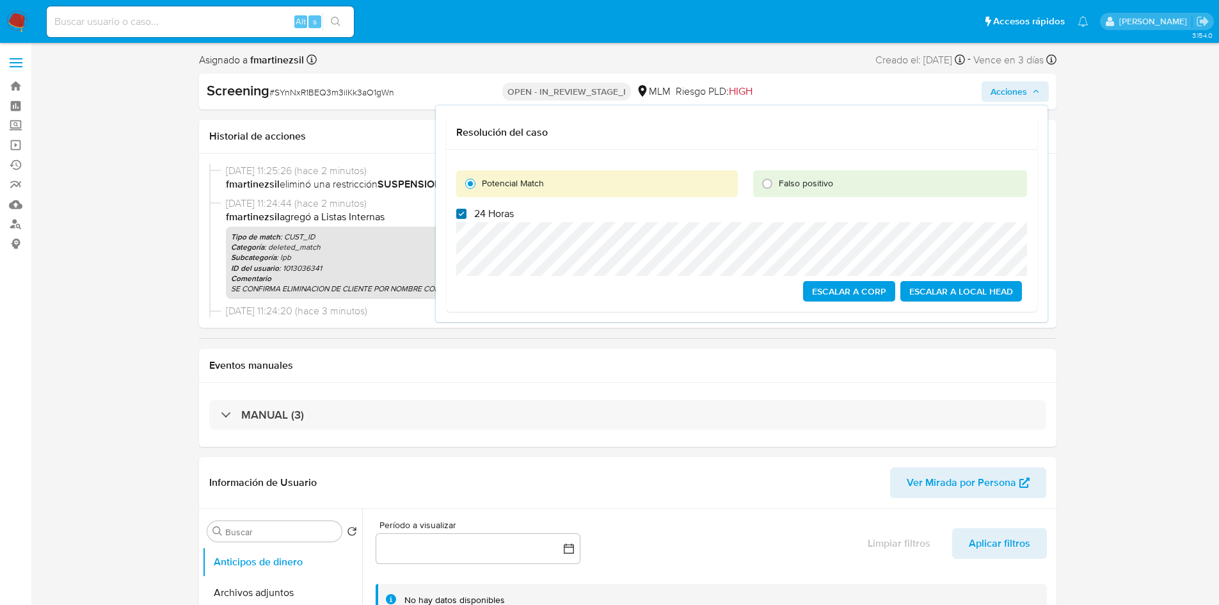
click at [458, 214] on input "24 Horas" at bounding box center [461, 214] width 10 height 10
checkbox input "false"
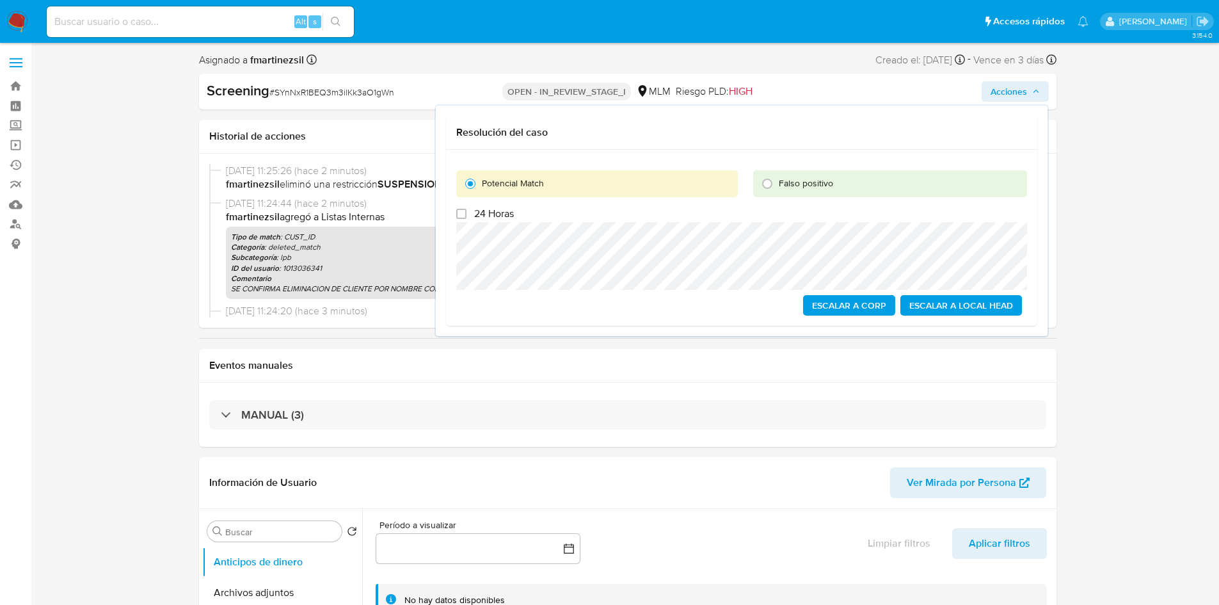
click at [986, 307] on span "Escalar a Local Head" at bounding box center [961, 305] width 104 height 18
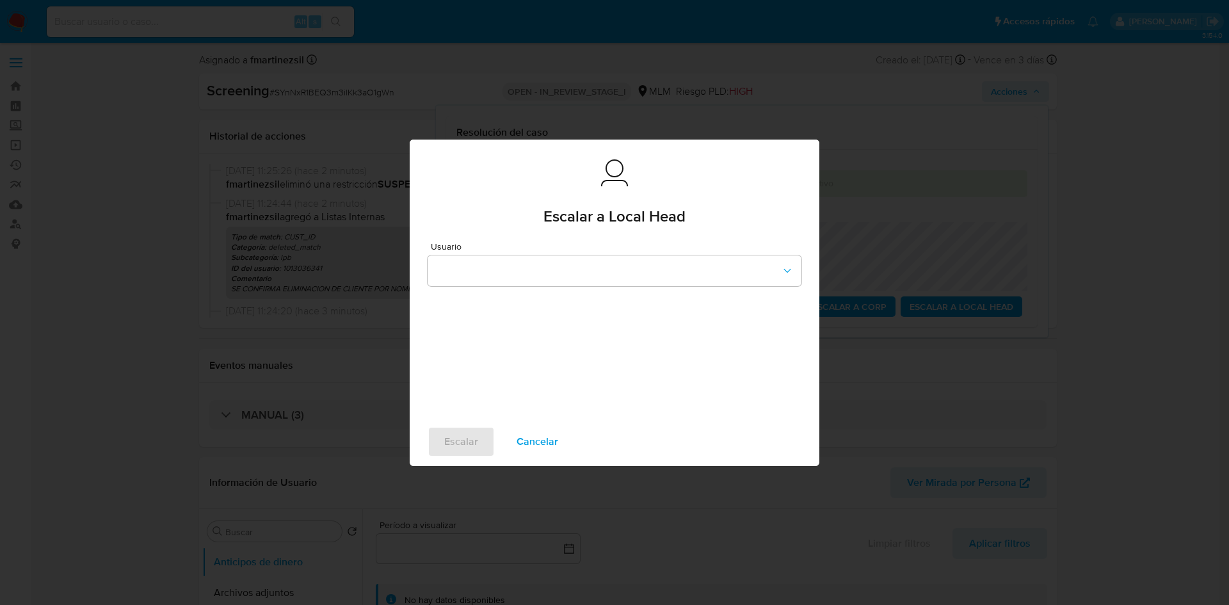
click at [740, 242] on span "Usuario" at bounding box center [618, 246] width 374 height 9
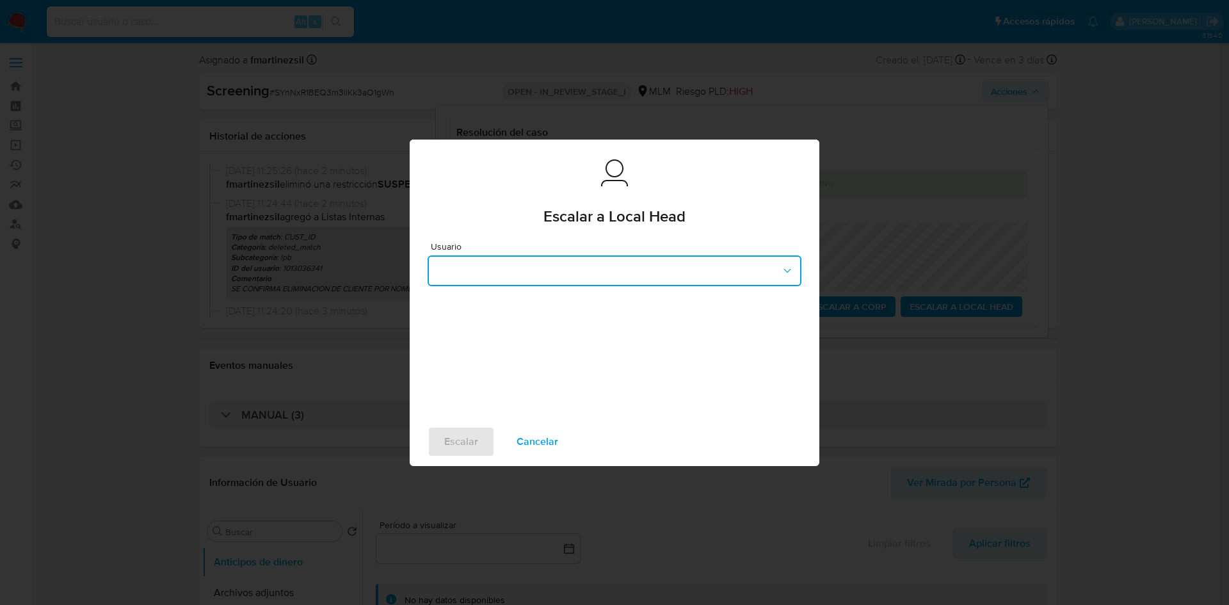
click at [751, 263] on button "button" at bounding box center [615, 270] width 374 height 31
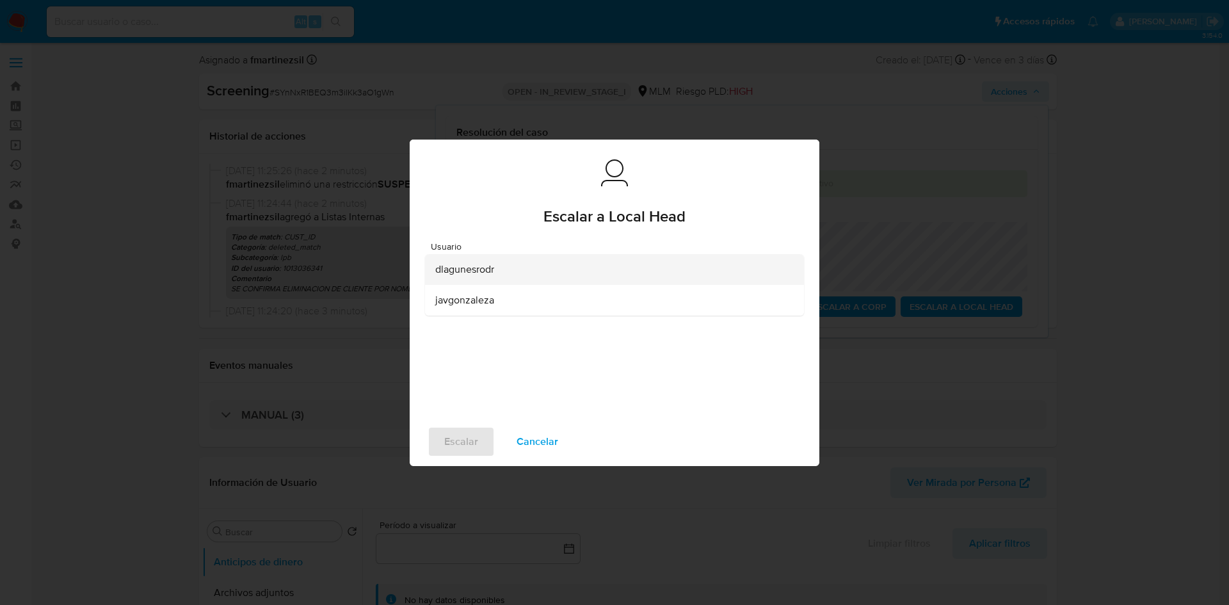
click at [524, 273] on div "dlagunesrodr" at bounding box center [610, 269] width 351 height 31
click at [463, 449] on span "Escalar" at bounding box center [461, 442] width 34 height 28
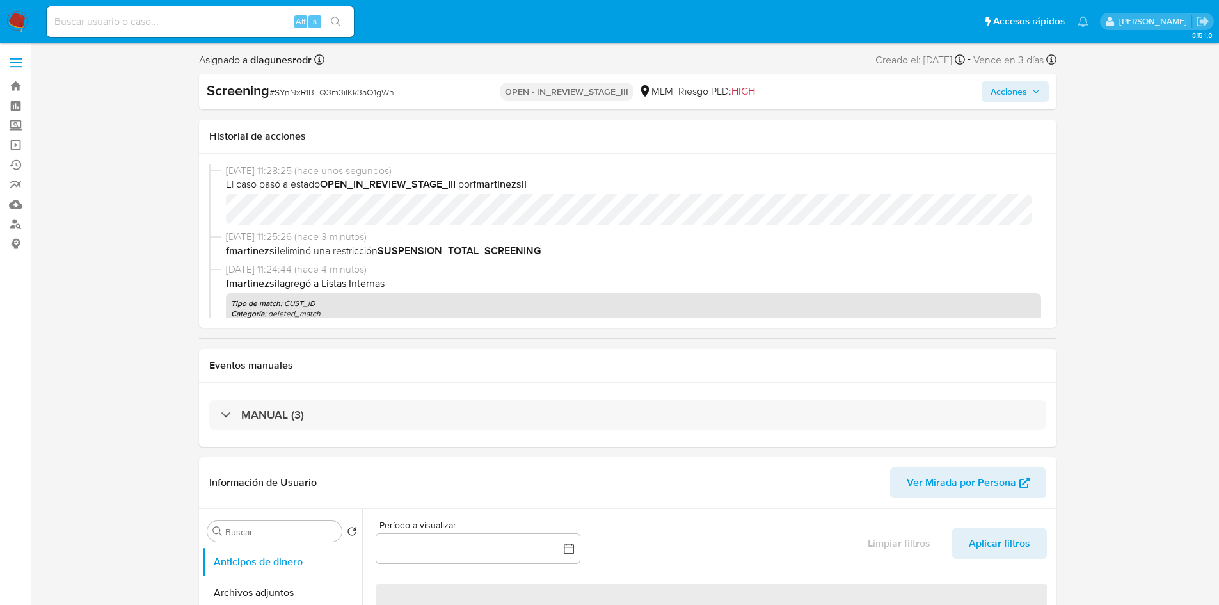
select select "10"
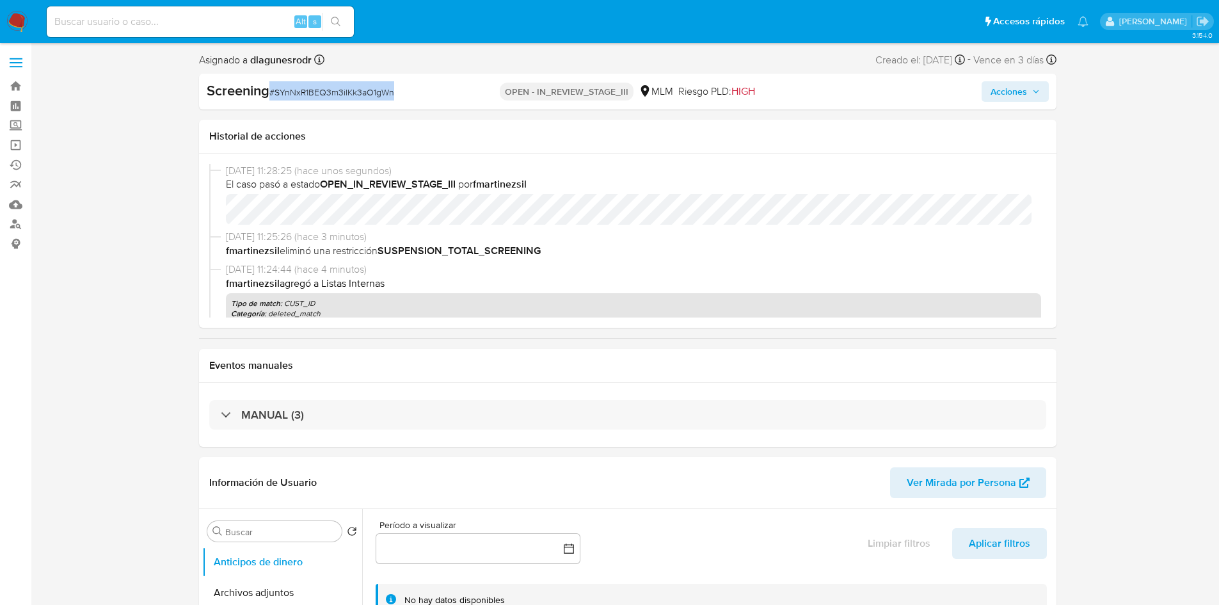
drag, startPoint x: 406, startPoint y: 90, endPoint x: 269, endPoint y: 92, distance: 137.0
click at [269, 92] on div "Screening # SYnNxR1BEQ3m3ilKk3aO1gWn" at bounding box center [345, 90] width 276 height 19
copy span "# SYnNxR1BEQ3m3ilKk3aO1gWn"
